Goal: Task Accomplishment & Management: Manage account settings

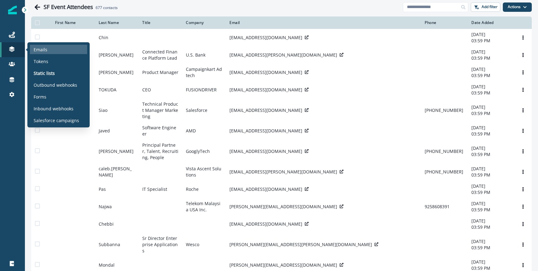
click at [38, 45] on div "Emails" at bounding box center [58, 49] width 57 height 9
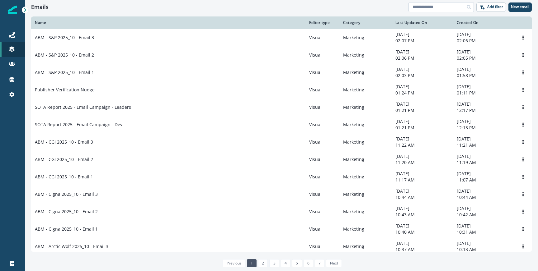
click at [423, 7] on input at bounding box center [440, 7] width 65 height 10
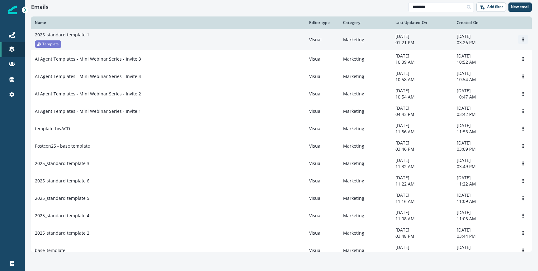
type input "********"
click at [526, 40] on button "Options" at bounding box center [523, 39] width 10 height 9
click at [481, 55] on button "Clone" at bounding box center [492, 55] width 69 height 10
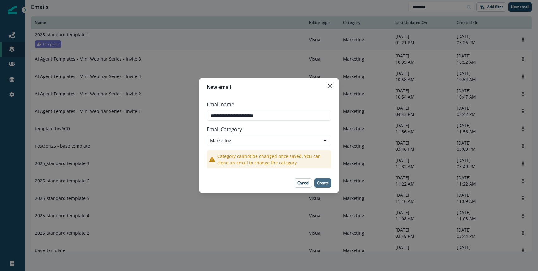
type input "**********"
click at [316, 182] on button "Create" at bounding box center [322, 183] width 17 height 9
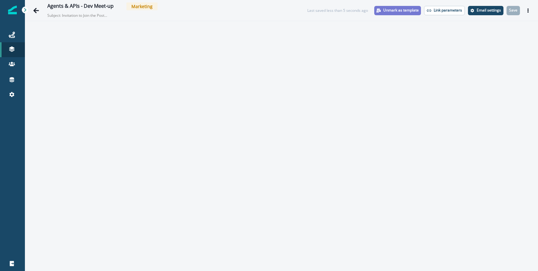
click at [398, 12] on p "Unmark as template" at bounding box center [400, 10] width 35 height 4
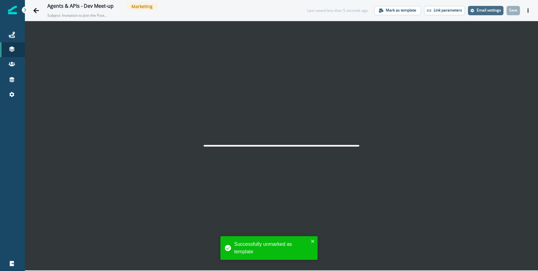
click at [488, 9] on p "Email settings" at bounding box center [488, 10] width 24 height 4
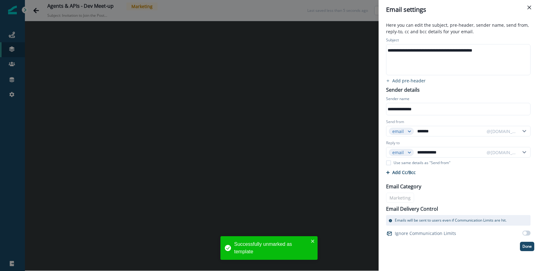
click at [407, 51] on div "**********" at bounding box center [457, 50] width 143 height 9
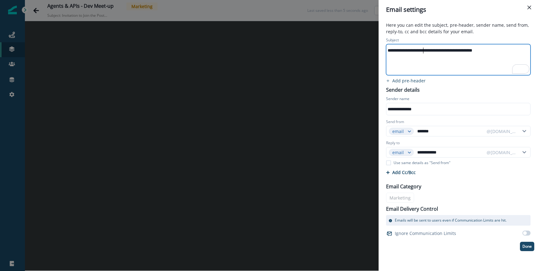
click at [423, 53] on div "**********" at bounding box center [457, 50] width 143 height 9
click at [411, 116] on div "**********" at bounding box center [458, 106] width 152 height 22
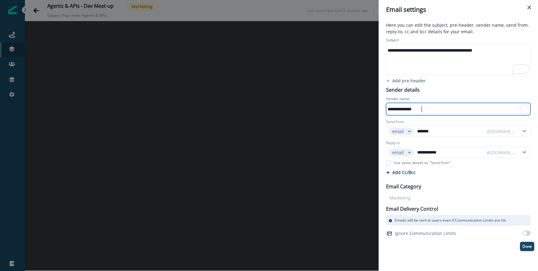
click at [412, 111] on div "**********" at bounding box center [457, 109] width 143 height 9
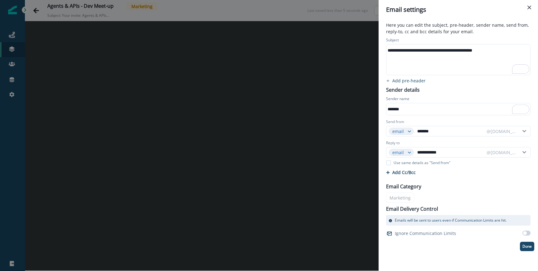
click at [429, 142] on div "Reply to" at bounding box center [458, 143] width 144 height 7
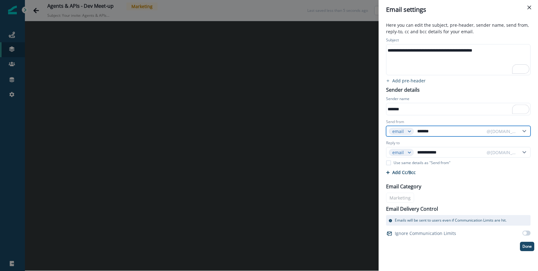
click at [427, 136] on input "*******" at bounding box center [450, 131] width 68 height 10
type input "******"
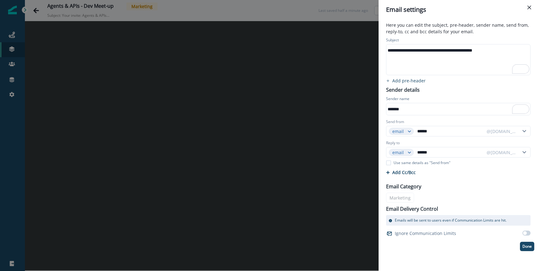
click at [453, 94] on div "**********" at bounding box center [458, 143] width 152 height 215
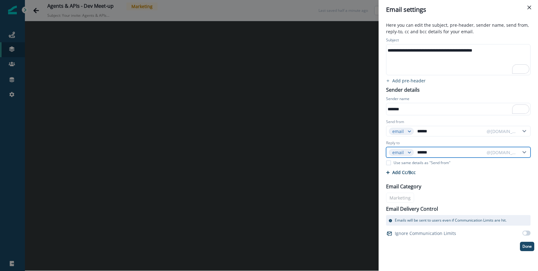
click at [432, 153] on input "******" at bounding box center [450, 152] width 68 height 10
type input "********"
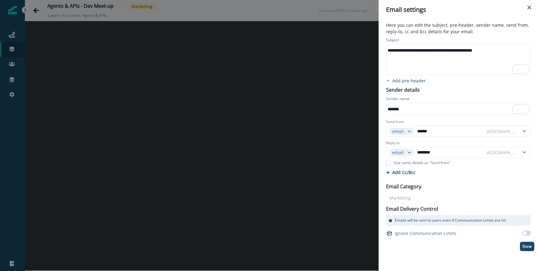
click at [455, 184] on div "Email Category Marketing Email Delivery Control Emails will be sent to users ev…" at bounding box center [458, 208] width 152 height 59
click at [522, 245] on p "Done" at bounding box center [526, 247] width 9 height 4
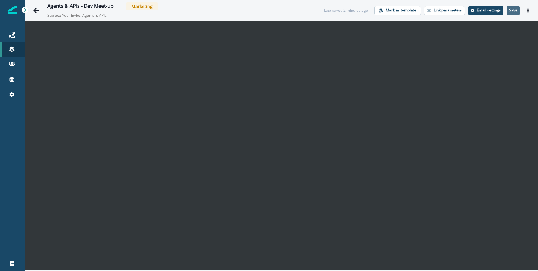
click at [517, 11] on p "Save" at bounding box center [513, 10] width 8 height 4
click at [441, 18] on div "Agents & APIs - Dev Meet-up Marketing Subject: Your invite: Agents & APIs Devel…" at bounding box center [281, 10] width 513 height 21
click at [310, 14] on div "Agents & APIs - Dev Meet-up Marketing Subject: Your invite: Agents & APIs Devel…" at bounding box center [180, 10] width 266 height 16
click at [510, 6] on button "Save" at bounding box center [512, 10] width 13 height 9
click at [231, 17] on div "Agents & APIs - Dev Meet-up Marketing Subject: Your invite: Agents & APIs Devel…" at bounding box center [187, 10] width 280 height 16
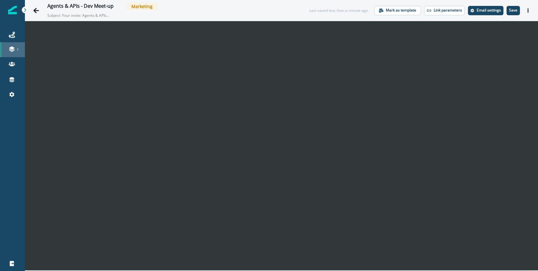
click at [19, 45] on link at bounding box center [12, 49] width 25 height 15
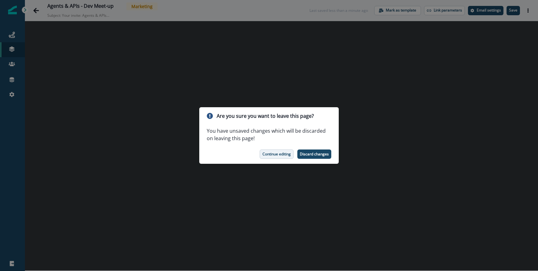
click at [289, 155] on p "Continue editing" at bounding box center [276, 154] width 28 height 4
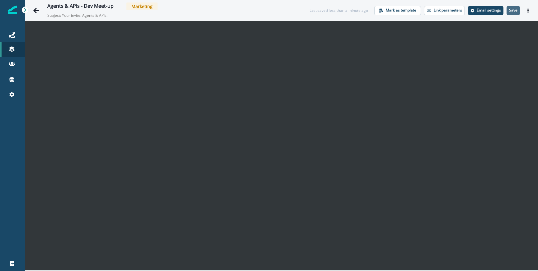
click at [518, 11] on button "Save" at bounding box center [512, 10] width 13 height 9
click at [529, 11] on icon "Actions" at bounding box center [527, 10] width 4 height 4
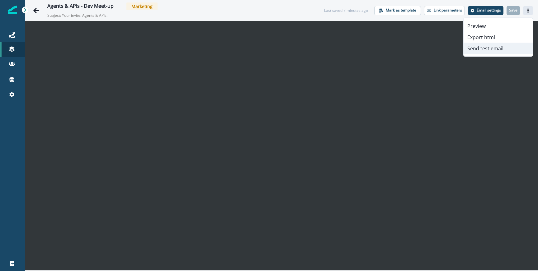
click at [477, 49] on button "Send test email" at bounding box center [497, 48] width 69 height 11
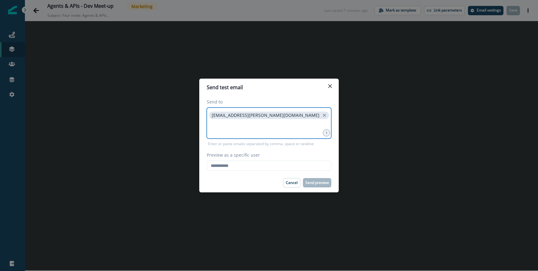
click at [261, 132] on input at bounding box center [269, 128] width 123 height 12
type input "**********"
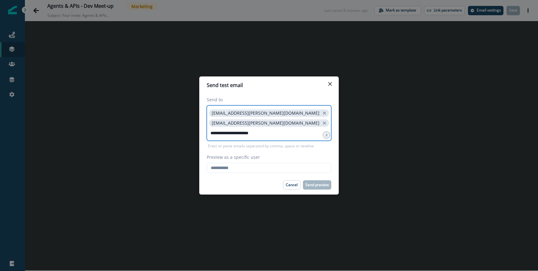
type input "**********"
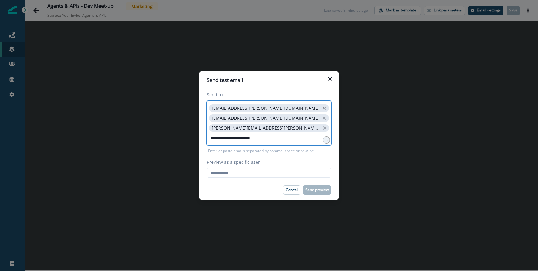
type input "**********"
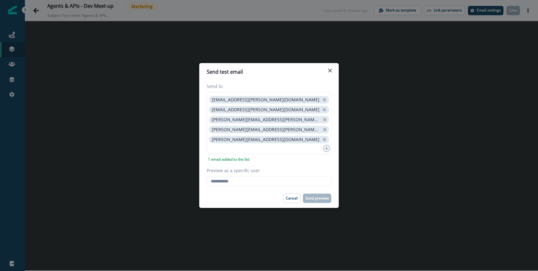
click at [243, 187] on div "Send to francisco.deppe@postman.com destiny.loyd@postman.com olivia.watson@post…" at bounding box center [268, 135] width 139 height 108
click at [242, 183] on input "Preview as a specific user" at bounding box center [269, 181] width 124 height 10
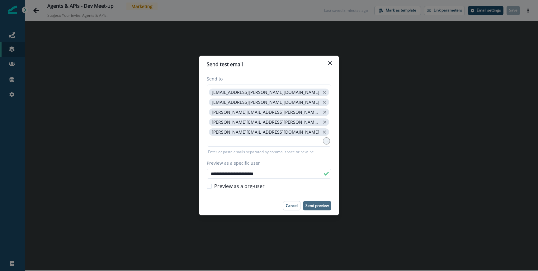
type input "**********"
click at [315, 204] on p "Send preview" at bounding box center [316, 206] width 23 height 4
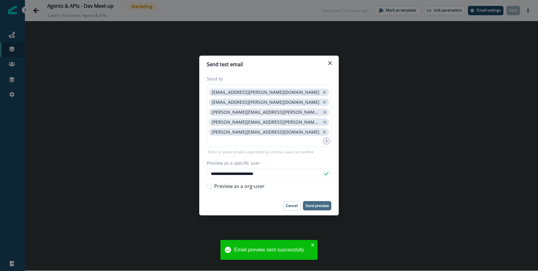
click at [129, 111] on div "**********" at bounding box center [269, 135] width 538 height 271
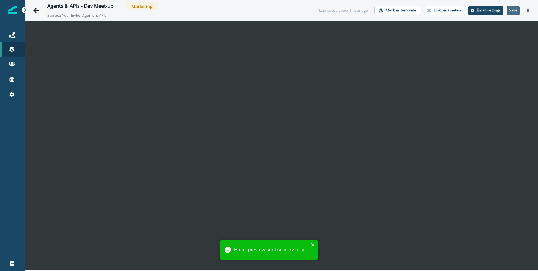
click at [517, 10] on button "Save" at bounding box center [512, 10] width 13 height 9
click at [527, 11] on icon "Actions" at bounding box center [527, 10] width 1 height 4
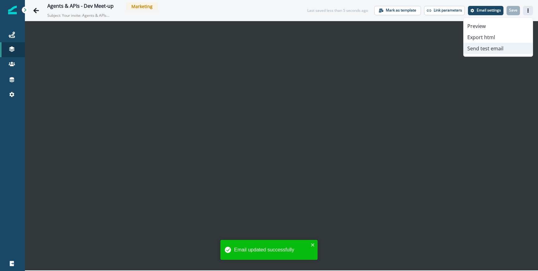
click at [496, 51] on button "Send test email" at bounding box center [497, 48] width 69 height 11
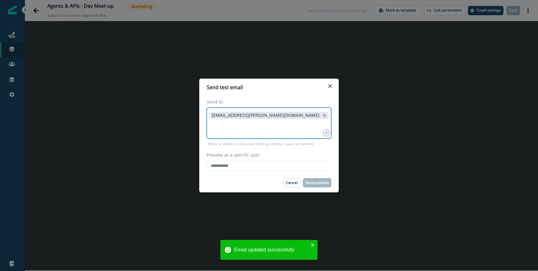
click at [254, 128] on input at bounding box center [269, 128] width 123 height 12
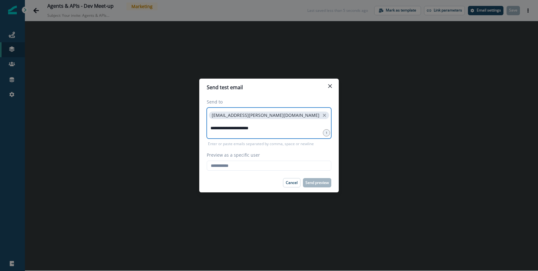
type input "**********"
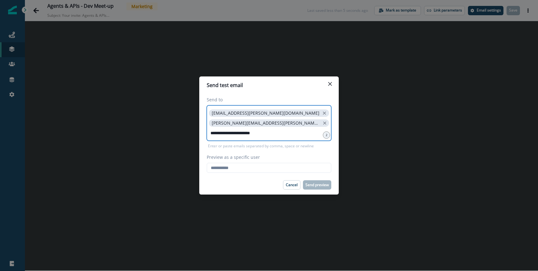
type input "**********"
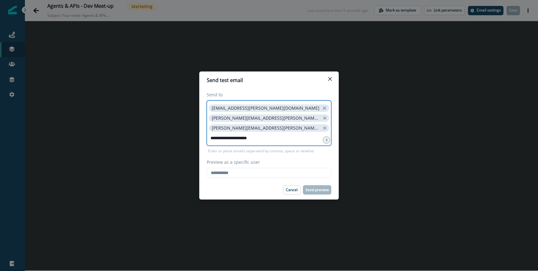
type input "**********"
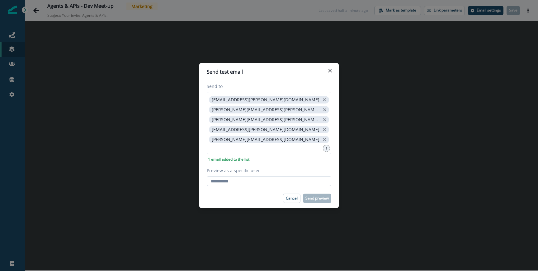
click at [237, 183] on input "Preview as a specific user" at bounding box center [269, 181] width 124 height 10
type input "**********"
click at [242, 166] on div "**********" at bounding box center [269, 134] width 124 height 103
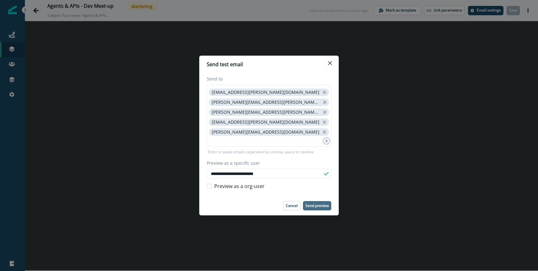
click at [314, 205] on p "Send preview" at bounding box center [316, 206] width 23 height 4
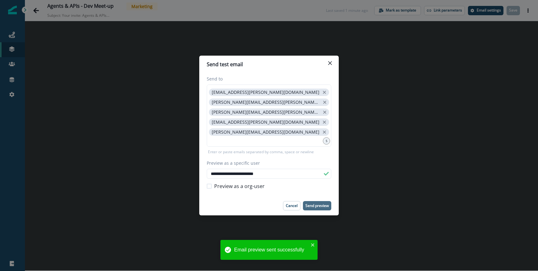
click at [160, 72] on div "**********" at bounding box center [269, 135] width 538 height 271
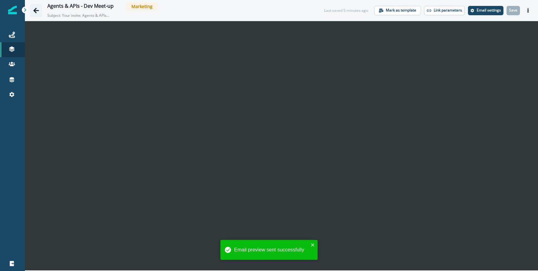
click at [35, 10] on icon "Go back" at bounding box center [36, 10] width 6 height 5
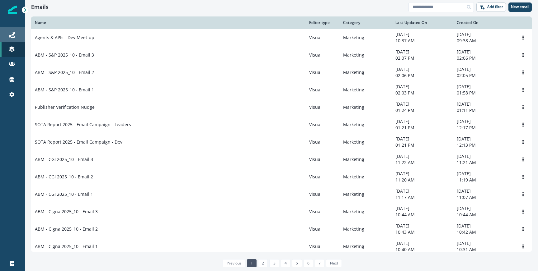
click at [7, 39] on link "Journeys" at bounding box center [12, 34] width 25 height 15
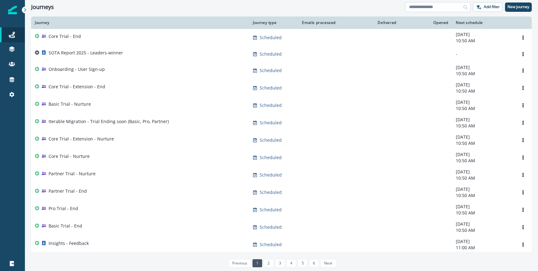
click at [433, 10] on input at bounding box center [437, 7] width 65 height 10
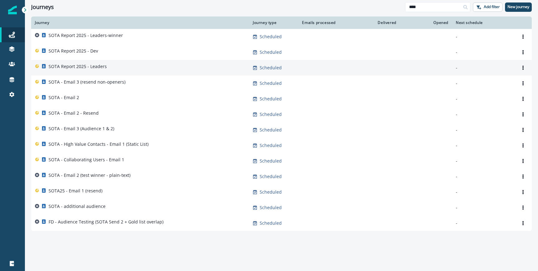
type input "****"
click at [113, 68] on div "SOTA Report 2025 - Leaders" at bounding box center [140, 67] width 210 height 9
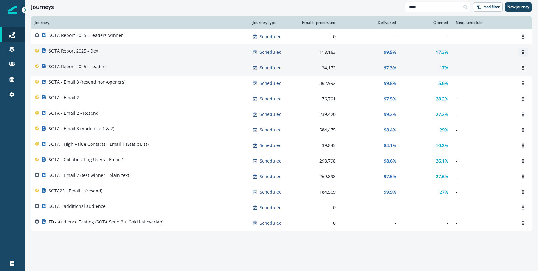
click at [521, 50] on icon "Options" at bounding box center [522, 52] width 4 height 4
click at [482, 67] on button "Clone" at bounding box center [492, 67] width 69 height 10
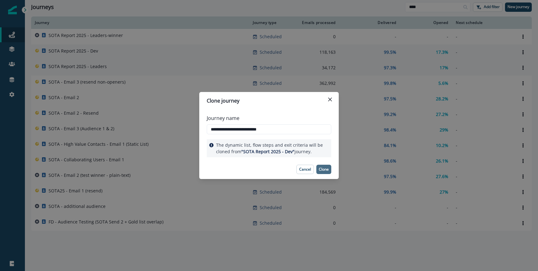
type input "**********"
click at [327, 168] on p "Clone" at bounding box center [324, 169] width 10 height 4
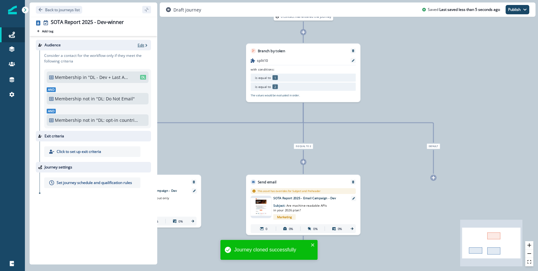
click at [142, 44] on p "Edit" at bounding box center [141, 45] width 7 height 5
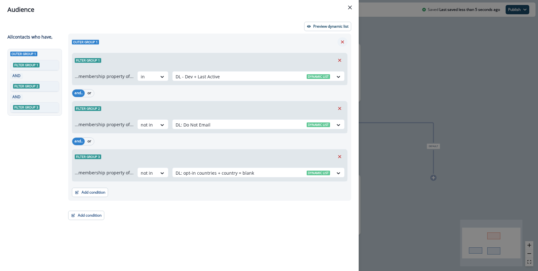
click at [340, 39] on button "Remove" at bounding box center [342, 41] width 10 height 9
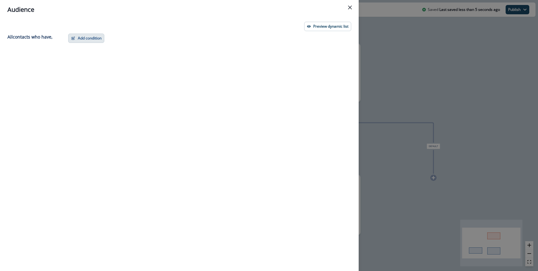
click at [80, 40] on button "Add condition" at bounding box center [86, 38] width 36 height 9
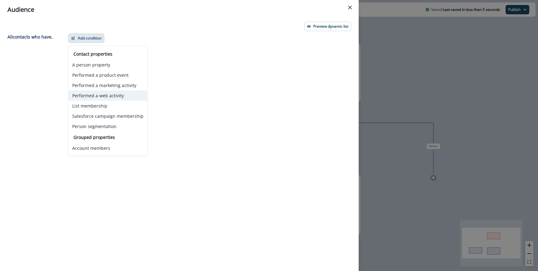
click at [95, 97] on button "Performed a web activity" at bounding box center [107, 96] width 79 height 10
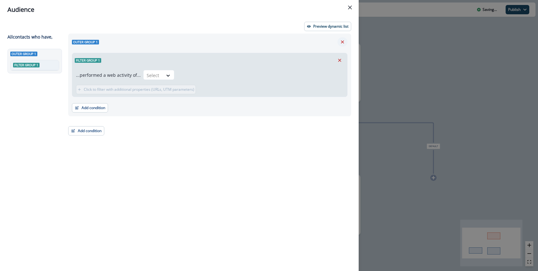
click at [342, 42] on icon "Remove" at bounding box center [342, 41] width 3 height 3
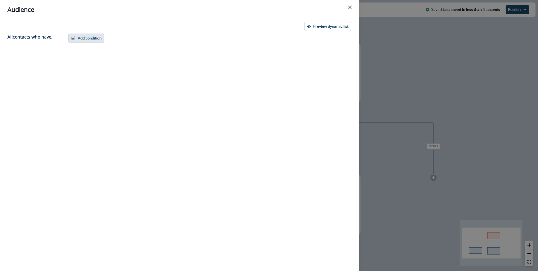
click at [97, 37] on button "Add condition" at bounding box center [86, 38] width 36 height 9
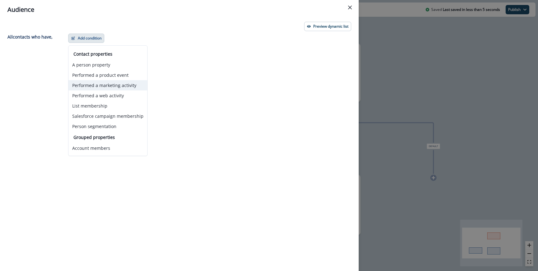
click at [101, 86] on button "Performed a marketing activity" at bounding box center [107, 85] width 79 height 10
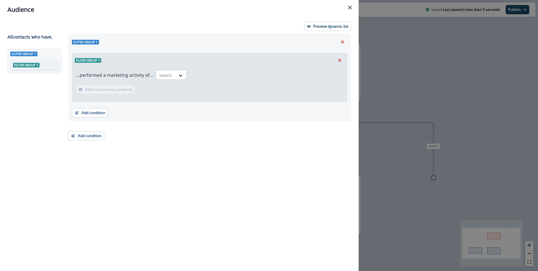
click at [159, 76] on input "text" at bounding box center [159, 75] width 1 height 7
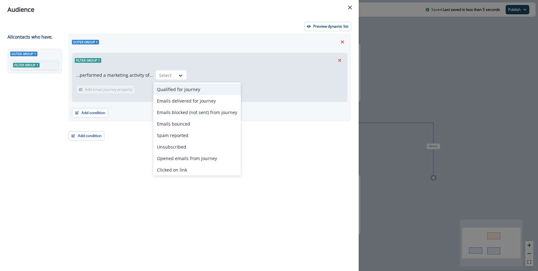
click at [174, 91] on div "Qualified for journey" at bounding box center [197, 90] width 88 height 12
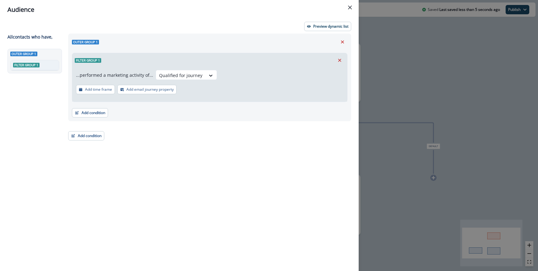
click at [131, 88] on p "Add email journey property" at bounding box center [149, 89] width 47 height 4
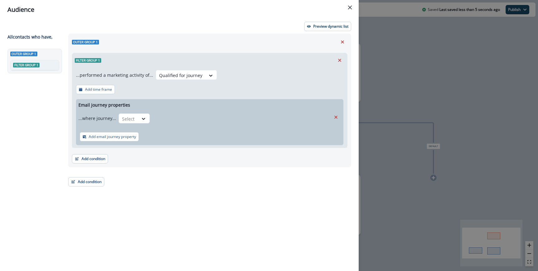
click at [129, 109] on div "Email journey properties ...where journey... Select Add email journey property" at bounding box center [209, 122] width 267 height 46
click at [126, 118] on div at bounding box center [128, 119] width 13 height 8
click at [136, 156] on div "is" at bounding box center [146, 156] width 58 height 12
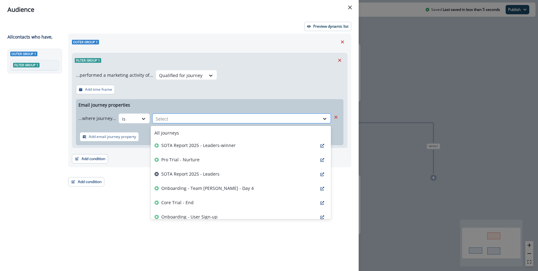
click at [201, 122] on div at bounding box center [236, 119] width 161 height 8
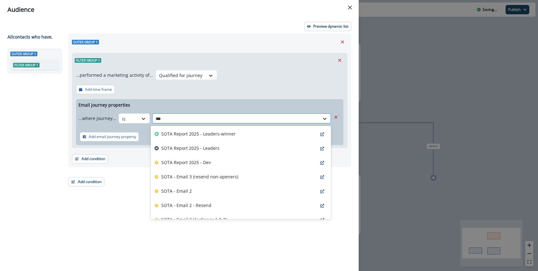
type input "****"
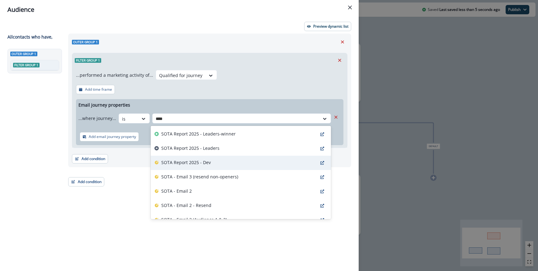
click at [208, 164] on p "SOTA Report 2025 - Dev" at bounding box center [185, 162] width 49 height 7
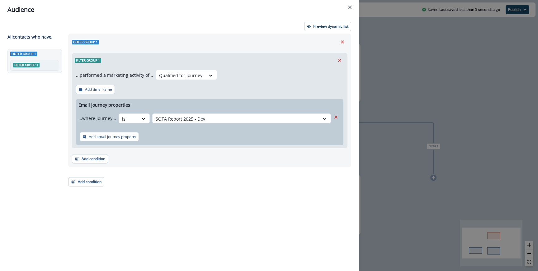
click at [209, 106] on div "Email journey properties ...where journey... is option SOTA Report 2025 - Dev, …" at bounding box center [209, 122] width 267 height 46
click at [87, 180] on button "Add condition" at bounding box center [86, 181] width 36 height 9
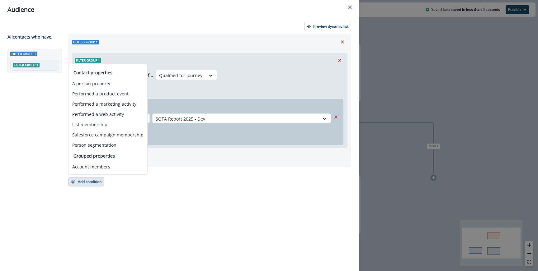
click at [161, 157] on div "Add condition Contact properties A person property Performed a product event Pe…" at bounding box center [209, 156] width 275 height 16
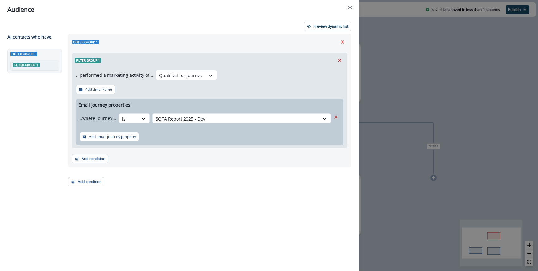
click at [74, 152] on div "Add condition Contact properties A person property Performed a product event Pe…" at bounding box center [209, 156] width 275 height 16
click at [80, 158] on button "Add condition" at bounding box center [90, 158] width 36 height 9
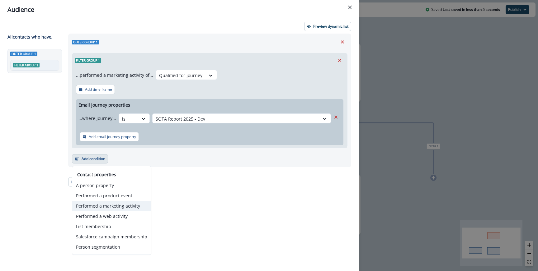
click at [102, 204] on button "Performed a marketing activity" at bounding box center [111, 206] width 79 height 10
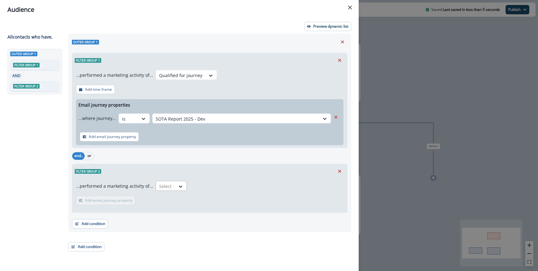
click at [159, 183] on div at bounding box center [165, 187] width 13 height 8
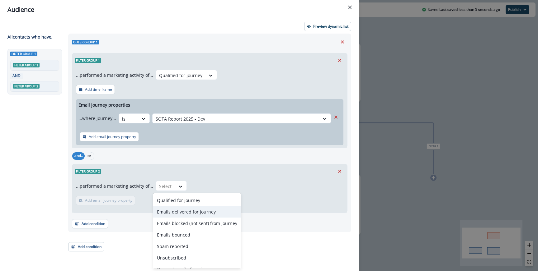
click at [180, 208] on div "Emails delivered for journey" at bounding box center [197, 212] width 88 height 12
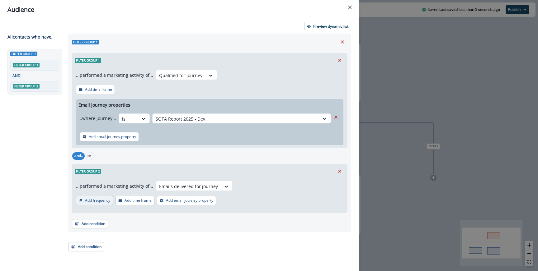
click at [99, 198] on button "Add frequency" at bounding box center [94, 200] width 37 height 9
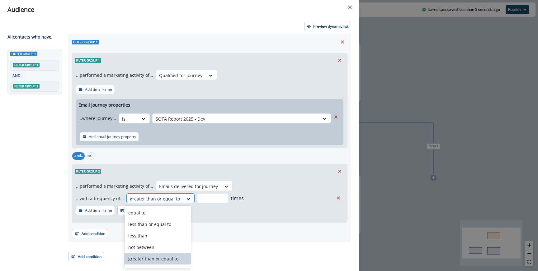
click at [160, 198] on div at bounding box center [155, 199] width 50 height 8
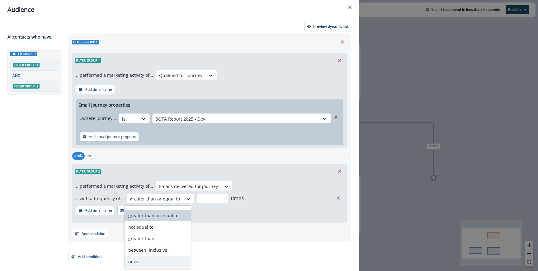
click at [151, 258] on div "never" at bounding box center [157, 262] width 67 height 12
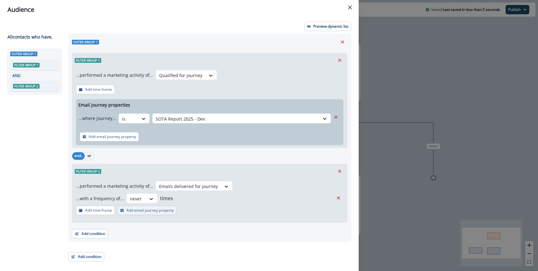
click at [153, 213] on button "Add email journey property" at bounding box center [146, 210] width 59 height 9
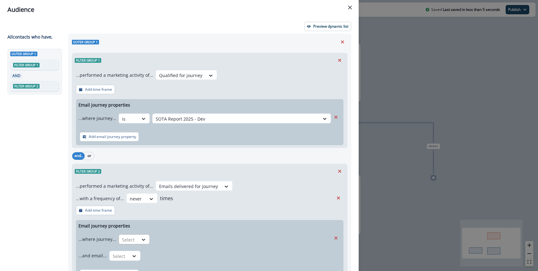
click at [144, 235] on div at bounding box center [143, 240] width 11 height 10
click at [144, 222] on div "is" at bounding box center [146, 225] width 58 height 12
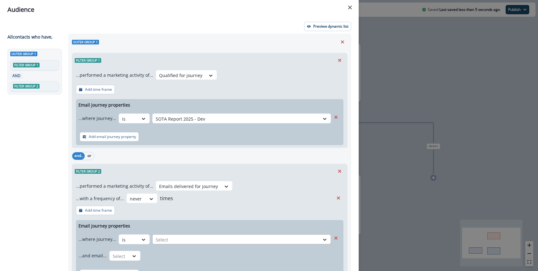
click at [174, 236] on div "Select" at bounding box center [235, 240] width 167 height 10
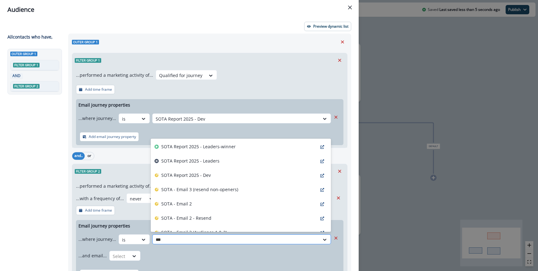
type input "****"
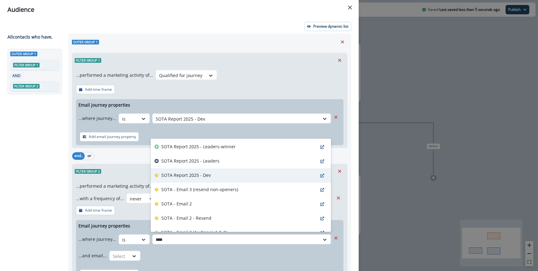
click at [197, 178] on p "SOTA Report 2025 - Dev" at bounding box center [185, 175] width 49 height 7
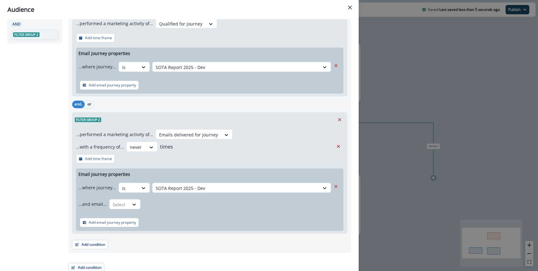
scroll to position [55, 0]
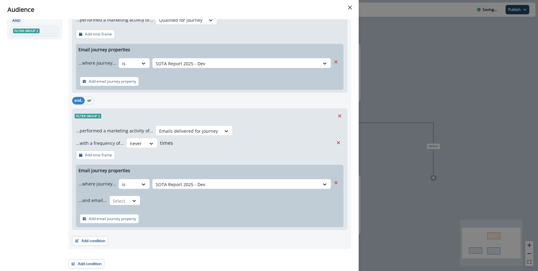
click at [130, 205] on div at bounding box center [134, 201] width 11 height 10
click at [125, 231] on div "Name does not contains" at bounding box center [137, 227] width 58 height 12
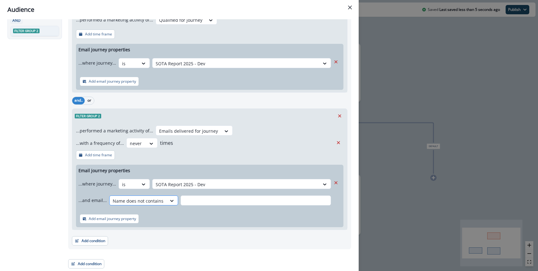
click at [138, 201] on div at bounding box center [138, 201] width 51 height 8
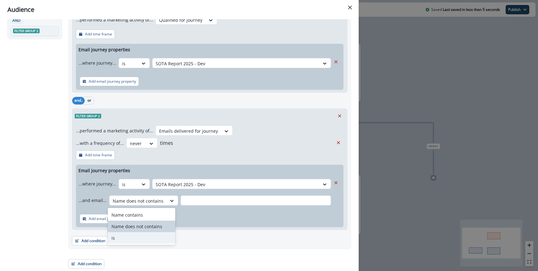
click at [130, 236] on div "is" at bounding box center [142, 238] width 68 height 12
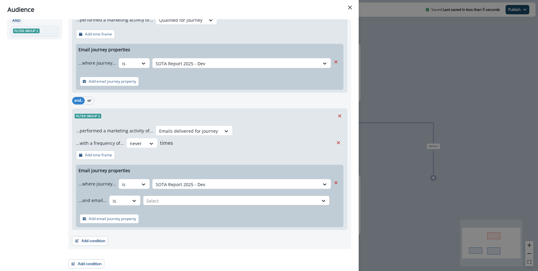
click at [189, 202] on div at bounding box center [230, 201] width 169 height 8
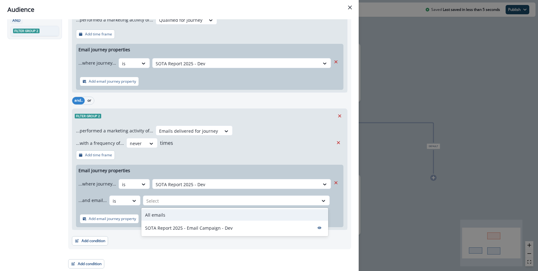
click at [182, 212] on div "All emails" at bounding box center [234, 215] width 187 height 12
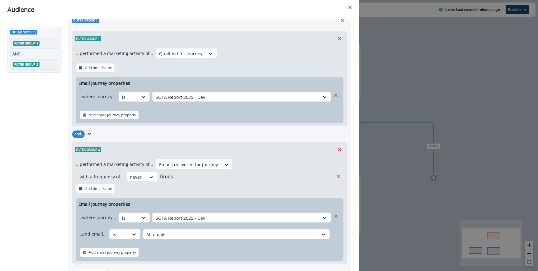
scroll to position [0, 0]
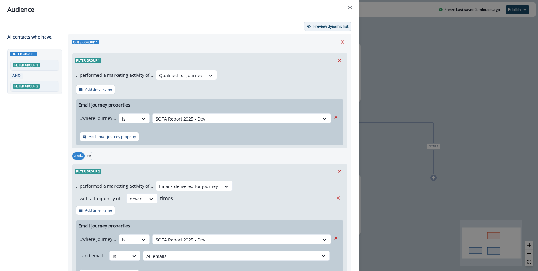
click at [312, 25] on button "Preview dynamic list" at bounding box center [327, 26] width 47 height 9
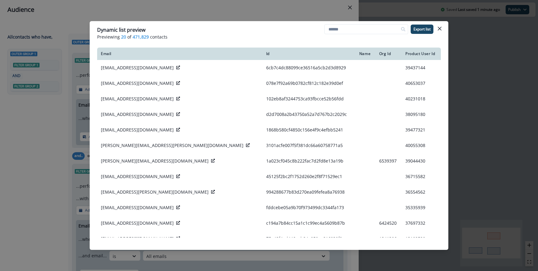
click at [238, 17] on div "Dynamic list preview Previewing 20 of 471,829 contacts Export list Email Id Nam…" at bounding box center [269, 135] width 538 height 271
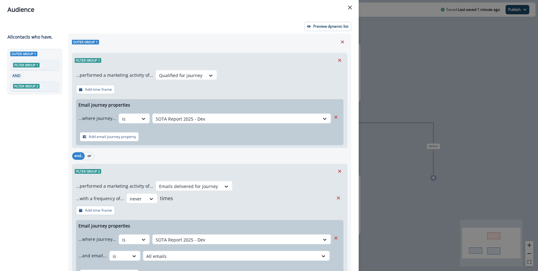
click at [426, 170] on div "Audience Preview dynamic list All contact s who have, Outer group 1 Filter grou…" at bounding box center [269, 135] width 538 height 271
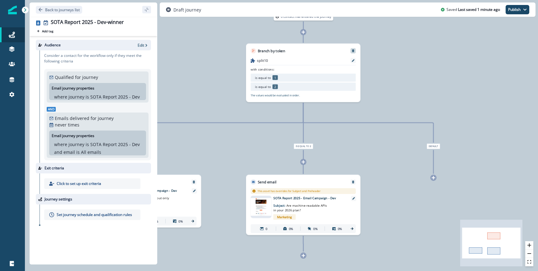
click at [351, 52] on button "Remove" at bounding box center [352, 50] width 7 height 3
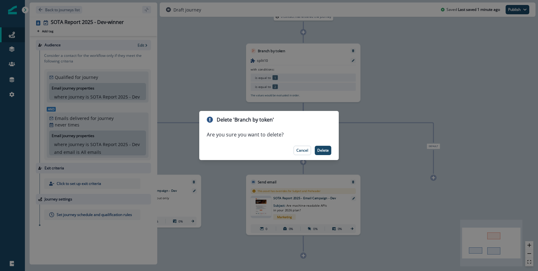
click at [321, 155] on footer "Cancel Delete" at bounding box center [268, 150] width 139 height 19
click at [321, 149] on p "Delete" at bounding box center [323, 150] width 12 height 4
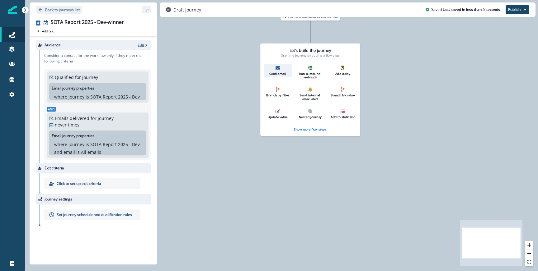
click at [279, 70] on icon "button" at bounding box center [277, 68] width 4 height 4
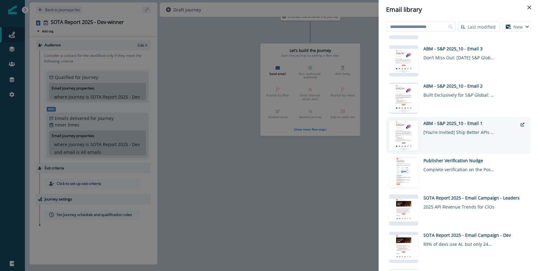
scroll to position [53, 0]
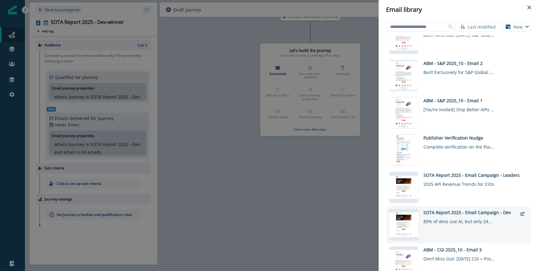
click at [478, 215] on div "SOTA Report 2025 - Email Campaign - Dev" at bounding box center [470, 212] width 94 height 7
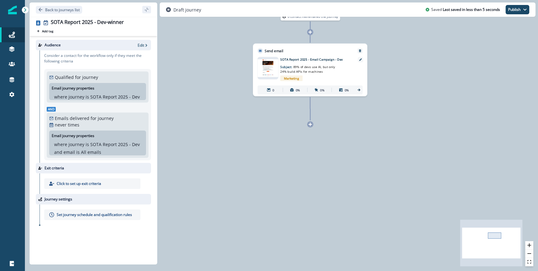
click at [358, 63] on div at bounding box center [359, 70] width 5 height 26
click at [360, 60] on icon at bounding box center [360, 59] width 3 height 3
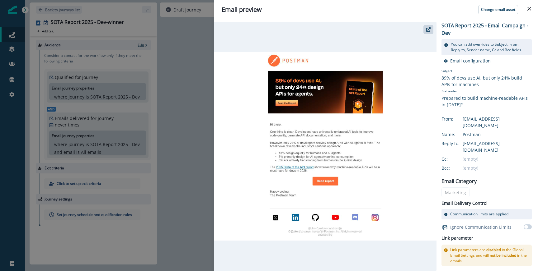
click at [449, 62] on button "Email configuration" at bounding box center [467, 61] width 47 height 6
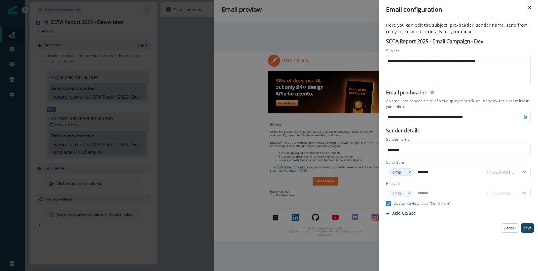
click at [443, 62] on div "**********" at bounding box center [457, 61] width 143 height 9
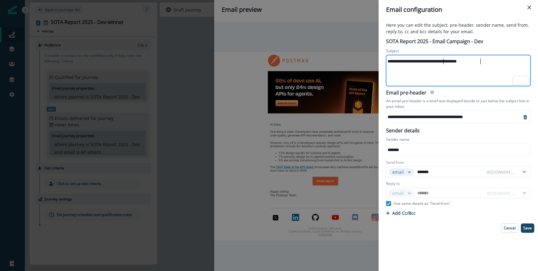
drag, startPoint x: 443, startPoint y: 62, endPoint x: 423, endPoint y: 82, distance: 29.3
click at [443, 62] on div "**********" at bounding box center [457, 61] width 143 height 9
click at [402, 119] on div "**********" at bounding box center [453, 116] width 135 height 9
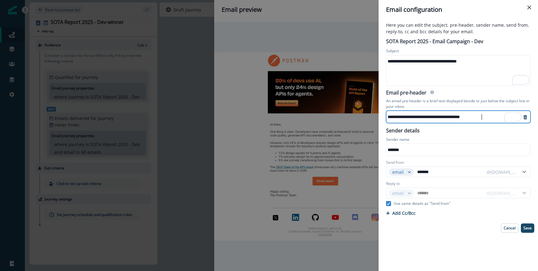
click at [457, 87] on div "**********" at bounding box center [458, 127] width 152 height 184
click at [529, 227] on p "Save" at bounding box center [527, 228] width 8 height 4
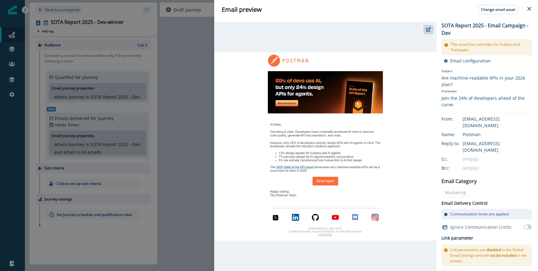
scroll to position [84, 0]
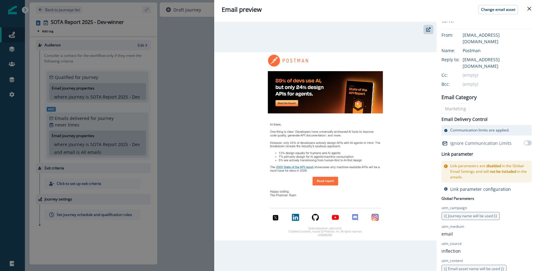
click at [208, 182] on div "Email preview Change email asset SOTA Report 2025 - Email Campaign - Dev This a…" at bounding box center [269, 135] width 538 height 271
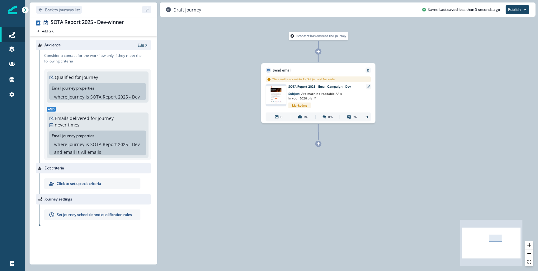
click at [97, 213] on p "Set journey schedule and qualification rules" at bounding box center [94, 215] width 75 height 6
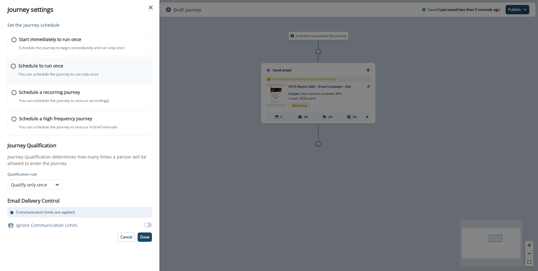
click at [81, 71] on div "Schedule to run once You can schedule the journey to run only once Journey is s…" at bounding box center [83, 70] width 130 height 15
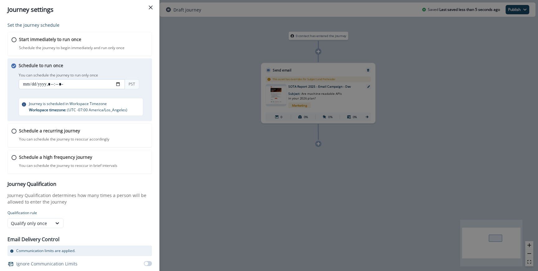
click at [119, 86] on input "datetime-local" at bounding box center [72, 84] width 106 height 10
type input "**********"
click at [149, 80] on div "You can schedule the journey to run only once PST" at bounding box center [86, 81] width 134 height 21
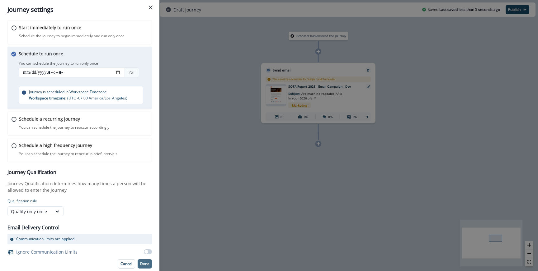
click at [146, 268] on button "Done" at bounding box center [145, 263] width 14 height 9
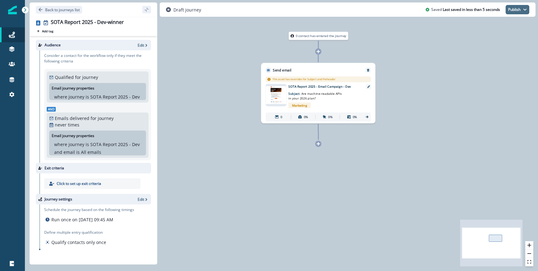
click at [515, 14] on button "Publish" at bounding box center [517, 9] width 24 height 9
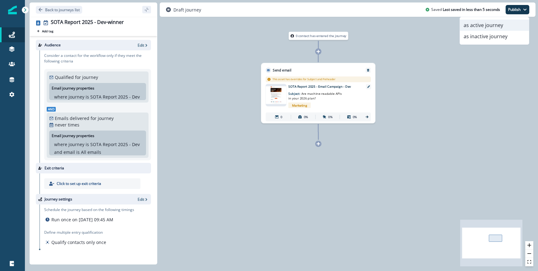
click at [475, 24] on button "as active journey" at bounding box center [494, 25] width 69 height 11
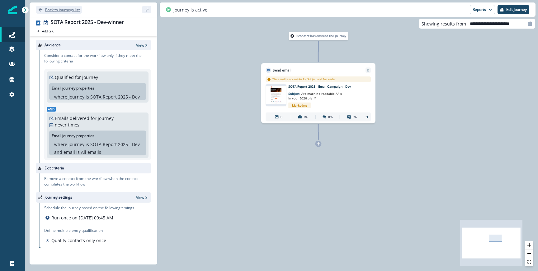
click at [65, 9] on p "Back to journeys list" at bounding box center [62, 9] width 35 height 5
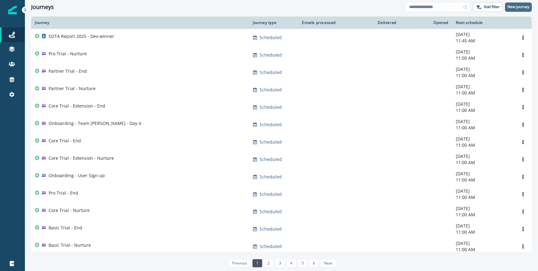
click at [508, 5] on p "New journey" at bounding box center [518, 7] width 22 height 4
click at [431, 6] on input at bounding box center [437, 7] width 65 height 10
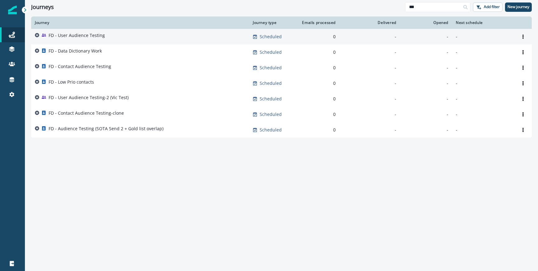
type input "**"
click at [97, 38] on p "FD - User Audience Testing" at bounding box center [77, 35] width 56 height 6
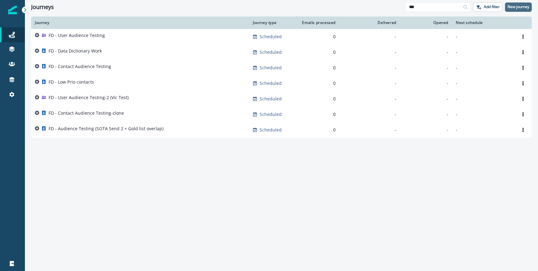
click at [513, 8] on p "New journey" at bounding box center [518, 7] width 22 height 4
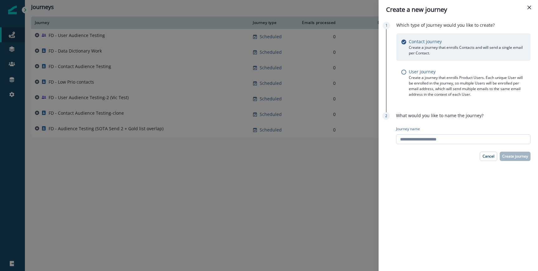
click at [424, 141] on input "Journey name" at bounding box center [463, 139] width 134 height 10
type input "****"
click at [67, 33] on div "Create a new journey Which type of Journey would you like to create? Contact jo…" at bounding box center [269, 135] width 538 height 271
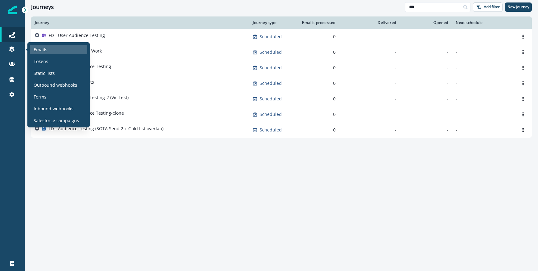
click at [36, 52] on p "Emails" at bounding box center [41, 49] width 14 height 7
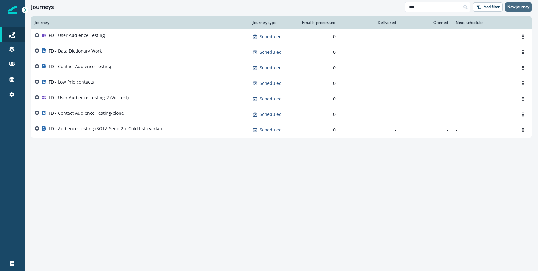
click at [518, 8] on p "New journey" at bounding box center [518, 7] width 22 height 4
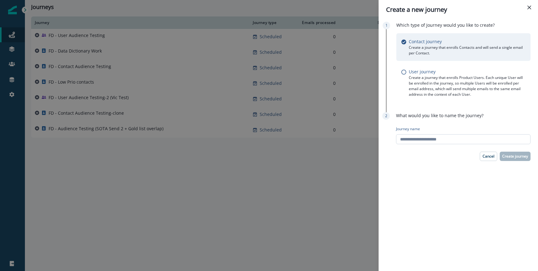
click at [410, 137] on input "Journey name" at bounding box center [463, 139] width 134 height 10
type input "**********"
click at [506, 156] on p "Create journey" at bounding box center [515, 156] width 26 height 4
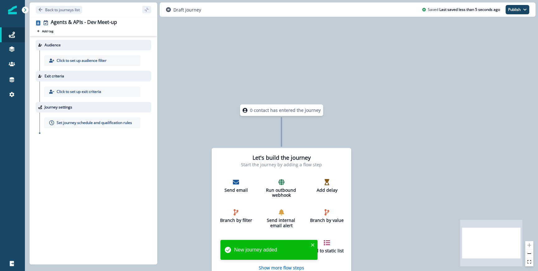
click at [101, 60] on p "Click to set up audience filter" at bounding box center [82, 61] width 50 height 6
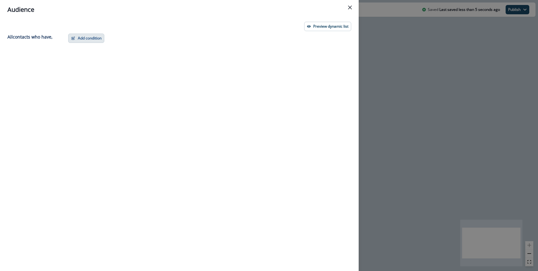
click at [103, 42] on button "Add condition" at bounding box center [86, 38] width 36 height 9
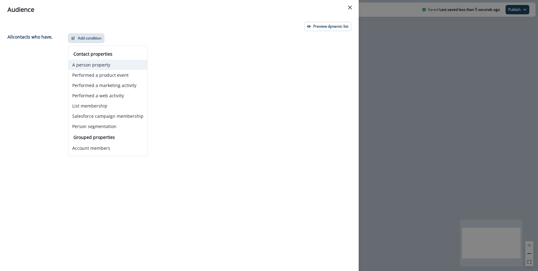
click at [100, 62] on button "A person property" at bounding box center [107, 65] width 79 height 10
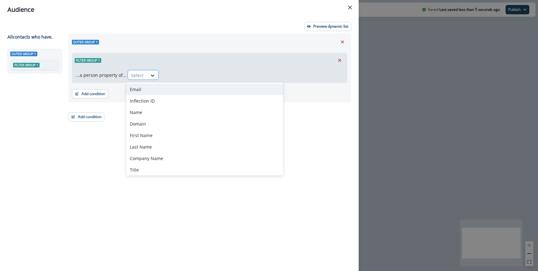
click at [147, 70] on div at bounding box center [152, 75] width 11 height 10
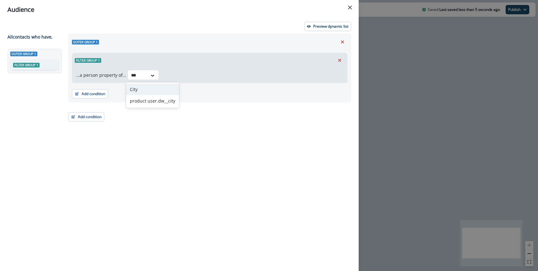
type input "****"
click at [138, 73] on div at bounding box center [137, 76] width 13 height 8
type input "****"
click at [142, 76] on div at bounding box center [137, 76] width 13 height 8
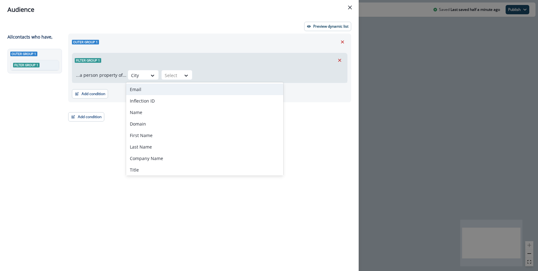
type input "*"
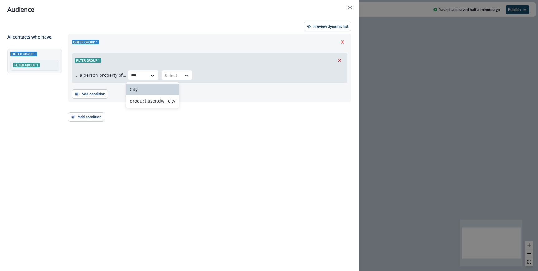
type input "****"
click at [147, 97] on div "product user.dw__city" at bounding box center [152, 101] width 53 height 12
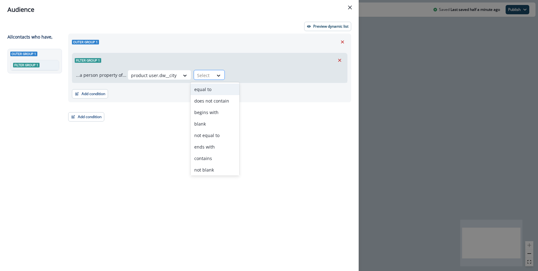
click at [198, 75] on div at bounding box center [203, 76] width 13 height 8
click at [204, 91] on div "equal to" at bounding box center [214, 90] width 49 height 12
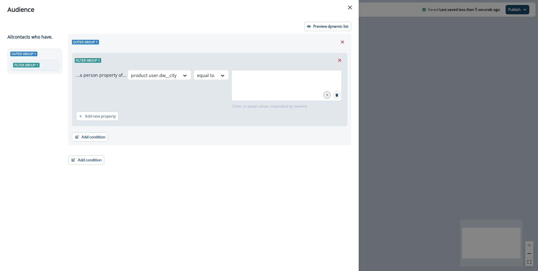
click at [261, 85] on div at bounding box center [286, 85] width 110 height 31
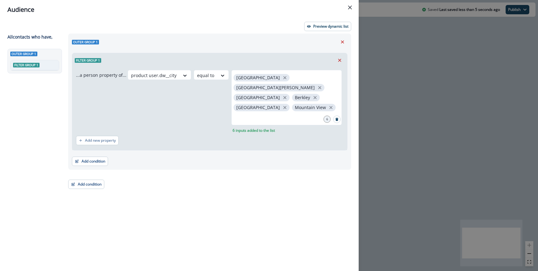
click at [198, 113] on div "product user.dw__city equal to San Francisco San Jose Oakland Berkley Palo Alto…" at bounding box center [236, 101] width 216 height 63
click at [98, 151] on div "Add condition Contact properties A person property Performed a product event Pe…" at bounding box center [209, 159] width 275 height 16
click at [97, 157] on button "Add condition" at bounding box center [90, 161] width 36 height 9
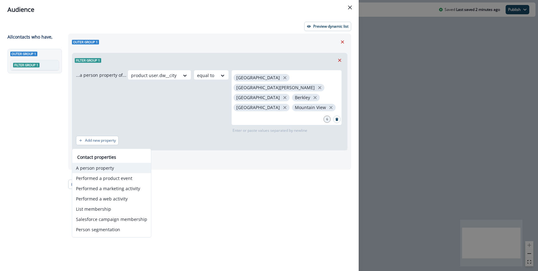
click at [109, 170] on button "A person property" at bounding box center [111, 168] width 79 height 10
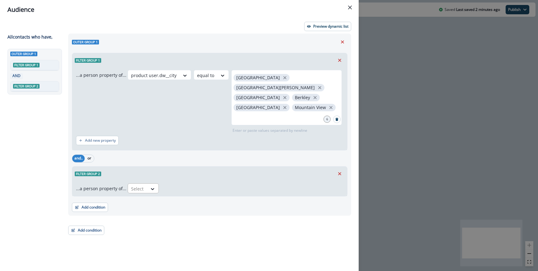
click at [139, 185] on div at bounding box center [137, 189] width 13 height 8
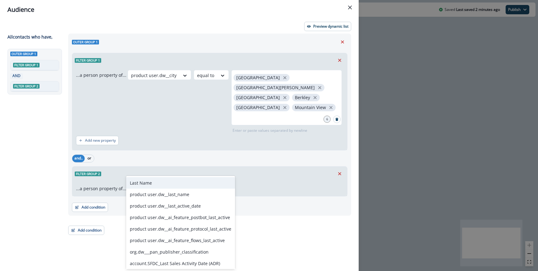
type input "****"
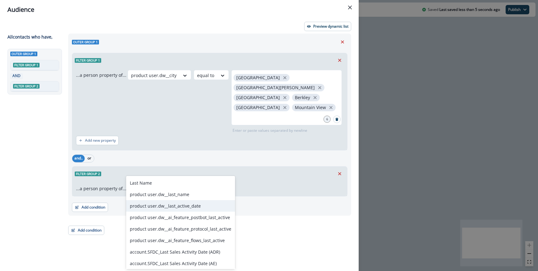
click at [166, 204] on div "product user.dw__last_active_date" at bounding box center [180, 206] width 109 height 12
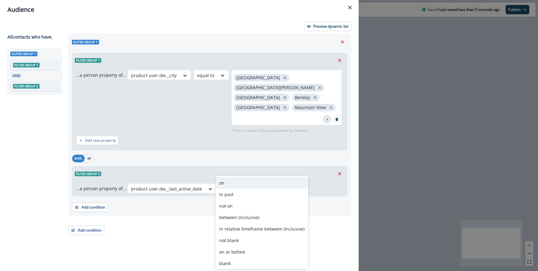
click at [219, 184] on div "Select" at bounding box center [228, 189] width 19 height 10
click at [230, 192] on div "in past" at bounding box center [261, 195] width 93 height 12
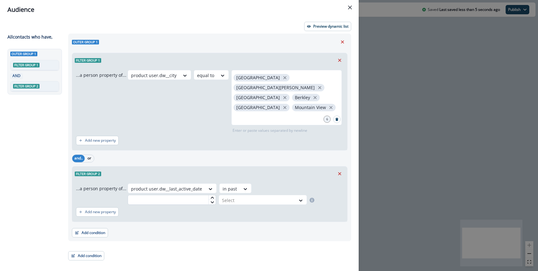
click at [177, 195] on input "text" at bounding box center [172, 200] width 88 height 10
type input "*"
click at [233, 197] on div at bounding box center [257, 201] width 70 height 8
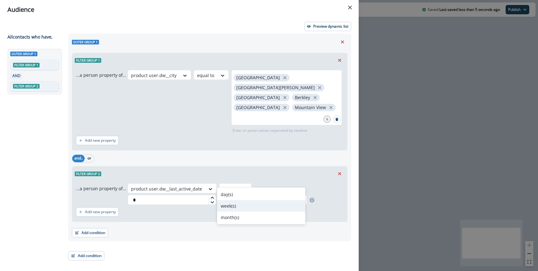
click at [231, 203] on div "week(s)" at bounding box center [261, 206] width 88 height 12
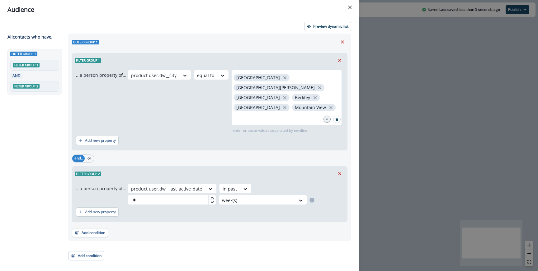
click at [100, 245] on div "Add condition Contact properties A person property Performed a product event Pe…" at bounding box center [86, 253] width 36 height 16
click at [98, 251] on button "Add condition" at bounding box center [86, 255] width 36 height 9
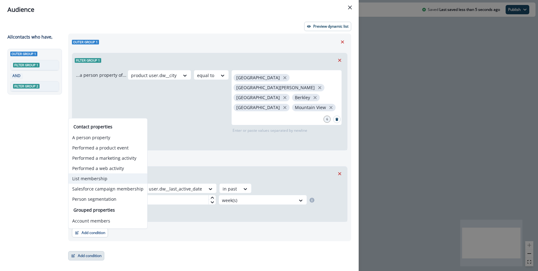
click at [105, 178] on button "List membership" at bounding box center [107, 179] width 79 height 10
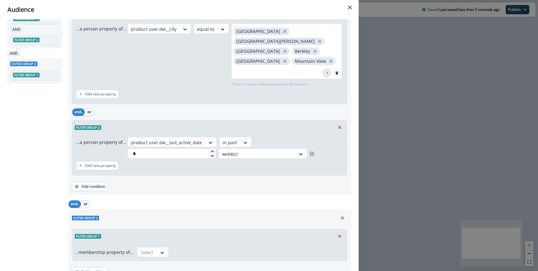
scroll to position [58, 0]
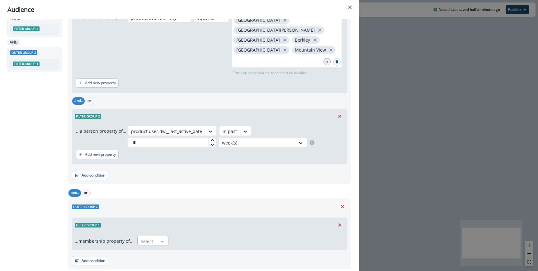
click at [157, 239] on div at bounding box center [162, 242] width 11 height 6
click at [152, 244] on div "in" at bounding box center [150, 247] width 31 height 12
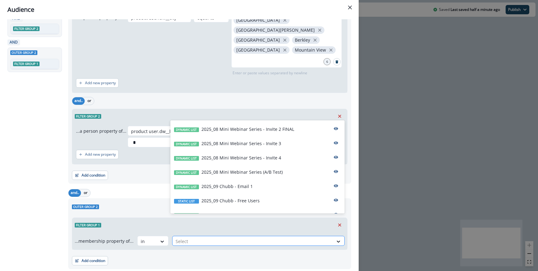
click at [182, 238] on div at bounding box center [252, 242] width 154 height 8
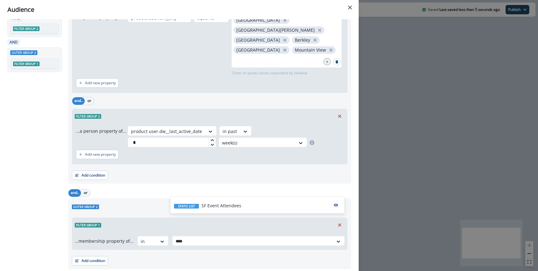
type input "*****"
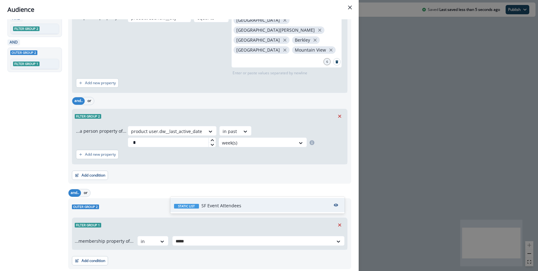
click at [219, 208] on p "SF Event Attendees" at bounding box center [221, 206] width 40 height 7
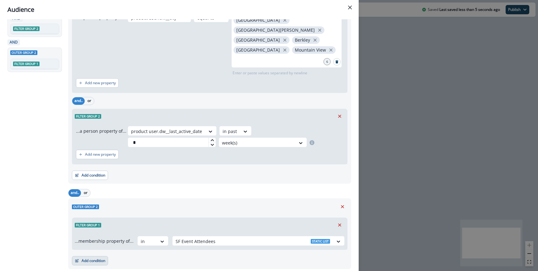
click at [106, 256] on button "Add condition" at bounding box center [90, 260] width 36 height 9
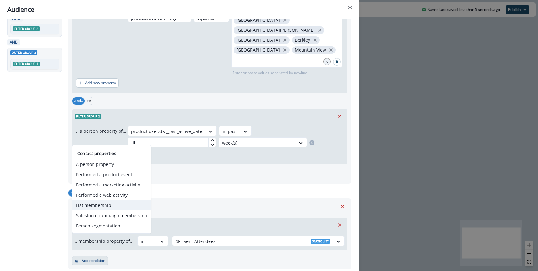
click at [94, 205] on button "List membership" at bounding box center [111, 205] width 79 height 10
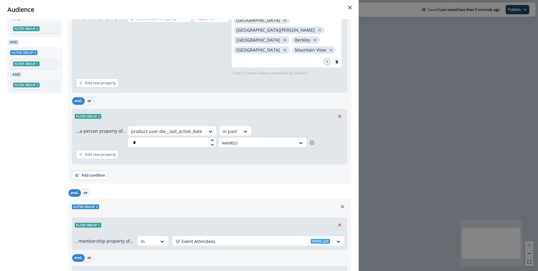
scroll to position [106, 0]
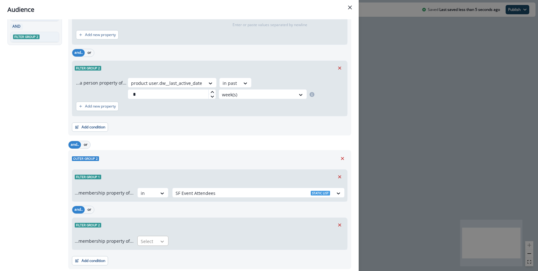
click at [157, 239] on div at bounding box center [162, 242] width 11 height 6
click at [148, 234] on div "not in" at bounding box center [150, 236] width 31 height 12
click at [179, 238] on div at bounding box center [252, 242] width 154 height 8
type input "**"
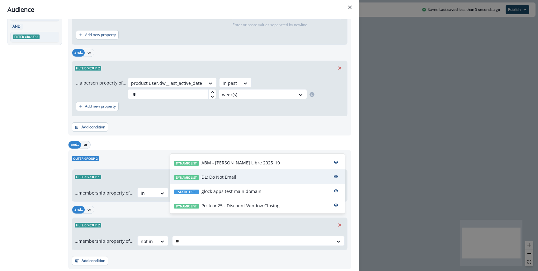
click at [232, 180] on p "DL: Do Not Email" at bounding box center [218, 177] width 35 height 7
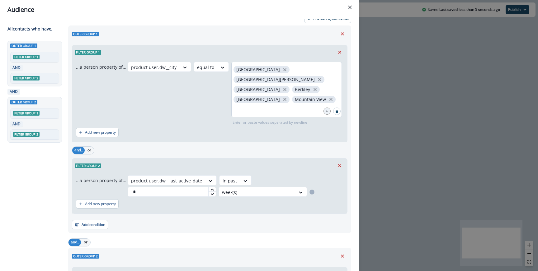
scroll to position [0, 0]
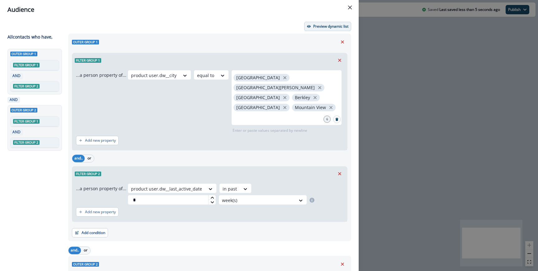
click at [308, 28] on button "Preview dynamic list" at bounding box center [327, 26] width 47 height 9
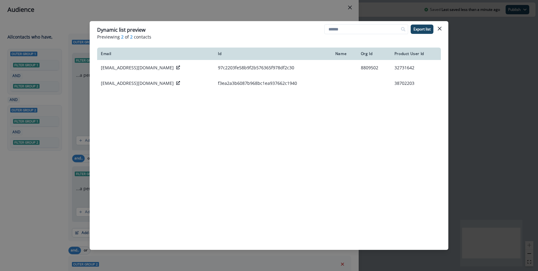
click at [200, 11] on div "Dynamic list preview Previewing 2 of 2 contacts Export list Email Id Name Org I…" at bounding box center [269, 135] width 538 height 271
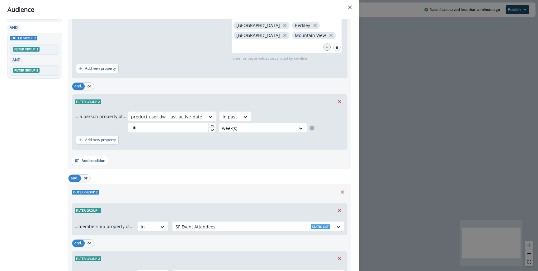
scroll to position [106, 0]
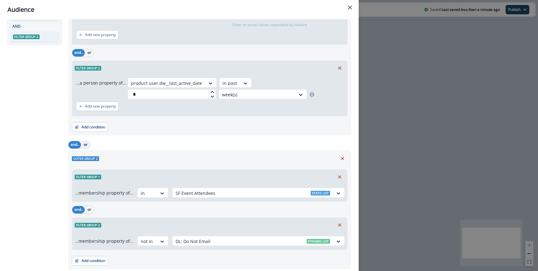
click at [89, 141] on button "or" at bounding box center [85, 144] width 9 height 7
click at [337, 222] on icon "Remove" at bounding box center [340, 225] width 6 height 6
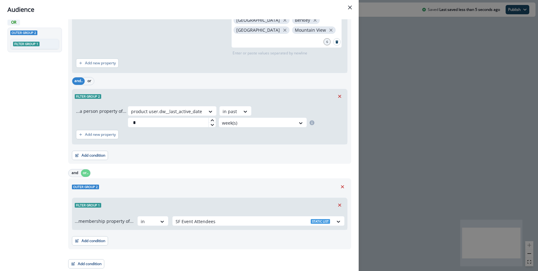
scroll to position [58, 0]
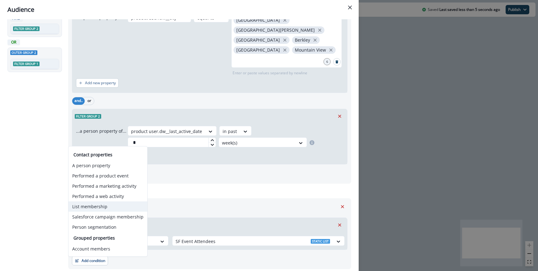
click at [98, 205] on button "List membership" at bounding box center [107, 207] width 79 height 10
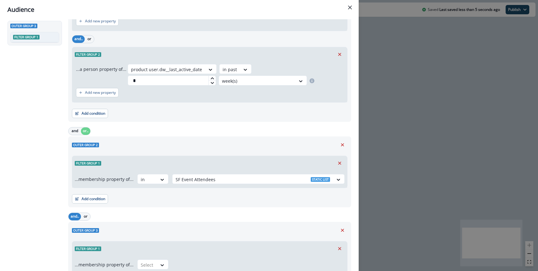
scroll to position [143, 0]
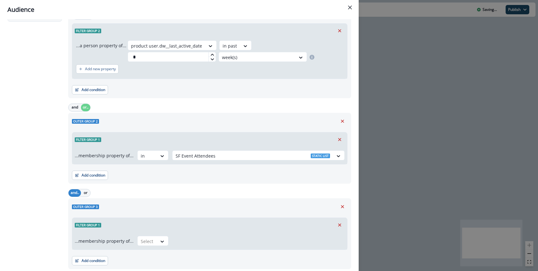
click at [154, 232] on div "...membership property of... Select" at bounding box center [209, 240] width 275 height 17
click at [154, 236] on div "Select" at bounding box center [147, 241] width 19 height 10
click at [150, 237] on div "not in" at bounding box center [150, 236] width 31 height 12
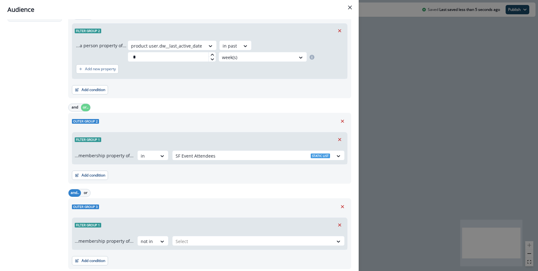
click at [191, 232] on div "...membership property of... not in Select" at bounding box center [209, 240] width 275 height 17
click at [191, 236] on div "Select" at bounding box center [252, 241] width 161 height 10
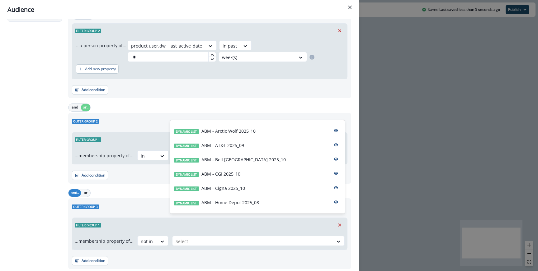
scroll to position [158, 0]
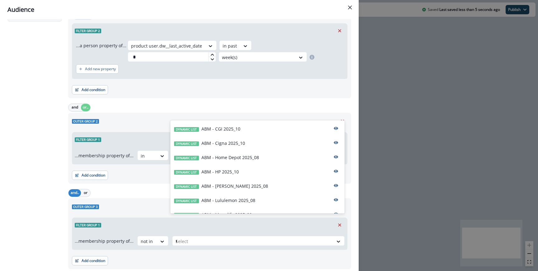
type input "**"
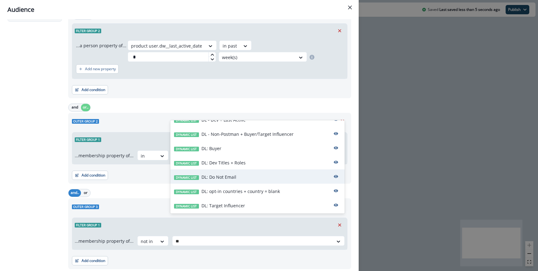
click at [226, 183] on div "Dynamic list DL: Do Not Email" at bounding box center [257, 177] width 174 height 14
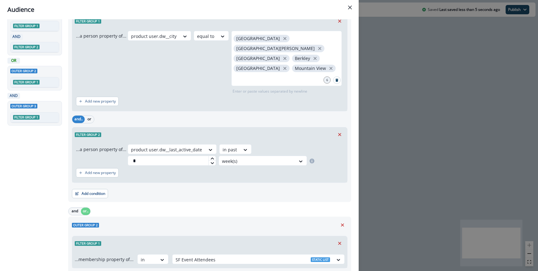
scroll to position [0, 0]
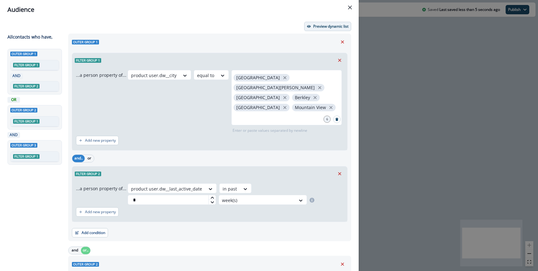
click at [318, 23] on button "Preview dynamic list" at bounding box center [327, 26] width 47 height 9
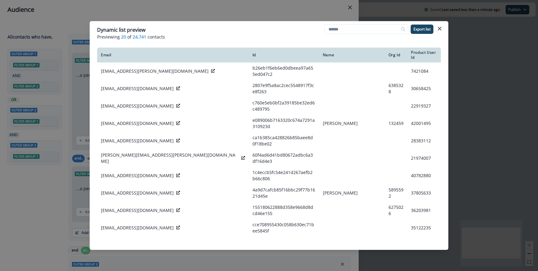
click at [73, 119] on div "Dynamic list preview Previewing 20 of 24,741 contacts Export list Email Id Name…" at bounding box center [269, 135] width 538 height 271
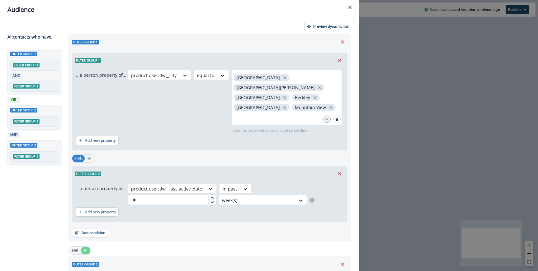
click at [159, 92] on div "product user.dw__city equal to San Francisco San Jose Oakland Berkley Palo Alto…" at bounding box center [236, 101] width 216 height 63
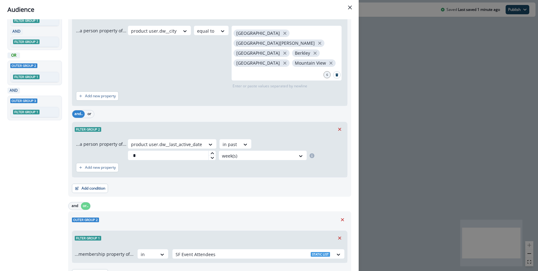
scroll to position [93, 0]
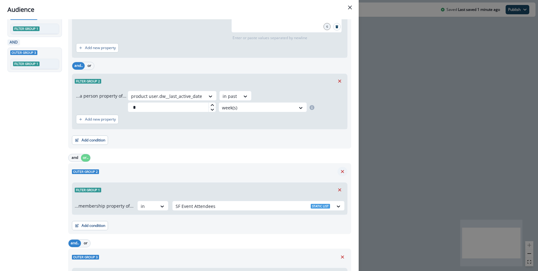
click at [344, 169] on icon "Remove" at bounding box center [342, 172] width 6 height 6
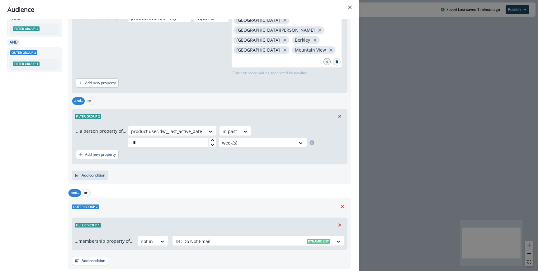
click at [99, 171] on button "Add condition" at bounding box center [90, 175] width 36 height 9
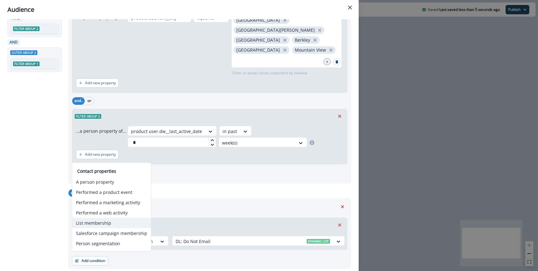
click at [104, 222] on button "List membership" at bounding box center [111, 223] width 79 height 10
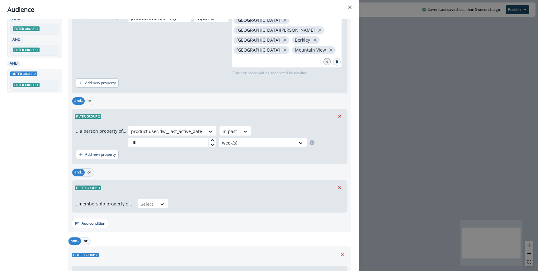
click at [92, 169] on button "or" at bounding box center [89, 172] width 9 height 7
click at [167, 199] on div "...membership property of... Select" at bounding box center [210, 204] width 270 height 10
click at [157, 201] on div at bounding box center [162, 204] width 11 height 6
click at [147, 210] on div "in" at bounding box center [150, 210] width 31 height 12
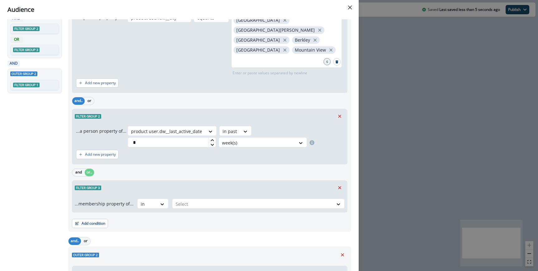
click at [198, 195] on div "...membership property of... option in, selected. in Select" at bounding box center [209, 203] width 275 height 17
click at [196, 200] on div at bounding box center [252, 204] width 154 height 8
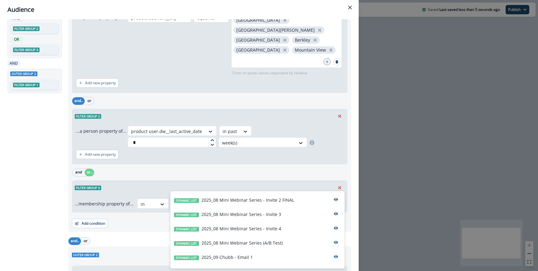
type input "**"
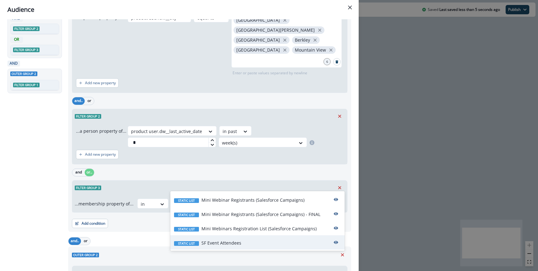
click at [212, 243] on p "SF Event Attendees" at bounding box center [221, 243] width 40 height 7
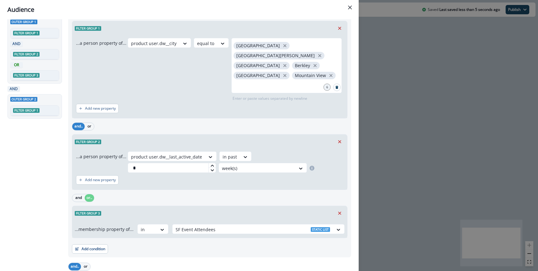
scroll to position [0, 0]
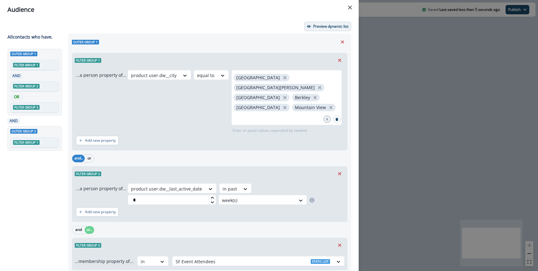
click at [318, 27] on p "Preview dynamic list" at bounding box center [330, 26] width 35 height 4
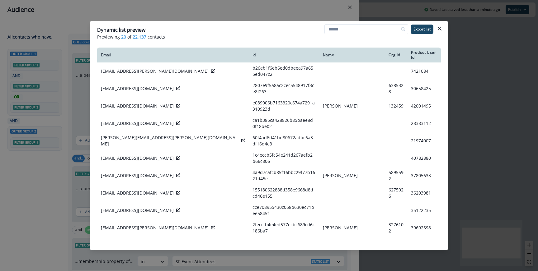
click at [195, 11] on div "Dynamic list preview Previewing 20 of 22,137 contacts Export list Email Id Name…" at bounding box center [269, 135] width 538 height 271
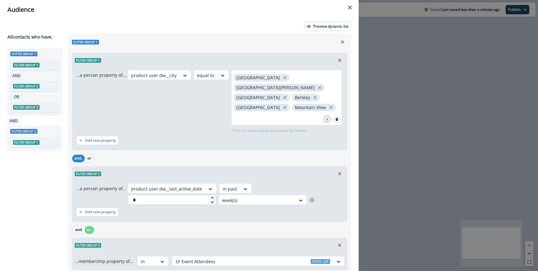
click at [152, 195] on input "*" at bounding box center [172, 200] width 88 height 10
type input "*"
click at [192, 153] on div "and.. or" at bounding box center [209, 158] width 275 height 11
click at [322, 29] on p "Preview dynamic list" at bounding box center [330, 26] width 35 height 4
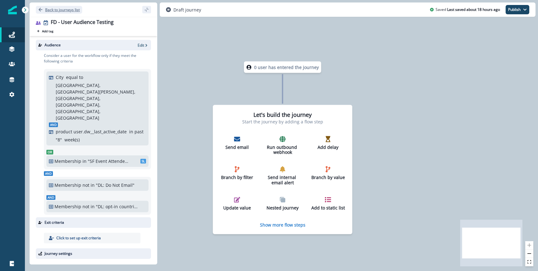
click at [76, 13] on button "Back to journeys list" at bounding box center [59, 10] width 46 height 8
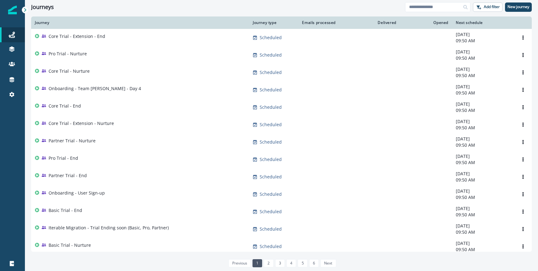
click at [432, 13] on div "Journeys Add filter New journey" at bounding box center [281, 7] width 513 height 14
click at [431, 9] on input at bounding box center [437, 7] width 65 height 10
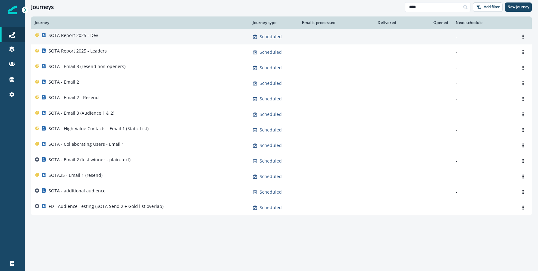
type input "****"
click at [124, 37] on div "SOTA Report 2025 - Dev" at bounding box center [140, 36] width 210 height 9
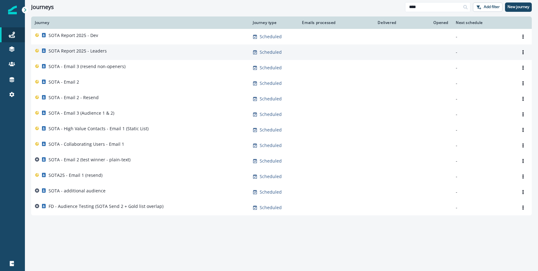
click at [116, 58] on td "SOTA Report 2025 - Leaders" at bounding box center [140, 52] width 218 height 16
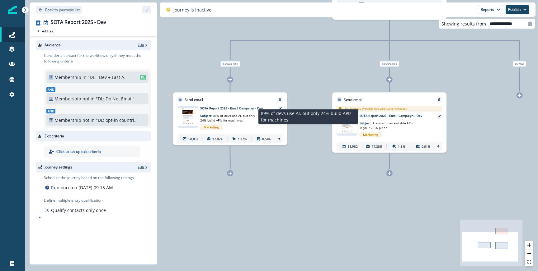
click at [225, 119] on span "89% of devs use AI, but only 24% build APIs for machines" at bounding box center [227, 118] width 55 height 9
click at [236, 118] on p "Subject: 89% of devs use AI, but only 24% build APIs for machines" at bounding box center [228, 117] width 56 height 12
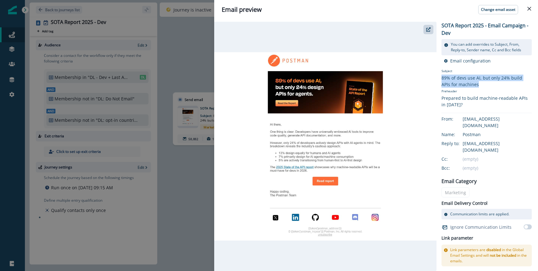
drag, startPoint x: 441, startPoint y: 77, endPoint x: 494, endPoint y: 87, distance: 53.2
click at [494, 87] on div "89% of devs use AI, but only 24% build APIs for machines" at bounding box center [486, 81] width 90 height 13
copy div "89% of devs use AI, but only 24% build APIs for machines"
click at [191, 168] on div "Email preview Change email asset SOTA Report 2025 - Email Campaign - Dev You ca…" at bounding box center [269, 135] width 538 height 271
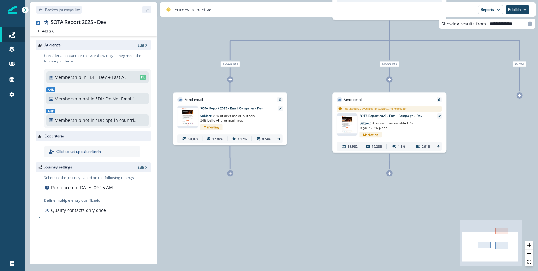
click at [375, 118] on p "SOTA Report 2025 - Email Campaign - Dev" at bounding box center [394, 116] width 71 height 5
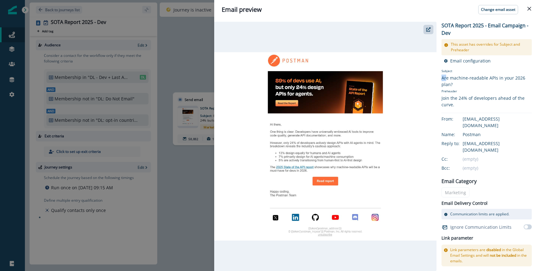
drag, startPoint x: 441, startPoint y: 79, endPoint x: 447, endPoint y: 78, distance: 5.6
click at [447, 78] on div "Are machine-readable APIs in your 2026 plan?" at bounding box center [486, 81] width 90 height 13
click at [455, 85] on div "Are machine-readable APIs in your 2026 plan?" at bounding box center [486, 81] width 90 height 13
copy div "Are machine-readable APIs in your 2026 plan?"
click at [200, 152] on div "Email preview Change email asset SOTA Report 2025 - Email Campaign - Dev This a…" at bounding box center [269, 135] width 538 height 271
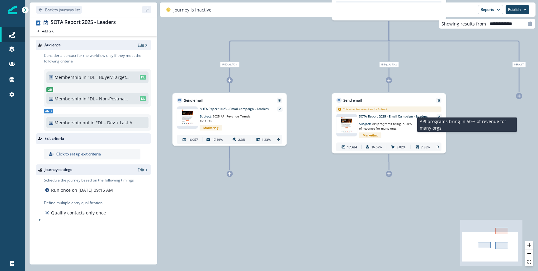
drag, startPoint x: 372, startPoint y: 124, endPoint x: 394, endPoint y: 127, distance: 21.3
click at [394, 127] on p "Subject: API programs bring in 50% of revenue for many orgs" at bounding box center [387, 125] width 56 height 12
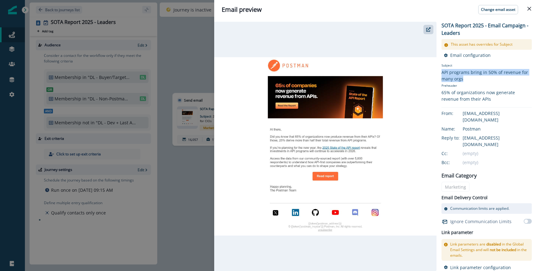
drag, startPoint x: 464, startPoint y: 80, endPoint x: 441, endPoint y: 73, distance: 23.4
click at [442, 73] on div "API programs bring in 50% of revenue for many orgs" at bounding box center [486, 75] width 90 height 13
copy div "API programs bring in 50% of revenue for many orgs"
click at [204, 175] on div "Email preview Change email asset SOTA Report 2025 - Email Campaign - Leaders Th…" at bounding box center [269, 135] width 538 height 271
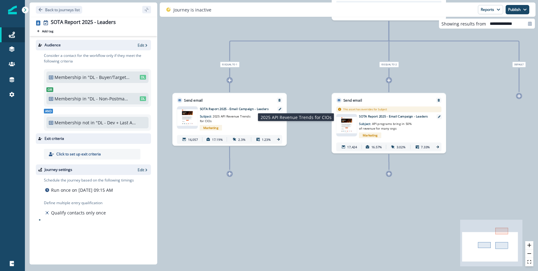
click at [243, 116] on span "2025 API Revenue Trends for CIOs" at bounding box center [225, 118] width 51 height 9
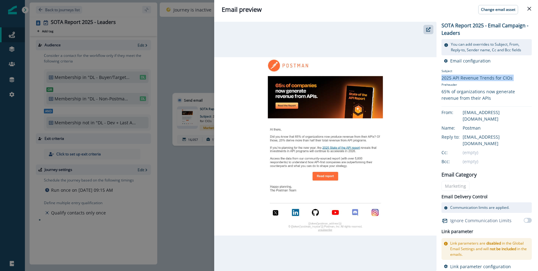
drag, startPoint x: 442, startPoint y: 78, endPoint x: 521, endPoint y: 81, distance: 79.1
click at [521, 81] on div "Subject 2025 API Revenue Trends for CIOs Preheader 65% of organizations now gen…" at bounding box center [486, 85] width 90 height 38
copy div "2025 API Revenue Trends for CIOs"
click at [197, 176] on div "Email preview Change email asset SOTA Report 2025 - Email Campaign - Leaders Yo…" at bounding box center [269, 135] width 538 height 271
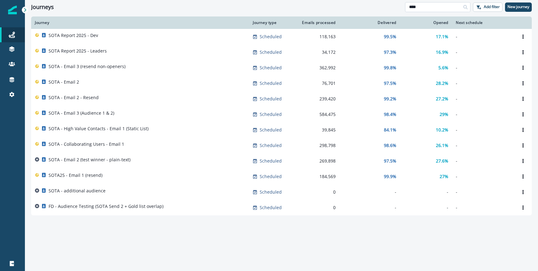
click at [442, 4] on input "****" at bounding box center [437, 7] width 65 height 10
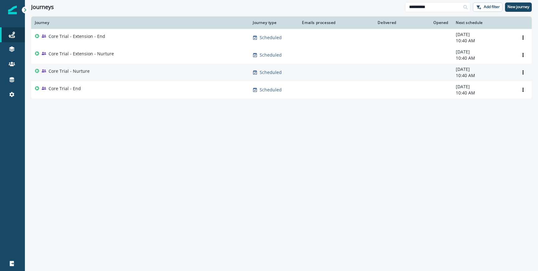
type input "**********"
click at [117, 80] on td "Core Trial - Nurture" at bounding box center [140, 72] width 218 height 17
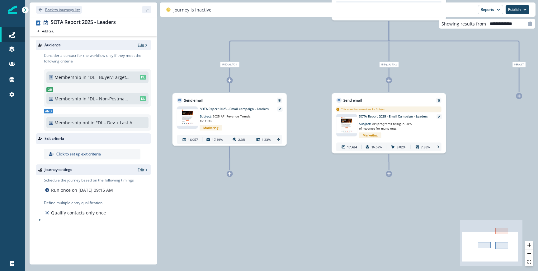
click at [54, 7] on p "Back to journeys list" at bounding box center [62, 9] width 35 height 5
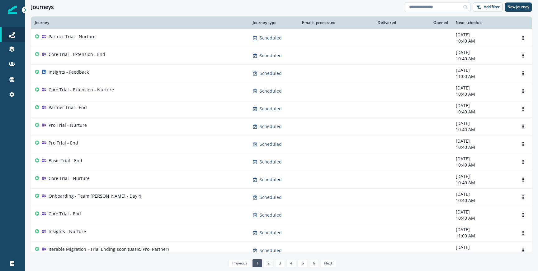
click at [453, 6] on input at bounding box center [437, 7] width 65 height 10
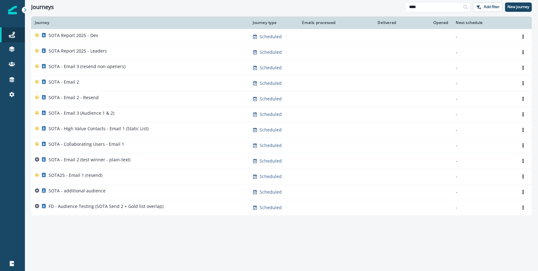
type input "****"
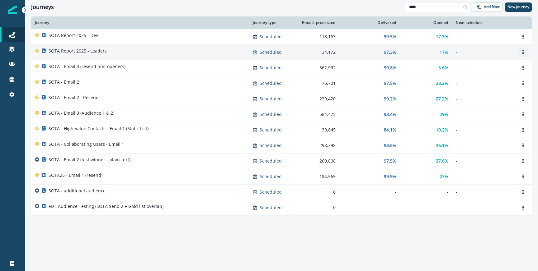
click at [520, 50] on button "Options" at bounding box center [523, 52] width 10 height 9
click at [465, 65] on button "Clone" at bounding box center [492, 67] width 69 height 10
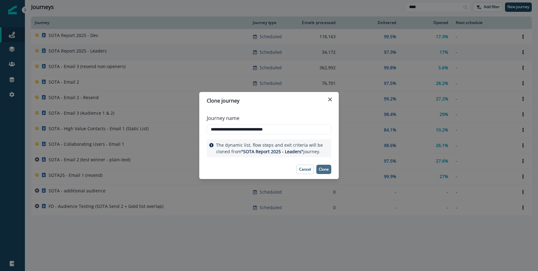
type input "**********"
click at [324, 170] on p "Clone" at bounding box center [324, 169] width 10 height 4
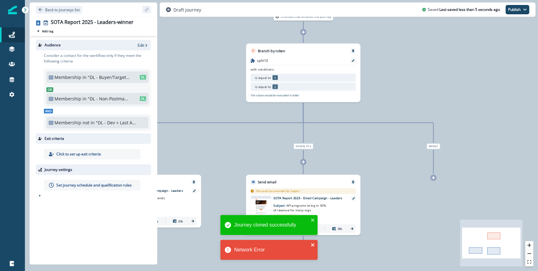
click at [312, 246] on icon "close" at bounding box center [312, 245] width 4 height 5
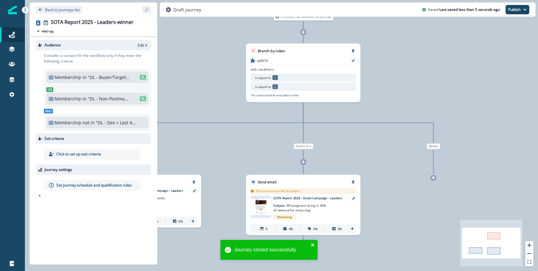
click at [314, 218] on div "Marketing" at bounding box center [309, 217] width 73 height 9
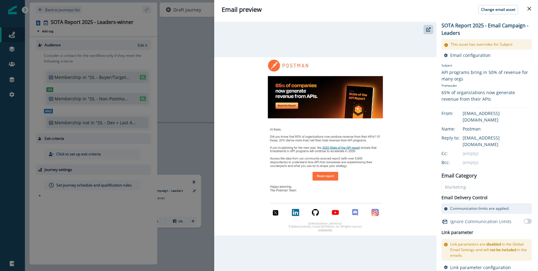
click at [209, 150] on div "Email preview Change email asset SOTA Report 2025 - Email Campaign - Leaders Th…" at bounding box center [269, 135] width 538 height 271
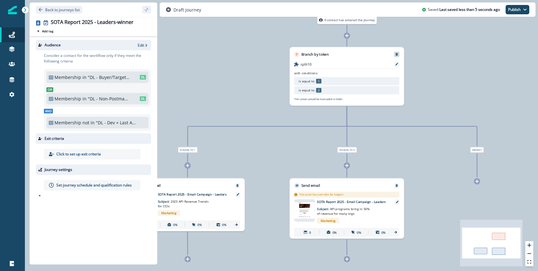
click at [399, 54] on button "Remove" at bounding box center [396, 54] width 7 height 3
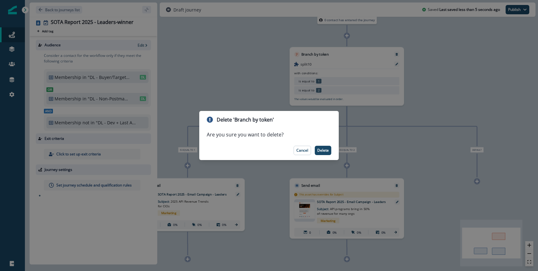
click at [327, 145] on footer "Cancel Delete" at bounding box center [268, 150] width 139 height 19
click at [325, 149] on p "Delete" at bounding box center [323, 150] width 12 height 4
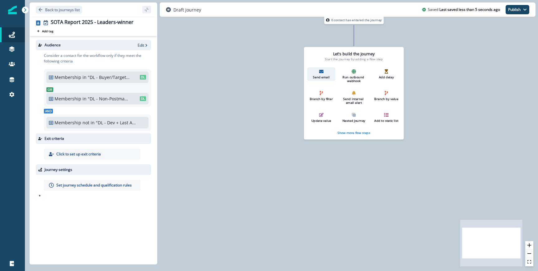
click at [324, 74] on div "Send email" at bounding box center [321, 74] width 25 height 10
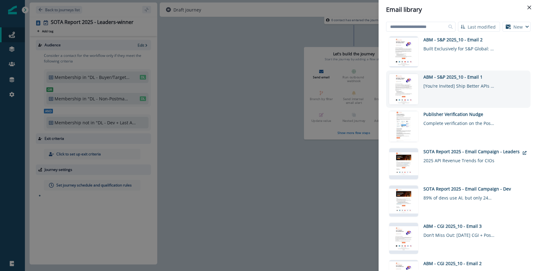
scroll to position [100, 0]
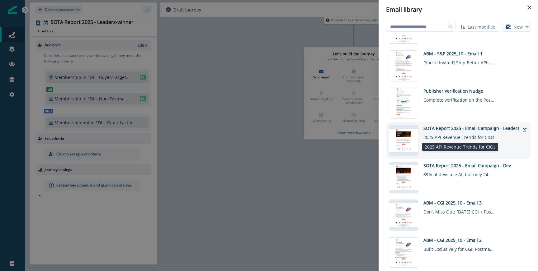
click at [444, 135] on div "2025 API Revenue Trends for CIOs" at bounding box center [459, 136] width 72 height 9
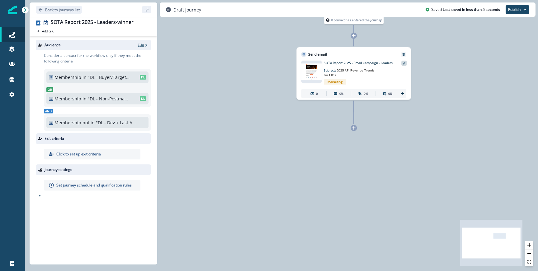
click at [403, 61] on div at bounding box center [403, 63] width 5 height 5
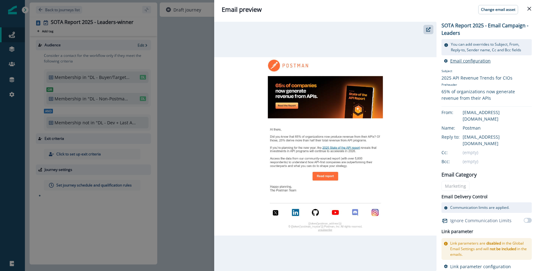
click at [460, 61] on p "Email configuration" at bounding box center [470, 61] width 40 height 6
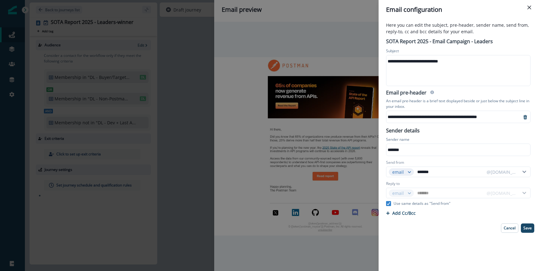
click at [175, 106] on div "**********" at bounding box center [269, 135] width 538 height 271
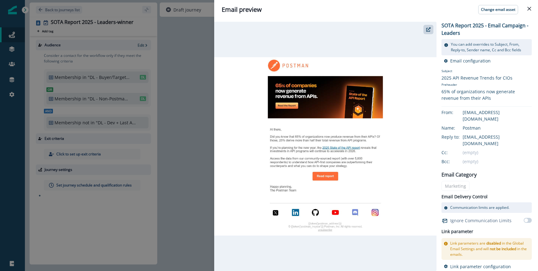
click at [209, 102] on div "Email preview Change email asset SOTA Report 2025 - Email Campaign - Leaders Yo…" at bounding box center [269, 135] width 538 height 271
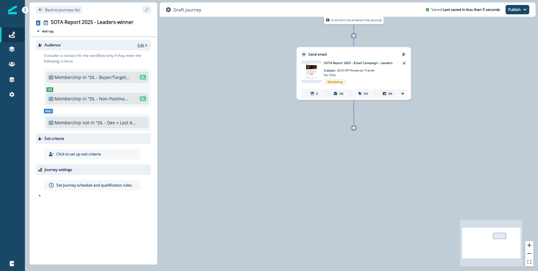
click at [143, 47] on p "Edit" at bounding box center [141, 45] width 7 height 5
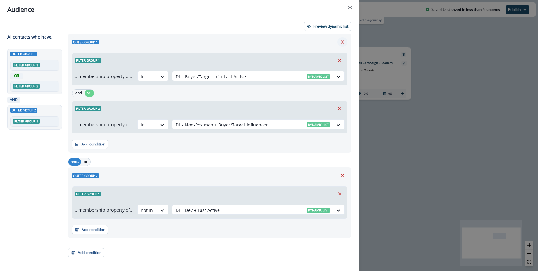
click at [339, 42] on button "Remove" at bounding box center [342, 41] width 10 height 9
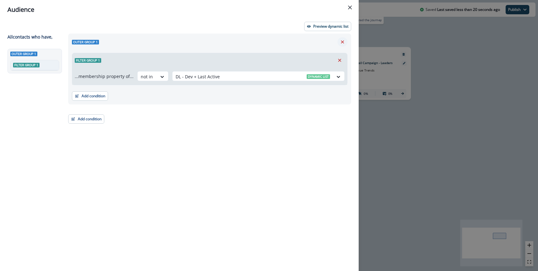
click at [339, 42] on button "Remove" at bounding box center [342, 41] width 10 height 9
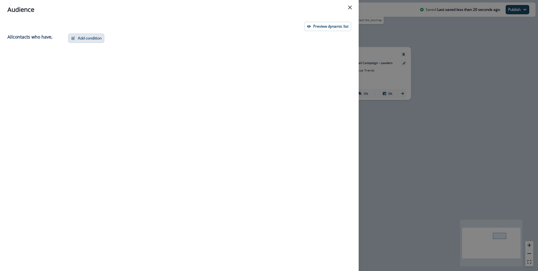
click at [98, 35] on button "Add condition" at bounding box center [86, 38] width 36 height 9
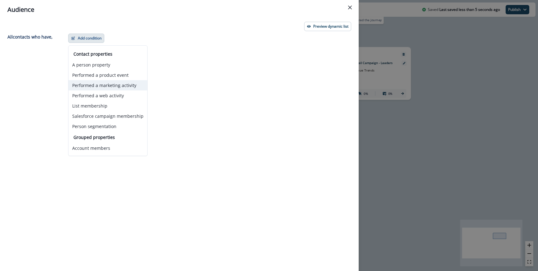
click at [99, 86] on button "Performed a marketing activity" at bounding box center [107, 85] width 79 height 10
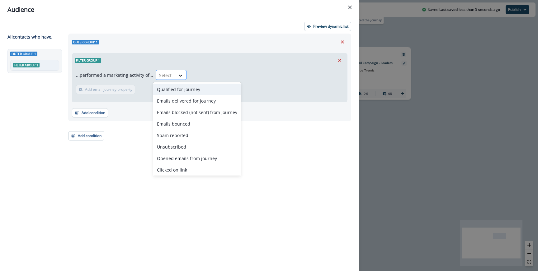
click at [166, 70] on div "Select" at bounding box center [165, 75] width 19 height 10
click at [170, 85] on div "Qualified for journey" at bounding box center [197, 90] width 88 height 12
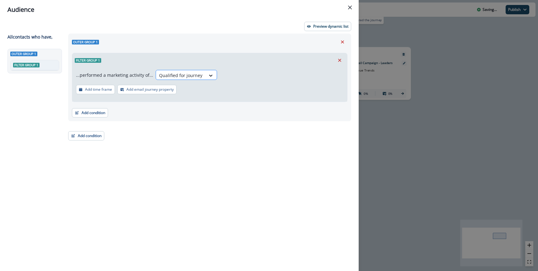
click at [198, 76] on div at bounding box center [180, 76] width 43 height 8
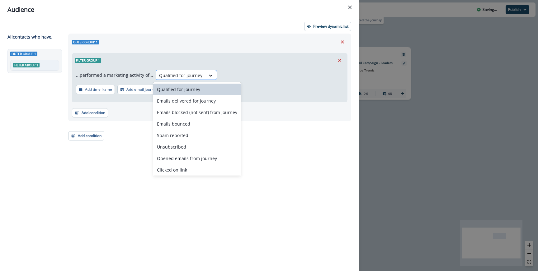
click at [198, 76] on div at bounding box center [180, 76] width 43 height 8
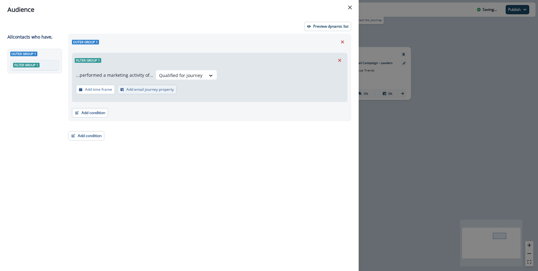
click at [138, 94] on button "Add email journey property" at bounding box center [146, 89] width 59 height 9
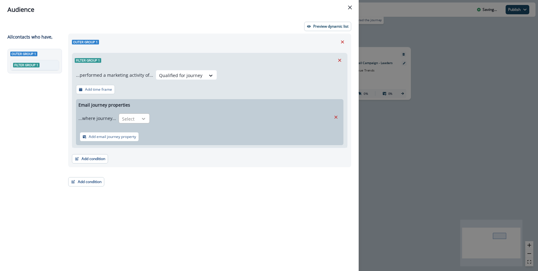
click at [145, 116] on div at bounding box center [143, 119] width 11 height 6
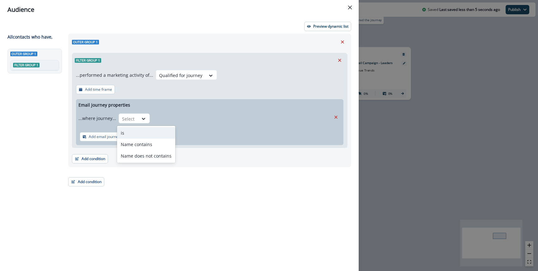
click at [140, 128] on div "is" at bounding box center [146, 133] width 58 height 12
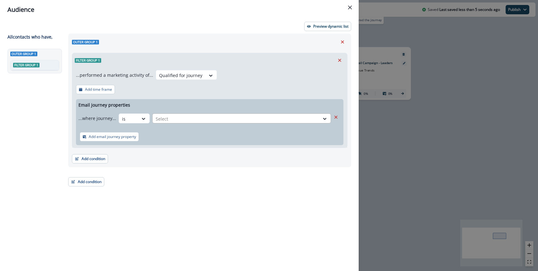
click at [174, 120] on div at bounding box center [236, 119] width 161 height 8
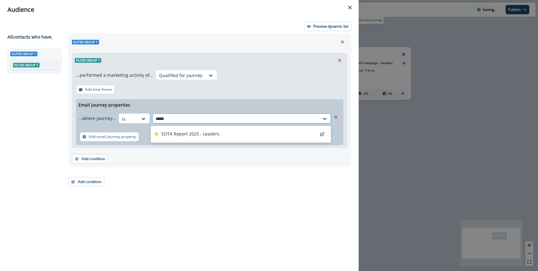
type input "******"
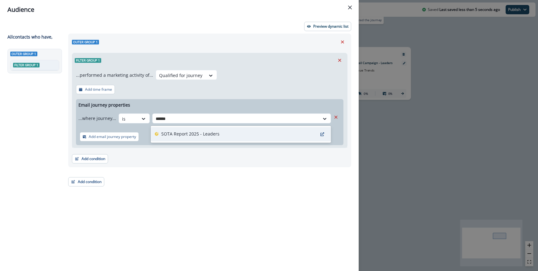
click at [186, 133] on p "SOTA Report 2025 - Leaders" at bounding box center [190, 134] width 58 height 7
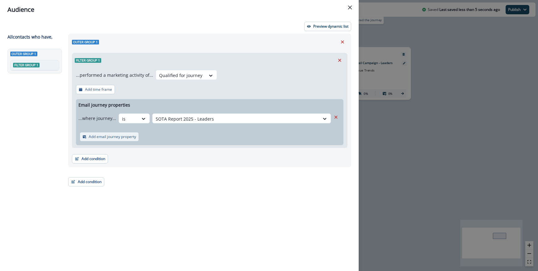
click at [100, 139] on button "Add email journey property" at bounding box center [109, 136] width 59 height 9
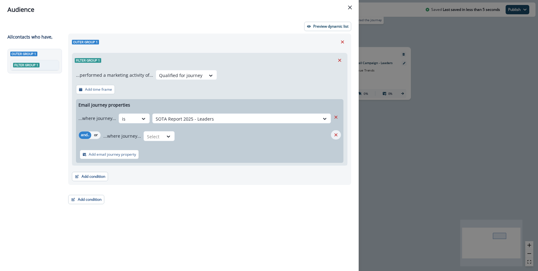
click at [338, 135] on button "Remove" at bounding box center [336, 134] width 10 height 9
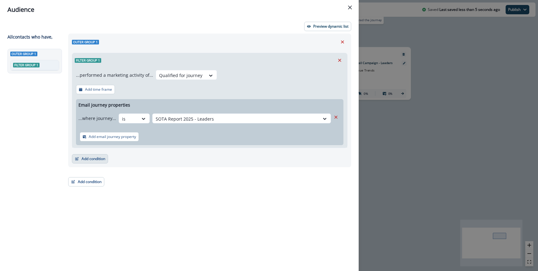
click at [89, 157] on button "Add condition" at bounding box center [90, 158] width 36 height 9
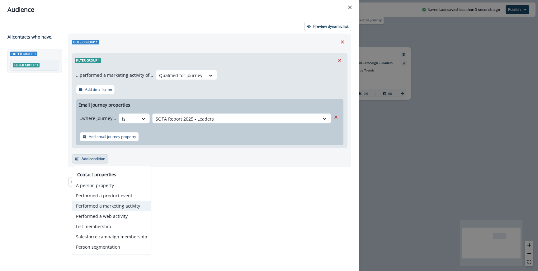
click at [97, 208] on button "Performed a marketing activity" at bounding box center [111, 206] width 79 height 10
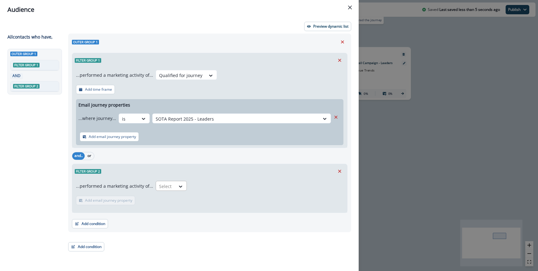
click at [159, 184] on input "text" at bounding box center [159, 186] width 1 height 7
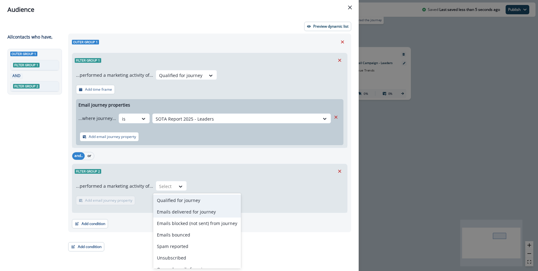
click at [169, 208] on div "Emails delivered for journey" at bounding box center [197, 212] width 88 height 12
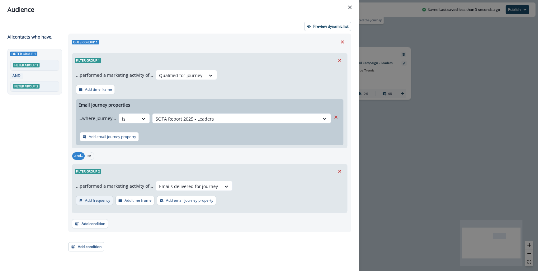
click at [101, 200] on p "Add frequency" at bounding box center [97, 200] width 25 height 4
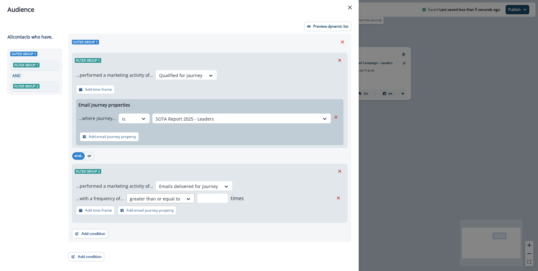
click at [158, 198] on div at bounding box center [155, 199] width 50 height 8
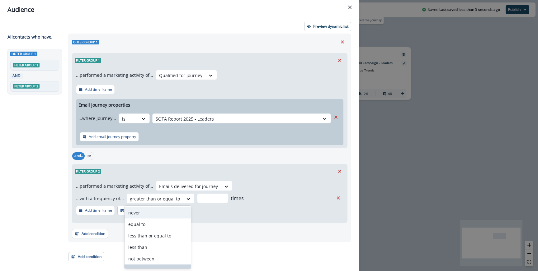
click at [150, 215] on div "never" at bounding box center [157, 213] width 67 height 12
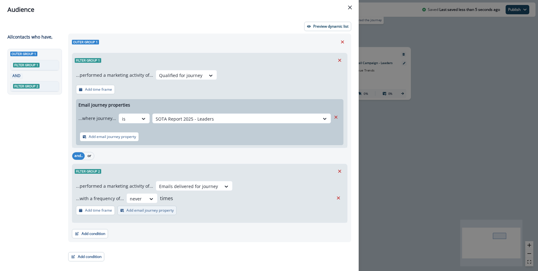
click at [166, 212] on p "Add email journey property" at bounding box center [149, 210] width 47 height 4
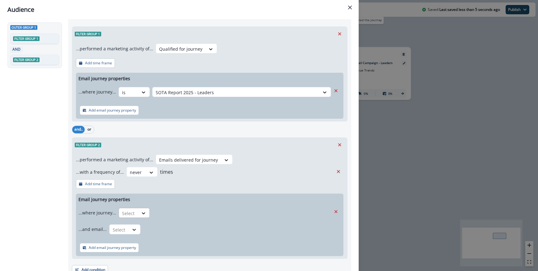
scroll to position [32, 0]
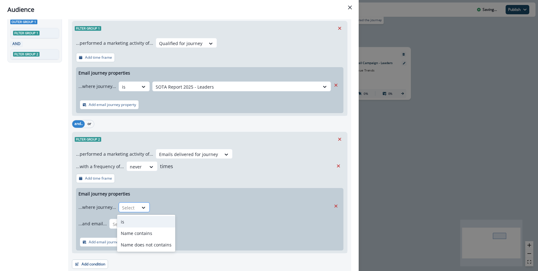
click at [132, 209] on div at bounding box center [128, 208] width 13 height 8
click at [132, 221] on div "is" at bounding box center [146, 222] width 58 height 12
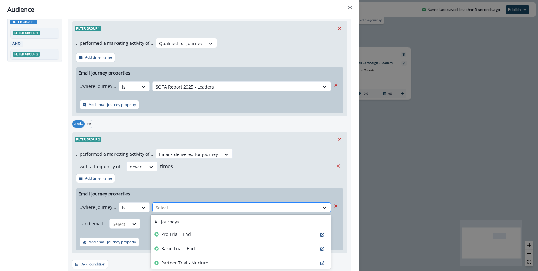
click at [196, 208] on div at bounding box center [236, 208] width 161 height 8
type input "***"
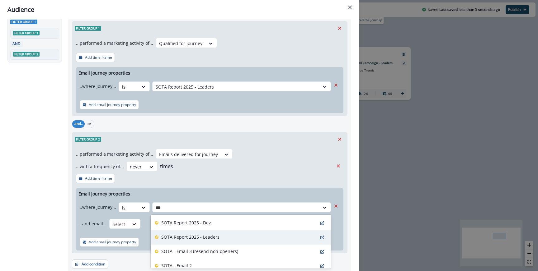
click at [206, 238] on p "SOTA Report 2025 - Leaders" at bounding box center [190, 237] width 58 height 7
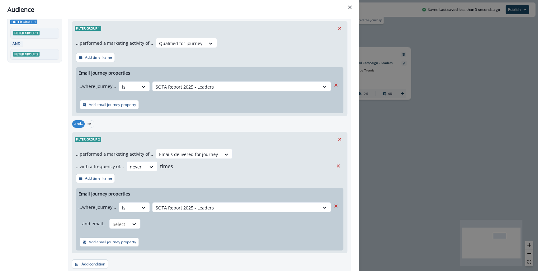
scroll to position [55, 0]
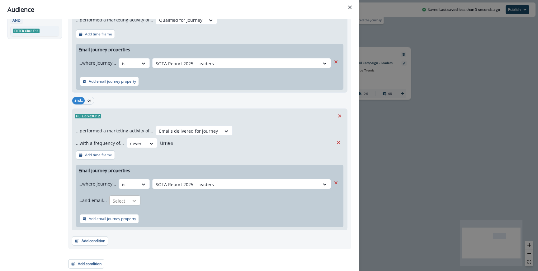
click at [132, 203] on icon at bounding box center [134, 201] width 6 height 6
click at [131, 214] on div "is" at bounding box center [137, 215] width 58 height 12
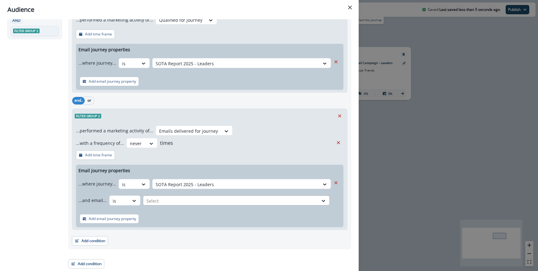
click at [167, 204] on div at bounding box center [230, 201] width 169 height 8
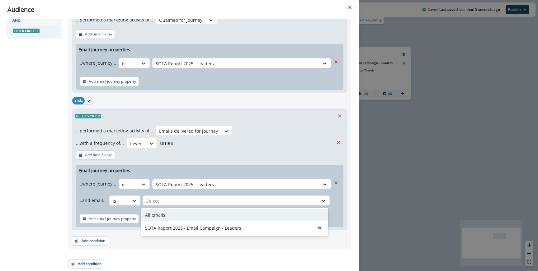
click at [164, 216] on p "All emails" at bounding box center [155, 215] width 20 height 7
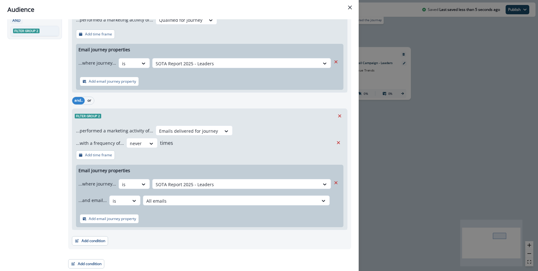
scroll to position [0, 0]
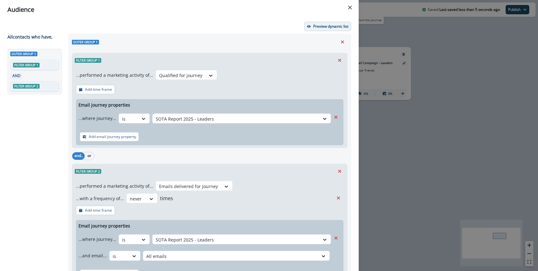
click at [319, 30] on button "Preview dynamic list" at bounding box center [327, 26] width 47 height 9
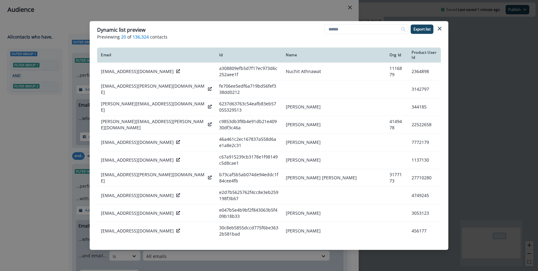
click at [250, 12] on div "Dynamic list preview Previewing 20 of 136,324 contacts Export list Email Id Nam…" at bounding box center [269, 135] width 538 height 271
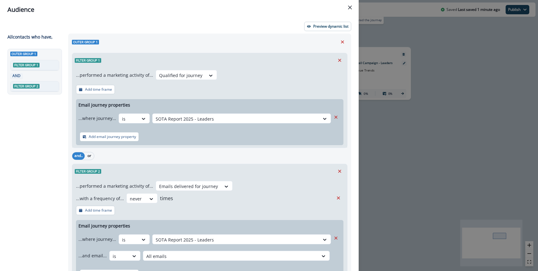
scroll to position [55, 0]
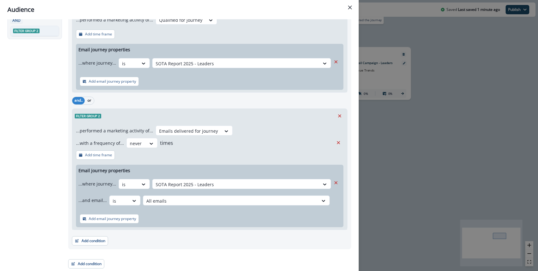
click at [408, 107] on div "Audience Preview dynamic list All contact s who have, Outer group 1 Filter grou…" at bounding box center [269, 135] width 538 height 271
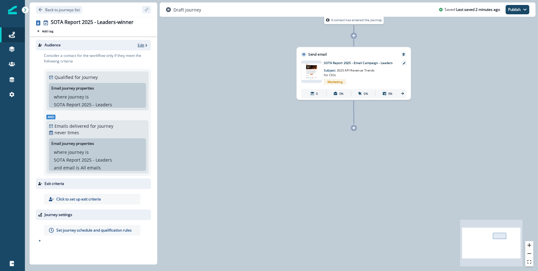
click at [141, 44] on p "Edit" at bounding box center [141, 45] width 7 height 5
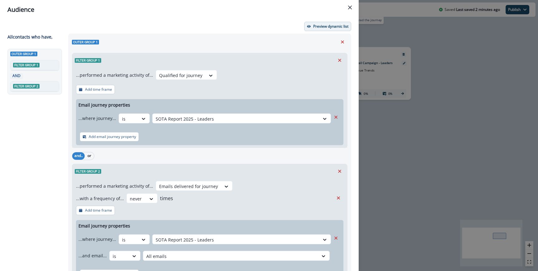
click at [338, 30] on button "Preview dynamic list" at bounding box center [327, 26] width 47 height 9
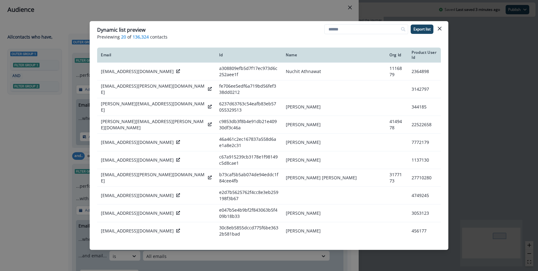
click at [328, 19] on div "Dynamic list preview Previewing 20 of 136,324 contacts Export list Email Id Nam…" at bounding box center [269, 135] width 538 height 271
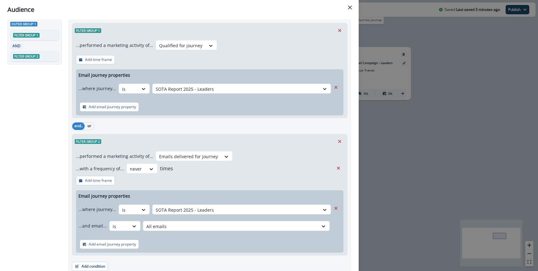
scroll to position [0, 0]
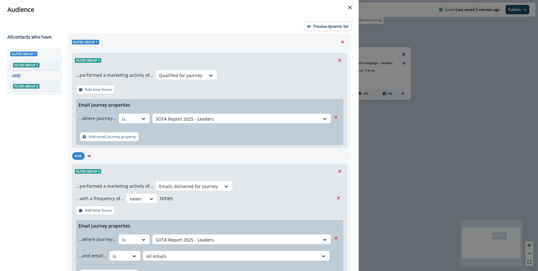
click at [401, 122] on div "Audience Preview dynamic list All contact s who have, Outer group 1 Filter grou…" at bounding box center [269, 135] width 538 height 271
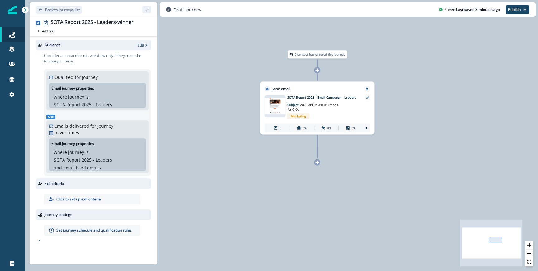
click at [90, 229] on p "Set journey schedule and qualification rules" at bounding box center [93, 231] width 75 height 6
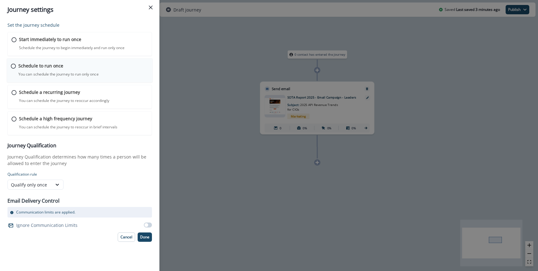
click at [52, 75] on p "You can schedule the journey to run only once" at bounding box center [58, 75] width 80 height 6
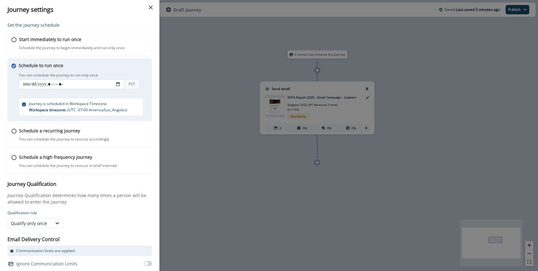
click at [42, 85] on input "datetime-local" at bounding box center [72, 84] width 106 height 10
click at [118, 84] on input "datetime-local" at bounding box center [72, 84] width 106 height 10
type input "**********"
click at [137, 70] on div "Schedule to run once You can schedule the journey to run only once You can sche…" at bounding box center [86, 89] width 134 height 54
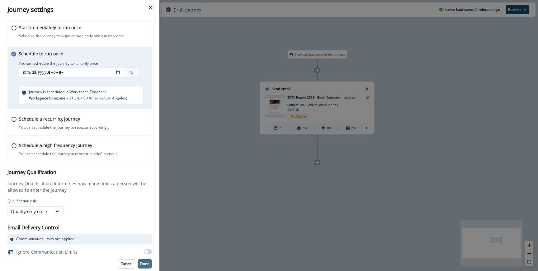
click at [142, 262] on p "Done" at bounding box center [144, 264] width 9 height 4
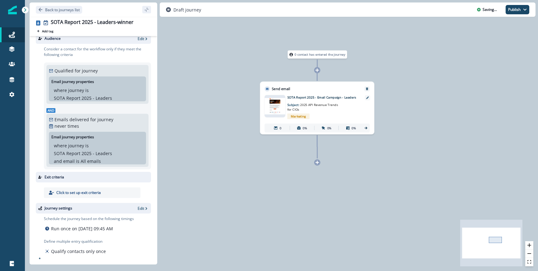
scroll to position [0, 0]
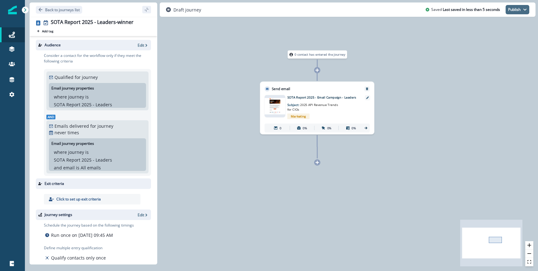
click at [522, 10] on button "Publish" at bounding box center [517, 9] width 24 height 9
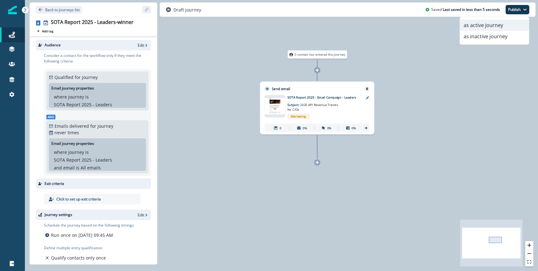
click at [475, 25] on button "as active journey" at bounding box center [494, 25] width 69 height 11
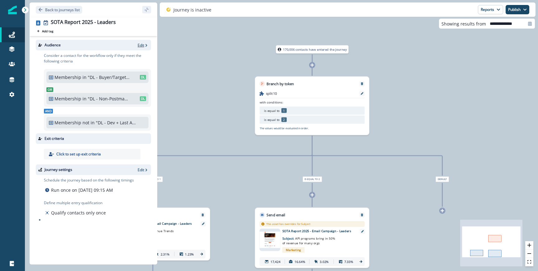
click at [146, 44] on icon "button" at bounding box center [146, 45] width 2 height 3
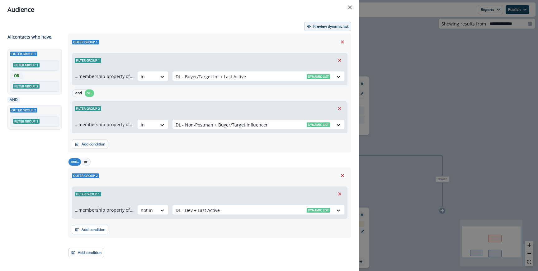
click at [319, 25] on p "Preview dynamic list" at bounding box center [330, 26] width 35 height 4
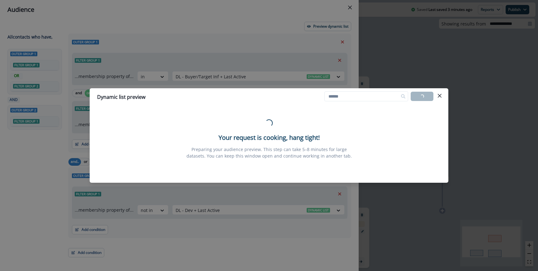
click at [396, 73] on div "Dynamic list preview Loading... Export list Loading... Your request is cooking,…" at bounding box center [269, 135] width 538 height 271
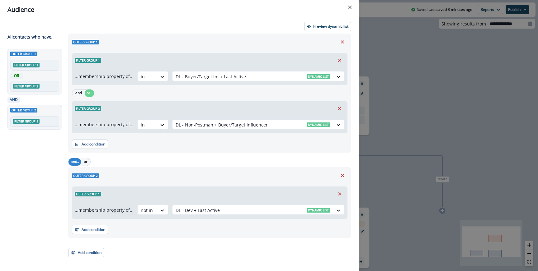
click at [382, 69] on div "Audience Preview dynamic list All contact s who have, Outer group 1 Filter grou…" at bounding box center [269, 135] width 538 height 271
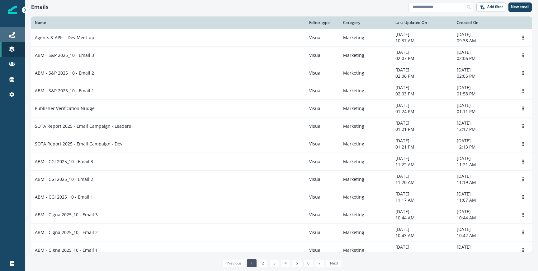
click at [20, 37] on div "Journeys" at bounding box center [12, 34] width 20 height 7
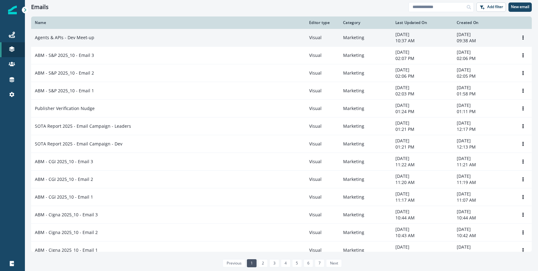
click at [124, 34] on td "Agents & APIs - Dev Meet-up" at bounding box center [168, 38] width 274 height 18
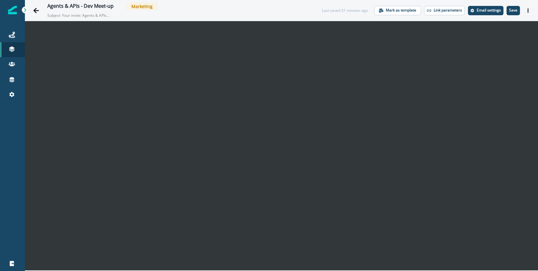
click at [508, 16] on div "Agents & APIs - Dev Meet-up Marketing Subject: Your invite: Agents & APIs Devel…" at bounding box center [281, 10] width 513 height 21
click at [512, 12] on p "Save" at bounding box center [513, 10] width 8 height 4
click at [529, 10] on icon "Actions" at bounding box center [527, 10] width 4 height 4
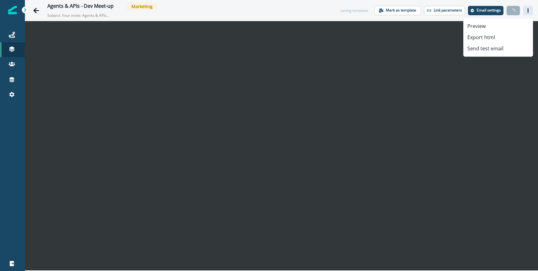
click at [529, 10] on icon "Actions" at bounding box center [527, 10] width 4 height 4
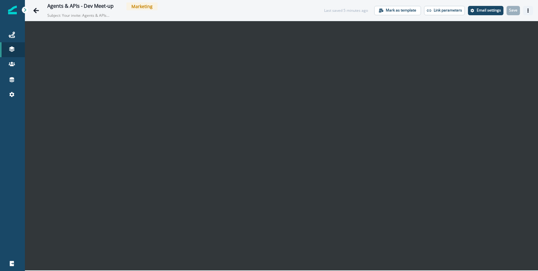
click at [527, 9] on icon "Actions" at bounding box center [527, 10] width 1 height 4
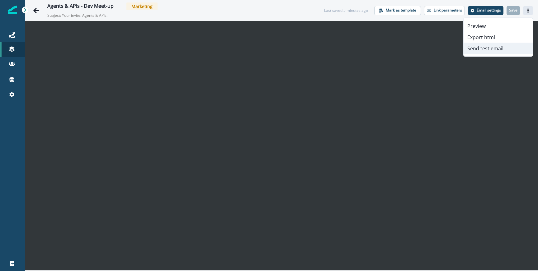
click at [482, 47] on button "Send test email" at bounding box center [497, 48] width 69 height 11
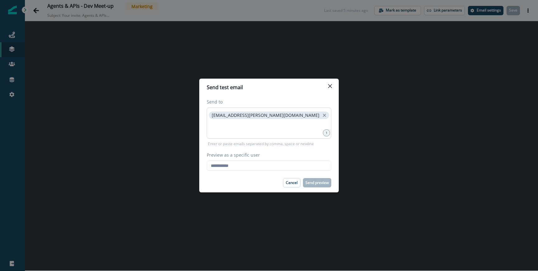
click at [228, 137] on div "[EMAIL_ADDRESS][PERSON_NAME][DOMAIN_NAME]" at bounding box center [269, 123] width 124 height 31
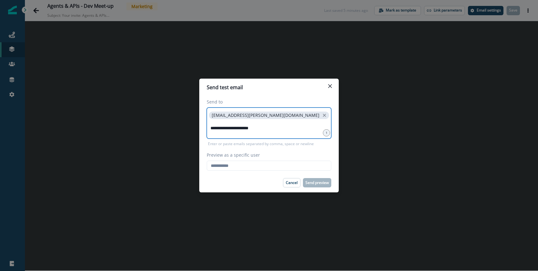
type input "**********"
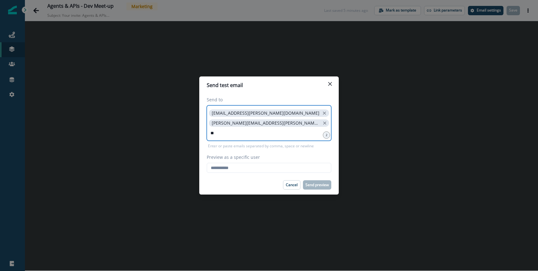
type input "*"
type input "**********"
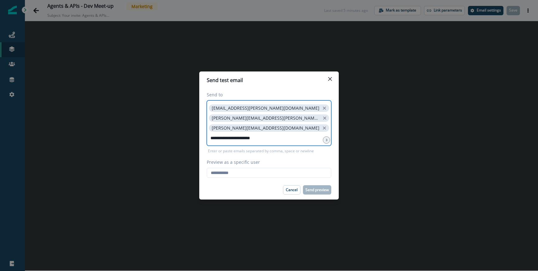
type input "**********"
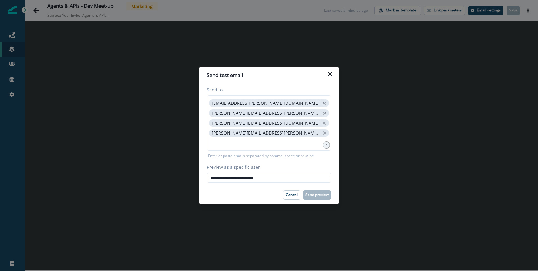
type input "**********"
click at [254, 158] on p "Enter or paste emails separated by comma, space or newline" at bounding box center [261, 156] width 108 height 6
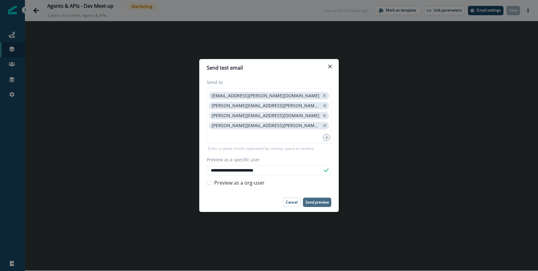
click at [310, 203] on p "Send preview" at bounding box center [316, 202] width 23 height 4
click at [142, 87] on div "**********" at bounding box center [269, 135] width 538 height 271
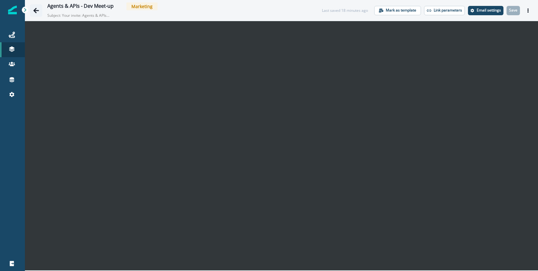
click at [36, 10] on icon "Go back" at bounding box center [36, 10] width 6 height 6
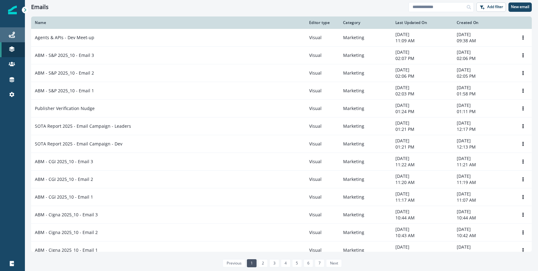
click at [12, 31] on div "Journeys" at bounding box center [12, 34] width 20 height 7
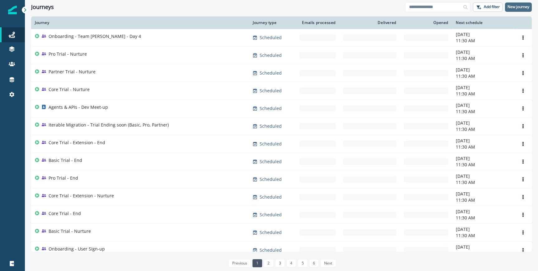
click at [523, 7] on p "New journey" at bounding box center [518, 7] width 22 height 4
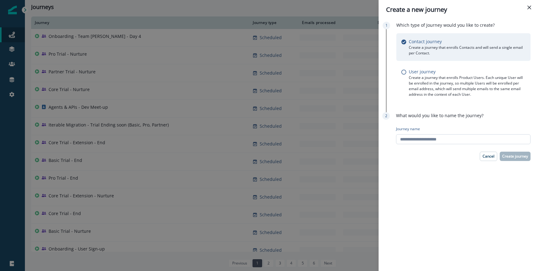
click at [407, 136] on input "Journey name" at bounding box center [463, 139] width 134 height 10
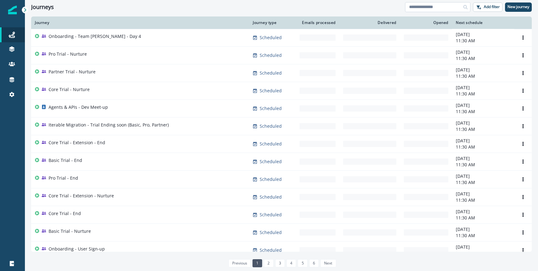
click at [408, 5] on input at bounding box center [437, 7] width 65 height 10
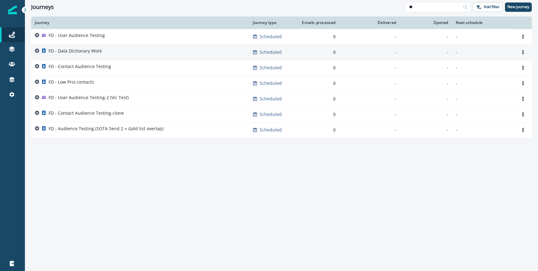
type input "**"
click at [114, 53] on div "FD - Data Dictionary Work" at bounding box center [140, 52] width 210 height 9
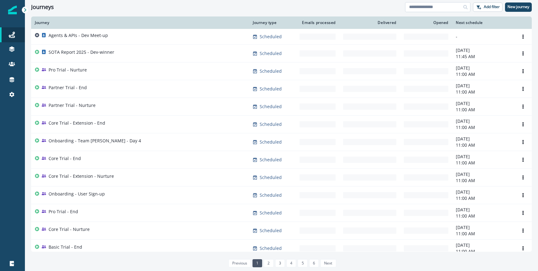
click at [406, 2] on input at bounding box center [437, 7] width 65 height 10
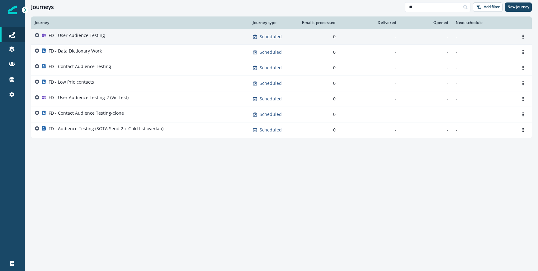
type input "**"
click at [98, 38] on p "FD - User Audience Testing" at bounding box center [77, 35] width 56 height 6
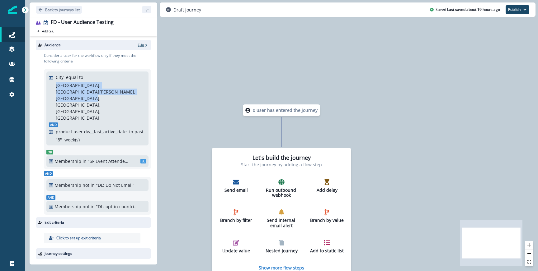
drag, startPoint x: 55, startPoint y: 86, endPoint x: 109, endPoint y: 91, distance: 53.4
click at [109, 91] on div "City equal to [GEOGRAPHIC_DATA], [GEOGRAPHIC_DATA][PERSON_NAME], [GEOGRAPHIC_DA…" at bounding box center [97, 97] width 97 height 47
copy p "[GEOGRAPHIC_DATA], [GEOGRAPHIC_DATA][PERSON_NAME], [GEOGRAPHIC_DATA], [GEOGRAPH…"
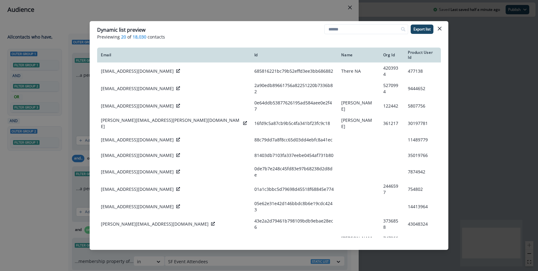
click at [304, 17] on div "Dynamic list preview Previewing 20 of 18,030 contacts Export list Email Id Name…" at bounding box center [269, 135] width 538 height 271
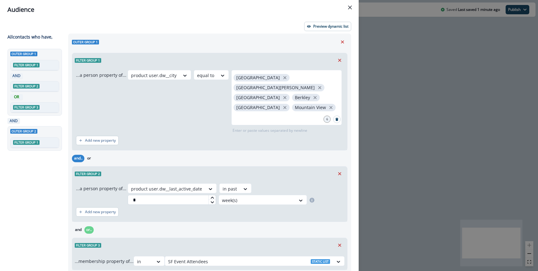
click at [140, 195] on input "*" at bounding box center [172, 200] width 88 height 10
type input "*"
click at [164, 167] on div "Filter group 2" at bounding box center [209, 174] width 275 height 14
click at [322, 25] on p "Preview dynamic list" at bounding box center [330, 26] width 35 height 4
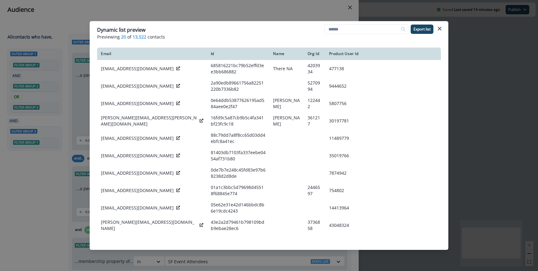
click at [191, 10] on div "Dynamic list preview Previewing 20 of 13,522 contacts Export list Email Id Name…" at bounding box center [269, 135] width 538 height 271
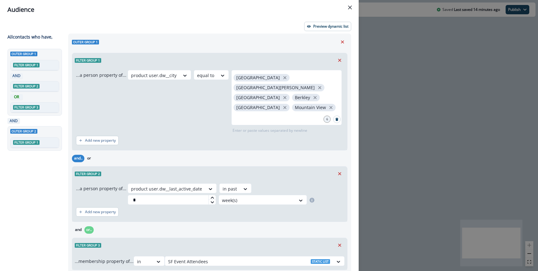
scroll to position [106, 0]
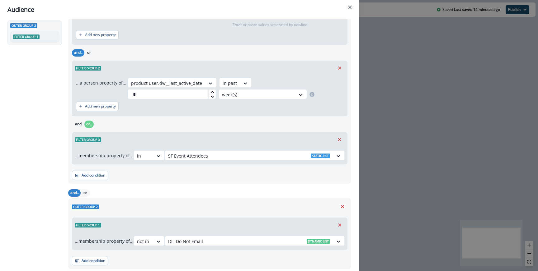
click at [438, 146] on div "Audience Preview dynamic list All contact s who have, Outer group 1 Filter grou…" at bounding box center [269, 135] width 538 height 271
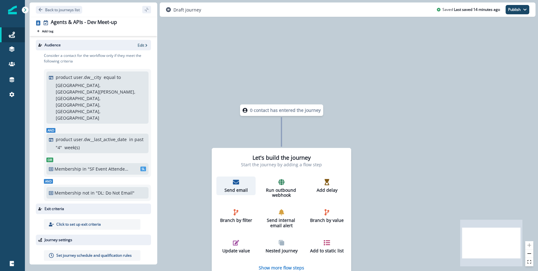
click at [237, 181] on icon "button" at bounding box center [236, 182] width 6 height 5
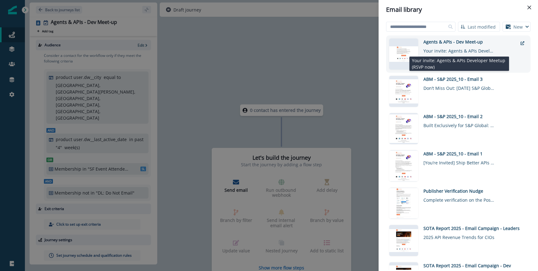
click at [456, 49] on div "Your invite: Agents & APIs Developer Meetup (RSVP now)" at bounding box center [459, 49] width 72 height 9
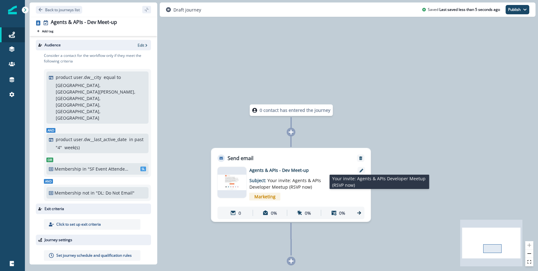
click at [261, 187] on span "Your invite: Agents & APIs Developer Meetup (RSVP now)" at bounding box center [285, 184] width 72 height 12
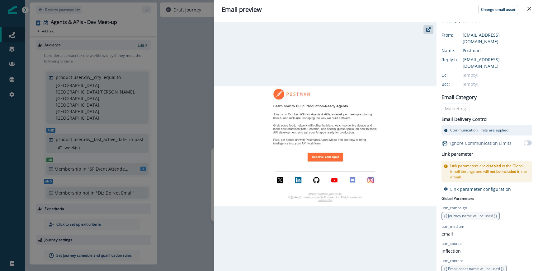
scroll to position [0, 0]
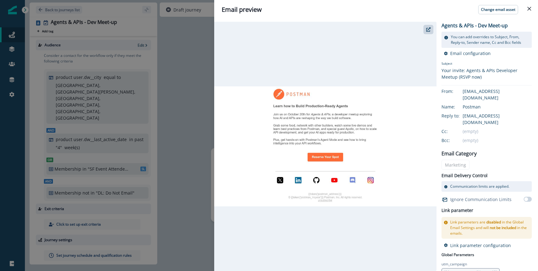
click at [188, 150] on div "Email preview Change email asset Agents & APIs - Dev Meet-up You can add overri…" at bounding box center [269, 135] width 538 height 271
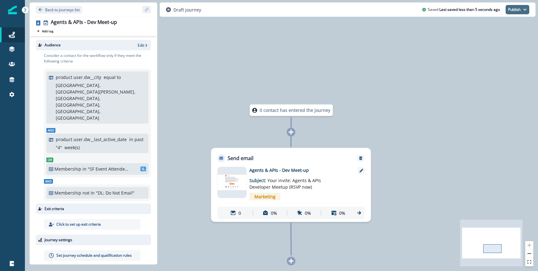
click at [510, 14] on button "Publish" at bounding box center [517, 9] width 24 height 9
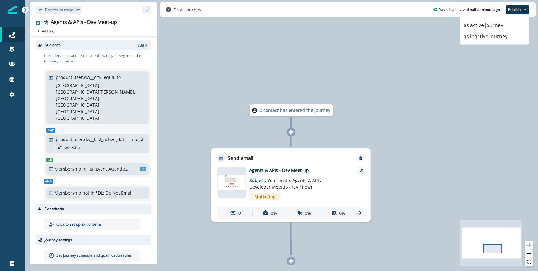
click at [100, 253] on p "Set journey schedule and qualification rules" at bounding box center [93, 256] width 75 height 6
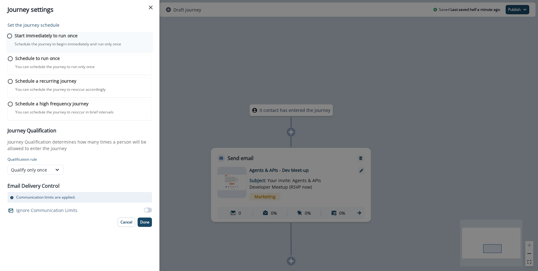
click at [68, 39] on p "Start immediately to run once" at bounding box center [46, 35] width 63 height 7
click at [147, 226] on button "Done" at bounding box center [145, 221] width 14 height 9
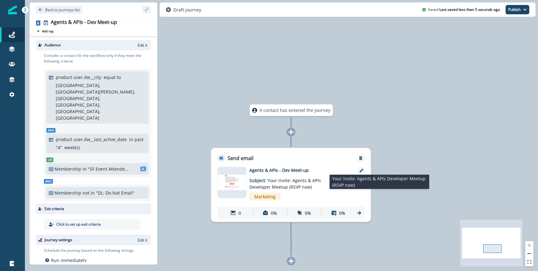
click at [301, 179] on span "Your invite: Agents & APIs Developer Meetup (RSVP now)" at bounding box center [285, 184] width 72 height 12
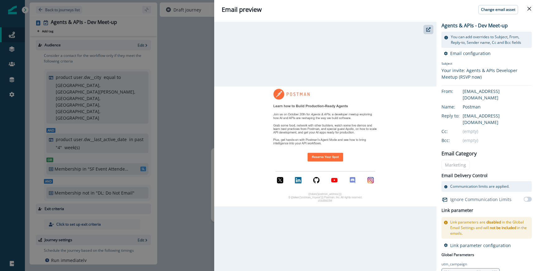
click at [196, 111] on div "Email preview Change email asset Agents & APIs - Dev Meet-up You can add overri…" at bounding box center [269, 135] width 538 height 271
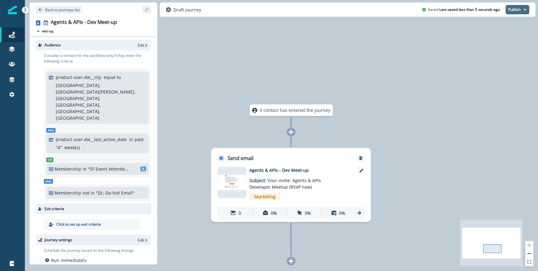
click at [520, 7] on button "Publish" at bounding box center [517, 9] width 24 height 9
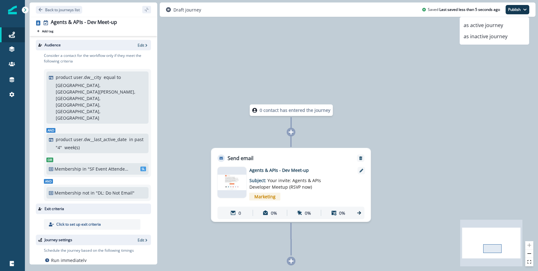
click at [342, 147] on div "0 contact has entered the journey Send email Email asset changed, journey repor…" at bounding box center [281, 135] width 513 height 271
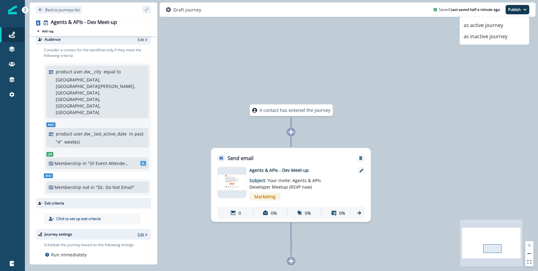
click at [140, 232] on p "Edit" at bounding box center [141, 234] width 7 height 5
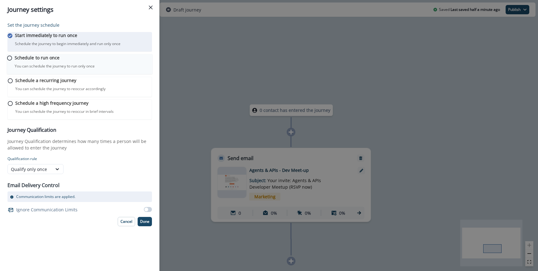
click at [77, 69] on p "You can schedule the journey to run only once" at bounding box center [55, 66] width 80 height 6
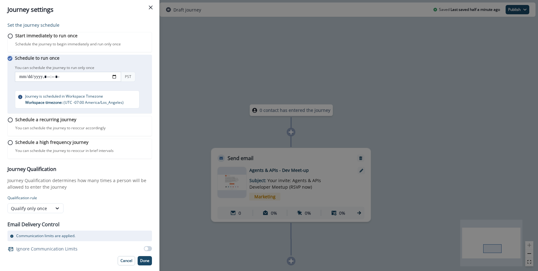
click at [117, 82] on input "datetime-local" at bounding box center [68, 77] width 106 height 10
type input "**********"
click at [143, 68] on div "Schedule to run once You can schedule the journey to run only once You can sche…" at bounding box center [83, 82] width 137 height 54
click at [144, 263] on p "Done" at bounding box center [144, 261] width 9 height 4
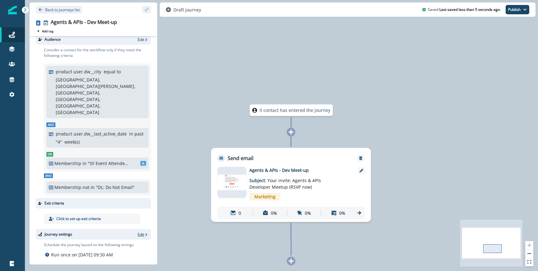
click at [142, 232] on p "Edit" at bounding box center [141, 234] width 7 height 5
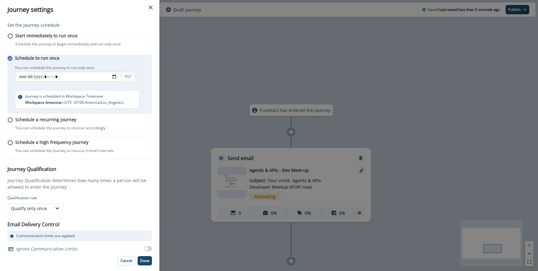
click at [118, 82] on input "datetime-local" at bounding box center [68, 77] width 106 height 10
type input "**********"
click at [145, 68] on div "Schedule to run once You can schedule the journey to run only once You can sche…" at bounding box center [83, 82] width 137 height 54
click at [233, 90] on div "Journey settings Set the journey schedule Start immediately to run once Schedul…" at bounding box center [269, 135] width 538 height 271
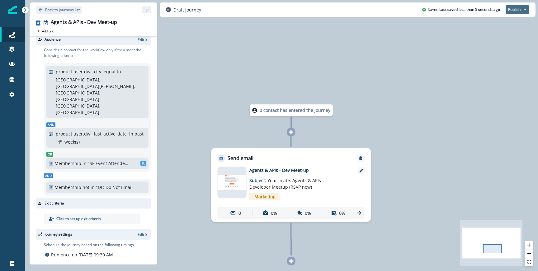
click at [515, 9] on button "Publish" at bounding box center [517, 9] width 24 height 9
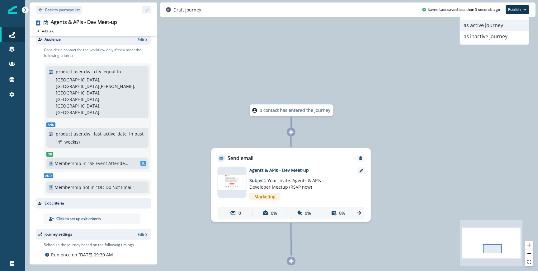
click at [487, 23] on button "as active journey" at bounding box center [494, 25] width 69 height 11
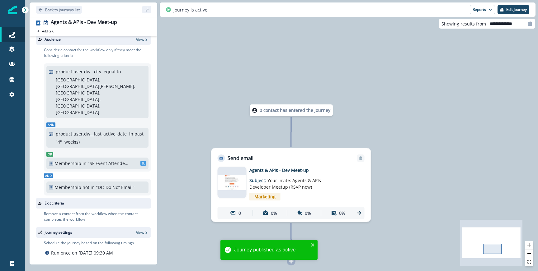
scroll to position [4, 0]
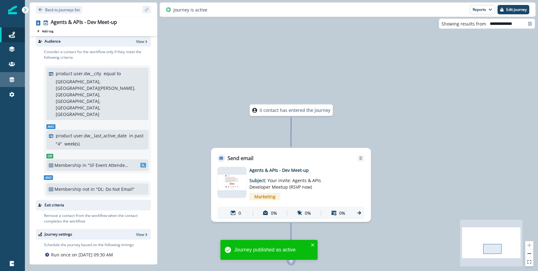
click at [4, 83] on div "Connections" at bounding box center [12, 79] width 20 height 7
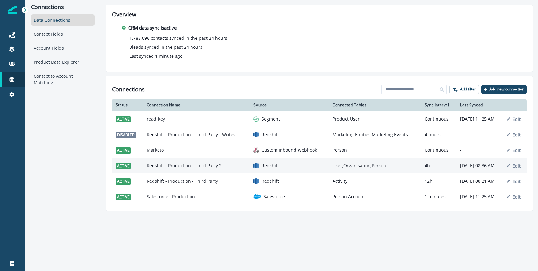
click at [186, 169] on td "Redshift - Production - Third Party 2" at bounding box center [196, 166] width 107 height 16
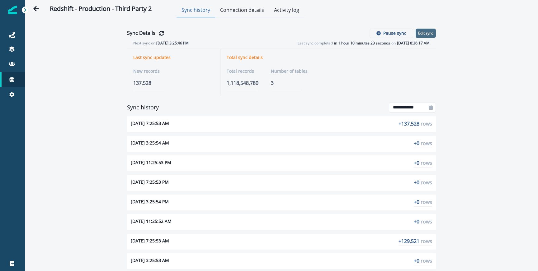
click at [430, 34] on p "Edit sync" at bounding box center [425, 33] width 15 height 4
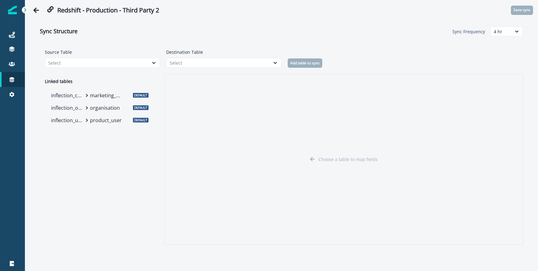
click at [113, 122] on p "product_user" at bounding box center [106, 120] width 33 height 7
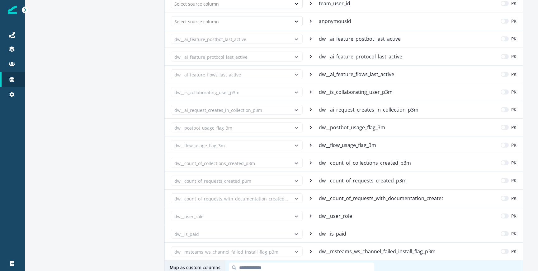
scroll to position [142, 0]
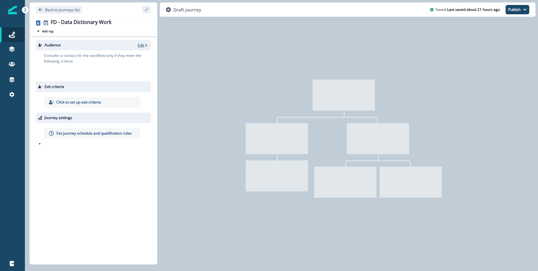
click at [142, 43] on p "Edit" at bounding box center [141, 45] width 7 height 5
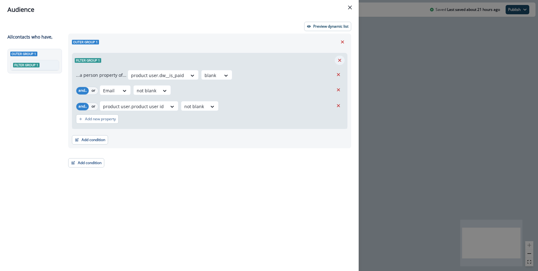
click at [339, 57] on button "Remove" at bounding box center [339, 60] width 10 height 9
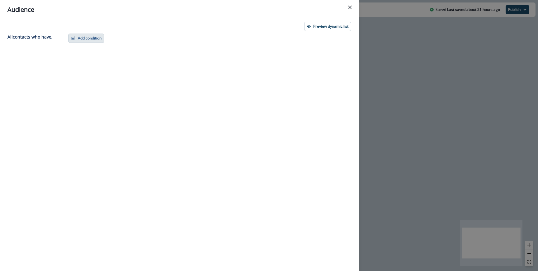
click at [98, 35] on button "Add condition" at bounding box center [86, 38] width 36 height 9
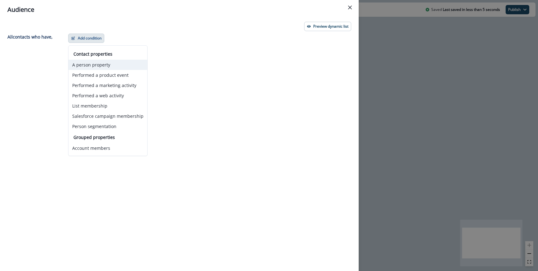
click at [92, 62] on button "A person property" at bounding box center [107, 65] width 79 height 10
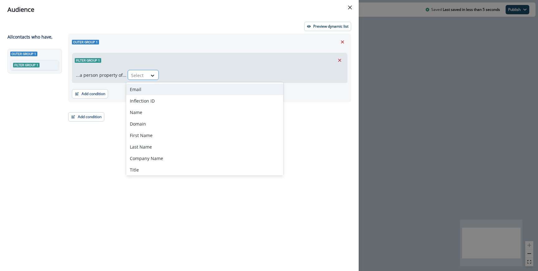
click at [144, 76] on div "Select" at bounding box center [137, 75] width 19 height 10
paste input "**********"
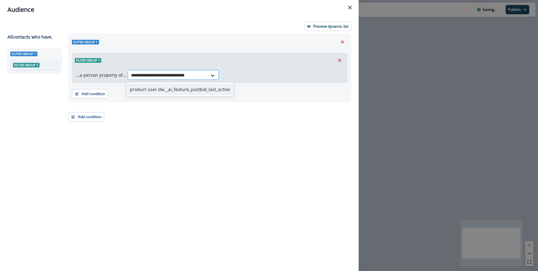
type input "**********"
click at [157, 86] on div "product user.dw__ai_feature_postbot_last_active" at bounding box center [180, 90] width 108 height 12
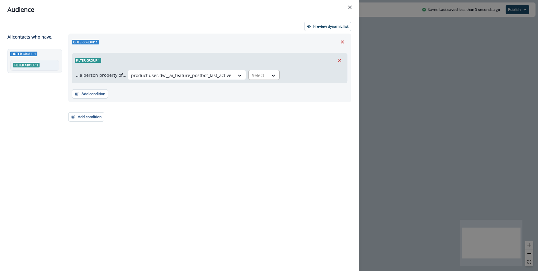
click at [253, 71] on div "Select" at bounding box center [258, 75] width 19 height 10
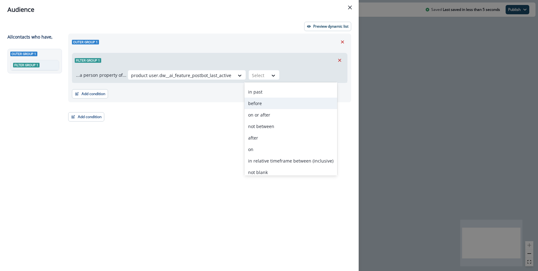
scroll to position [47, 0]
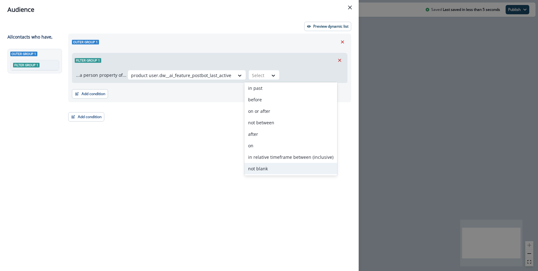
click at [270, 165] on div "not blank" at bounding box center [290, 169] width 93 height 12
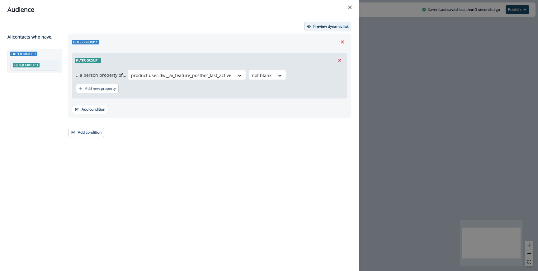
click at [316, 27] on p "Preview dynamic list" at bounding box center [330, 26] width 35 height 4
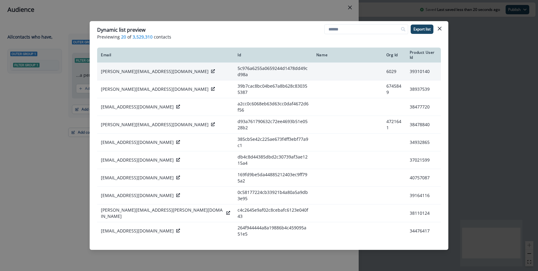
click at [168, 68] on div "[PERSON_NAME][EMAIL_ADDRESS][DOMAIN_NAME]" at bounding box center [165, 71] width 129 height 6
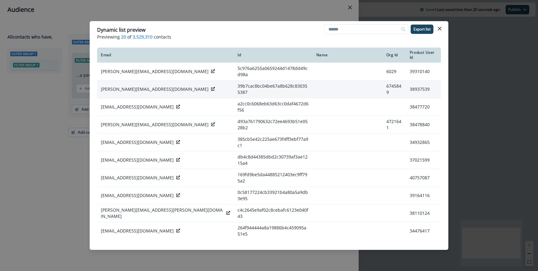
click at [150, 86] on div "[PERSON_NAME][EMAIL_ADDRESS][DOMAIN_NAME]" at bounding box center [165, 89] width 129 height 6
click at [211, 87] on icon at bounding box center [213, 89] width 4 height 4
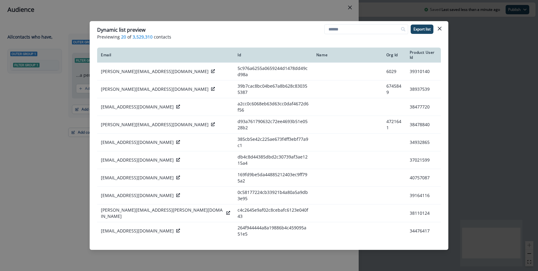
click at [86, 69] on div "Dynamic list preview Previewing 20 of 3,529,310 contacts Export list Email Id N…" at bounding box center [269, 135] width 538 height 271
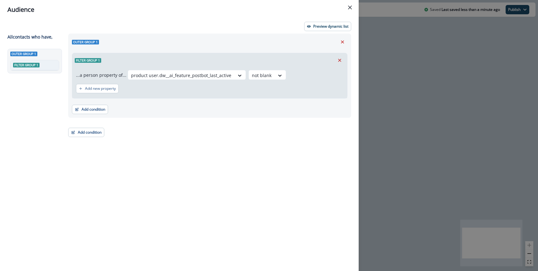
click at [183, 68] on div "...a person property of... product user.dw__ai_feature_postbot_last_active not …" at bounding box center [209, 83] width 275 height 31
click at [181, 72] on div at bounding box center [181, 76] width 100 height 8
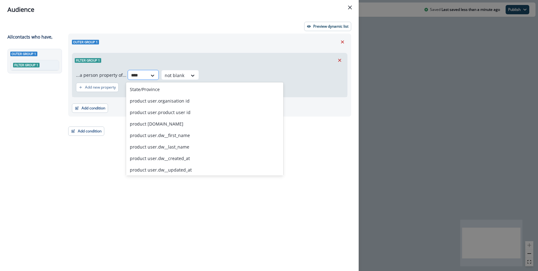
type input "*****"
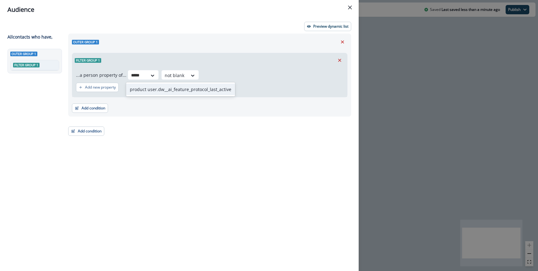
click at [192, 91] on div "product user.dw__ai_feature_protocol_last_active" at bounding box center [180, 90] width 109 height 12
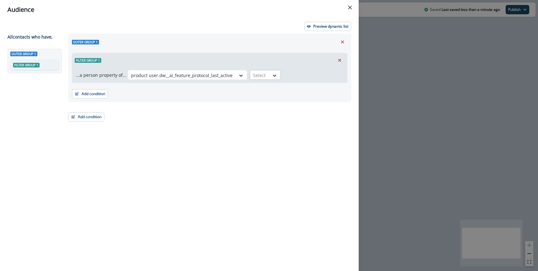
click at [253, 73] on div at bounding box center [259, 76] width 13 height 8
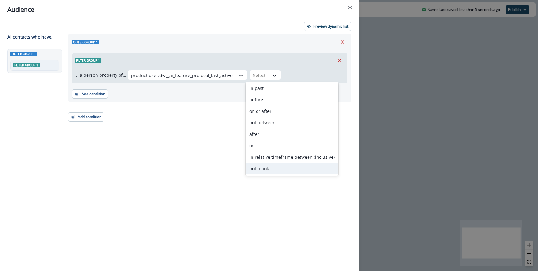
click at [261, 166] on div "not blank" at bounding box center [291, 169] width 93 height 12
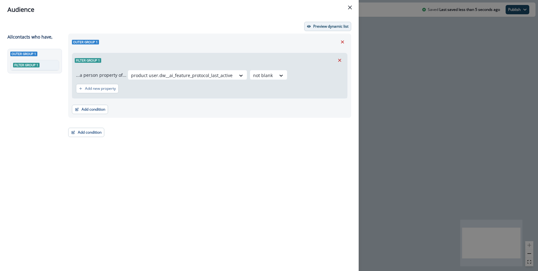
click at [325, 30] on button "Preview dynamic list" at bounding box center [327, 26] width 47 height 9
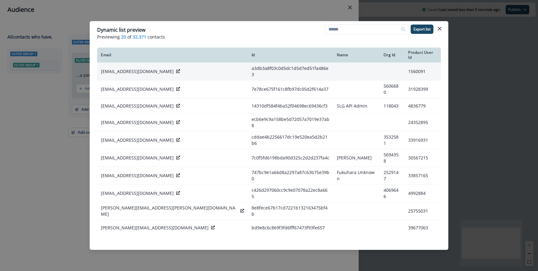
click at [176, 69] on icon at bounding box center [178, 71] width 4 height 4
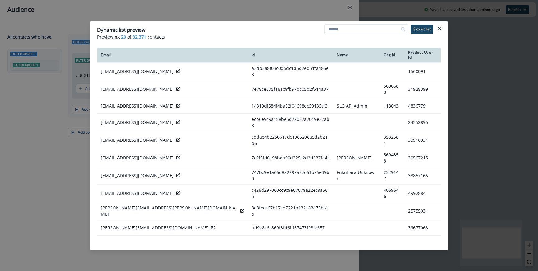
click at [157, 17] on div "Dynamic list preview Previewing 20 of 32,371 contacts Export list Email Id Name…" at bounding box center [269, 135] width 538 height 271
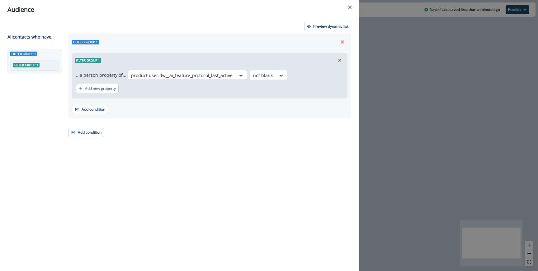
click at [160, 76] on div at bounding box center [181, 76] width 101 height 8
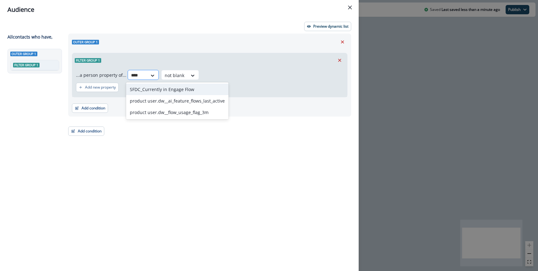
type input "*****"
click at [175, 92] on div "product user.dw__ai_feature_flows_last_active" at bounding box center [177, 90] width 102 height 12
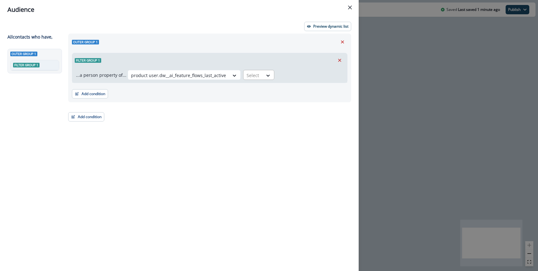
click at [252, 72] on div at bounding box center [252, 76] width 13 height 8
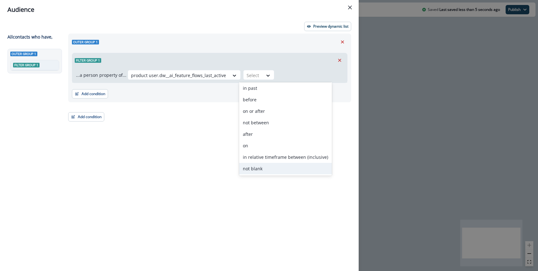
click at [258, 165] on div "not blank" at bounding box center [285, 169] width 93 height 12
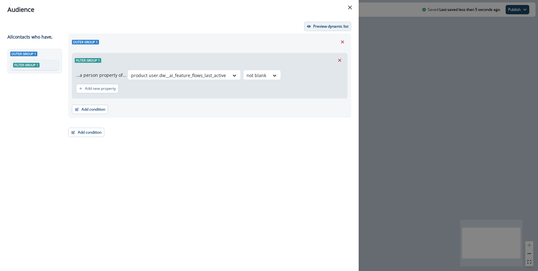
click at [312, 27] on button "Preview dynamic list" at bounding box center [327, 26] width 47 height 9
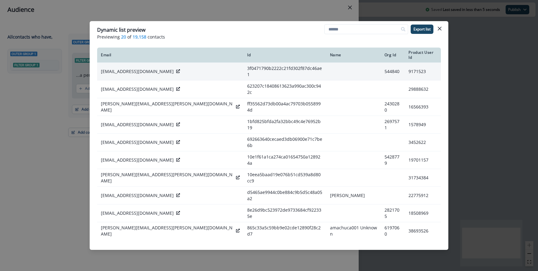
click at [156, 68] on div "[EMAIL_ADDRESS][DOMAIN_NAME]" at bounding box center [170, 71] width 139 height 6
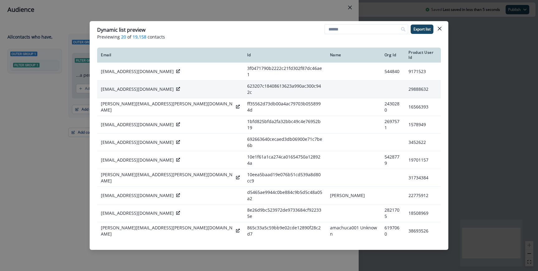
click at [176, 87] on icon at bounding box center [178, 89] width 4 height 4
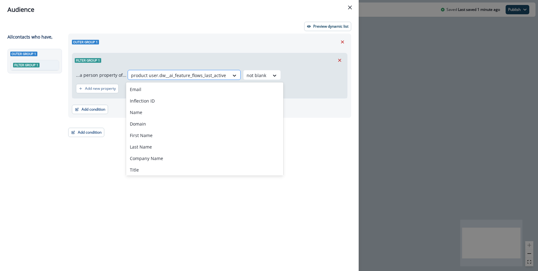
click at [176, 77] on div at bounding box center [178, 76] width 95 height 8
paste input "**********"
type input "**********"
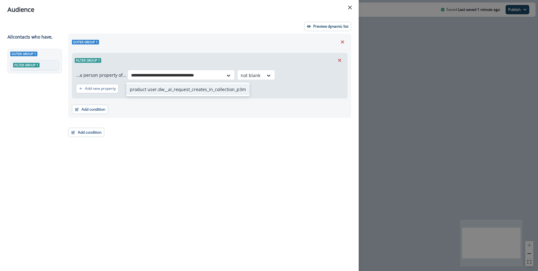
click at [187, 92] on div "product user.dw__ai_request_creates_in_collection_p3m" at bounding box center [188, 90] width 124 height 12
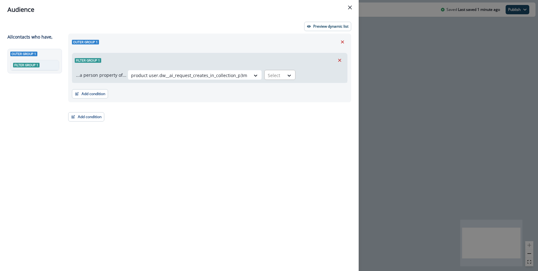
click at [273, 76] on div at bounding box center [274, 76] width 13 height 8
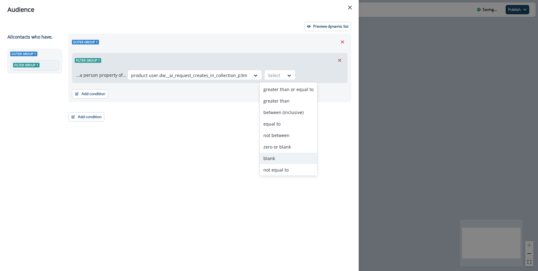
scroll to position [36, 0]
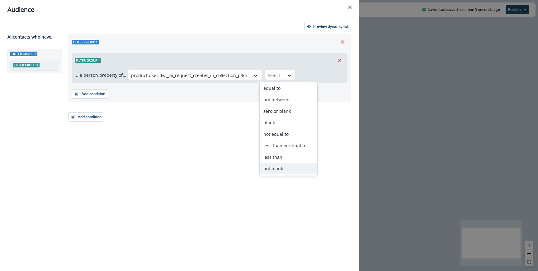
click at [281, 168] on div "not blank" at bounding box center [288, 169] width 58 height 12
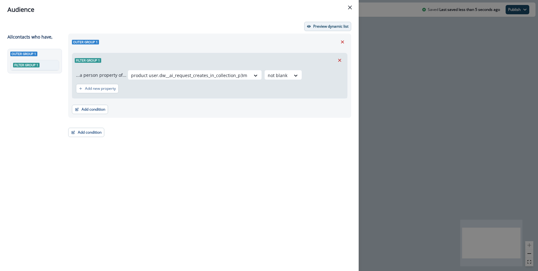
click at [329, 24] on p "Preview dynamic list" at bounding box center [330, 26] width 35 height 4
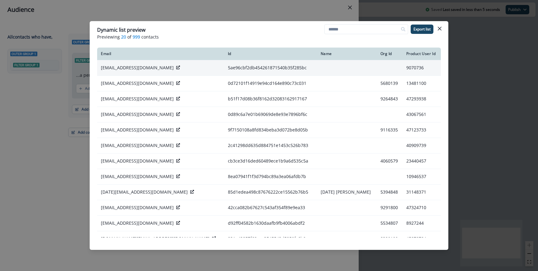
click at [176, 68] on icon at bounding box center [178, 68] width 4 height 4
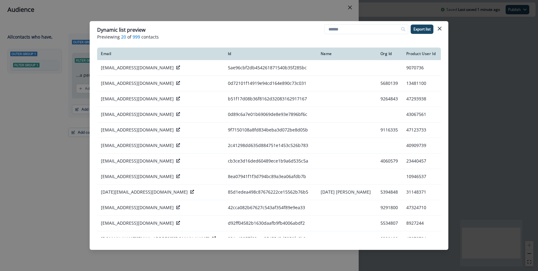
click at [73, 62] on div "Dynamic list preview Previewing 20 of 999 contacts Export list Email Id Name Or…" at bounding box center [269, 135] width 538 height 271
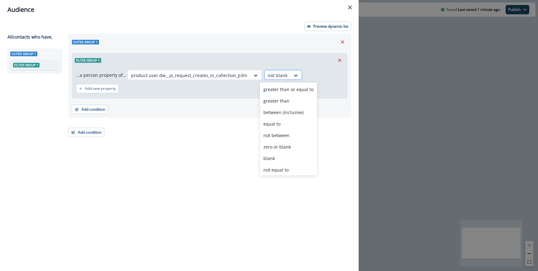
click at [273, 75] on div at bounding box center [278, 76] width 20 height 8
click at [284, 102] on div "greater than" at bounding box center [288, 101] width 58 height 12
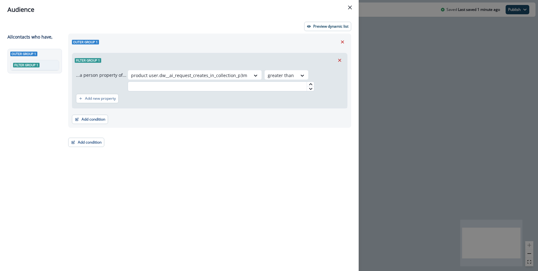
click at [250, 89] on input "text" at bounding box center [221, 87] width 187 height 10
type input "**"
click at [246, 118] on div "Add condition Contact properties A person property Performed a product event Pe…" at bounding box center [209, 117] width 275 height 16
click at [314, 28] on p "Preview dynamic list" at bounding box center [330, 26] width 35 height 4
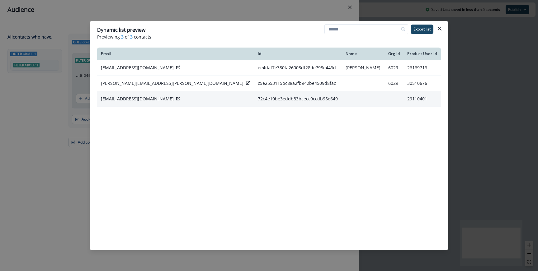
click at [176, 100] on icon at bounding box center [178, 99] width 4 height 4
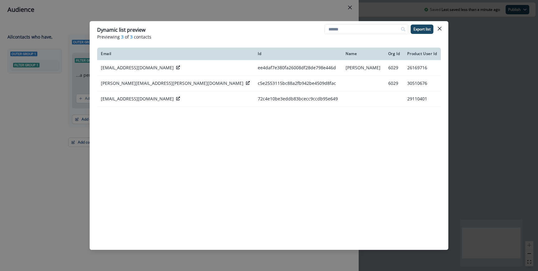
click at [164, 13] on div "Dynamic list preview Previewing 3 of 3 contacts Export list Email Id Name Org I…" at bounding box center [269, 135] width 538 height 271
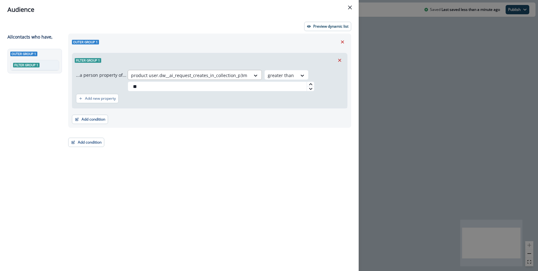
click at [164, 72] on div at bounding box center [189, 76] width 116 height 8
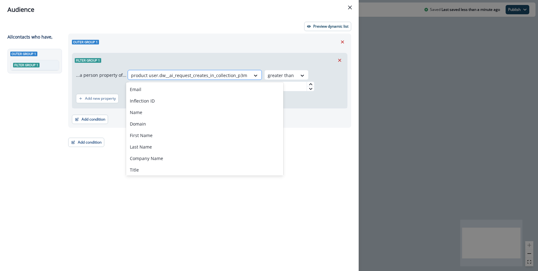
paste input "**********"
type input "**********"
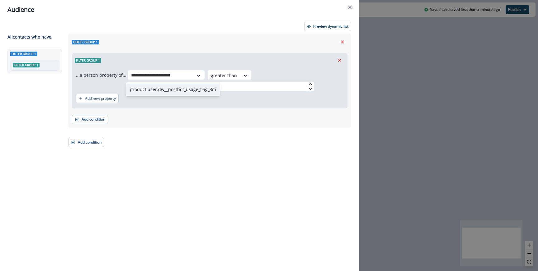
click at [181, 88] on div "product user.dw__postbot_usage_flag_3m" at bounding box center [173, 90] width 94 height 12
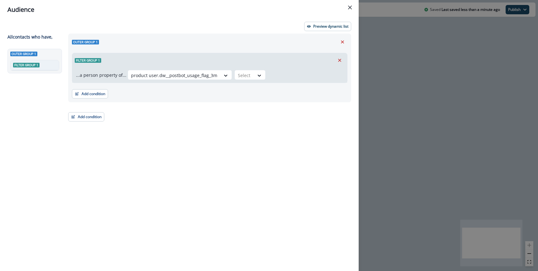
click at [264, 67] on div "Filter group 1" at bounding box center [209, 60] width 275 height 14
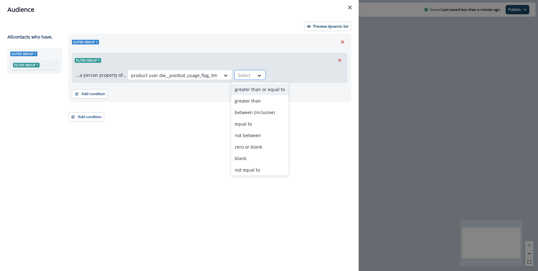
click at [255, 71] on div at bounding box center [259, 75] width 11 height 10
click at [253, 168] on div "not equal to" at bounding box center [260, 170] width 58 height 12
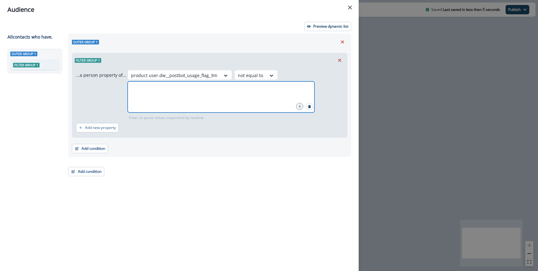
click at [239, 89] on input "number" at bounding box center [220, 89] width 185 height 12
type input "*"
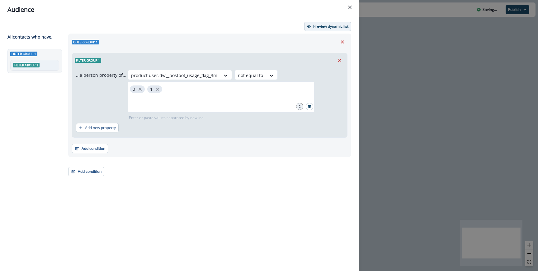
click at [333, 29] on button "Preview dynamic list" at bounding box center [327, 26] width 47 height 9
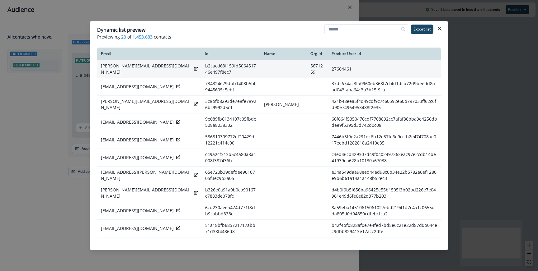
click at [194, 68] on icon at bounding box center [196, 69] width 4 height 4
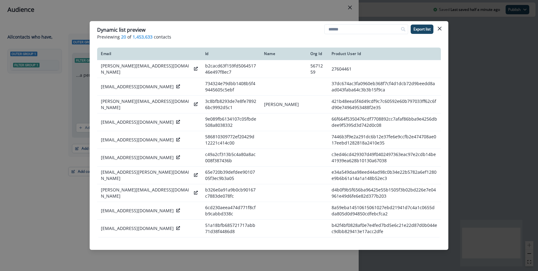
click at [60, 97] on div "Dynamic list preview Previewing 20 of 1,453,633 contacts Export list Email Id N…" at bounding box center [269, 135] width 538 height 271
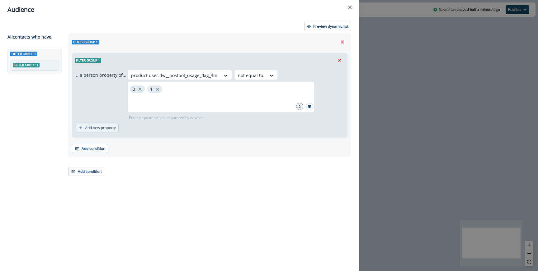
click at [99, 129] on p "Add new property" at bounding box center [100, 128] width 31 height 4
click at [118, 137] on div "...a person property of... option product user.dw__postbot_usage_flag_3m, selec…" at bounding box center [209, 104] width 275 height 72
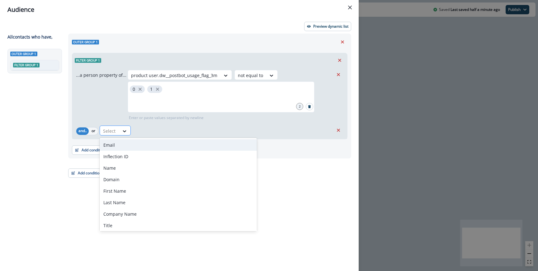
click at [117, 131] on div "Select" at bounding box center [109, 131] width 19 height 10
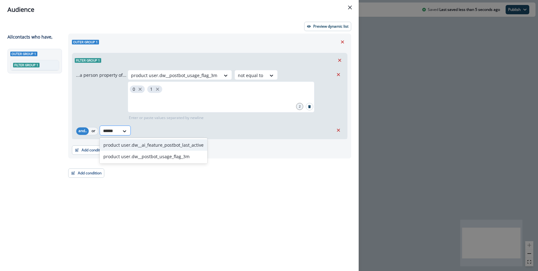
type input "*******"
click at [128, 157] on div "product user.dw__postbot_usage_flag_3m" at bounding box center [154, 157] width 108 height 12
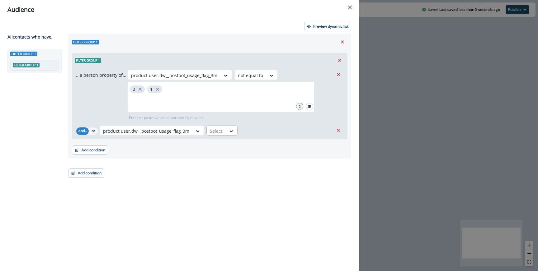
click at [207, 131] on div "Select" at bounding box center [216, 131] width 19 height 10
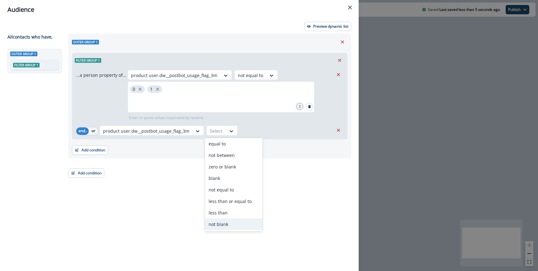
click at [231, 220] on div "not blank" at bounding box center [234, 225] width 58 height 12
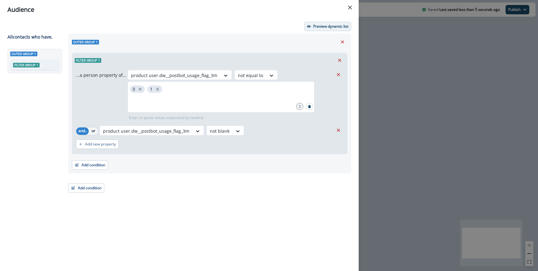
click at [320, 30] on button "Preview dynamic list" at bounding box center [327, 26] width 47 height 9
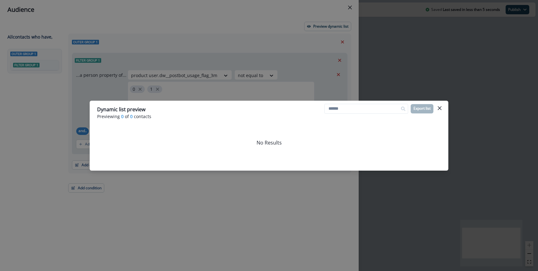
click at [217, 85] on div "Dynamic list preview Previewing 0 of 0 contacts Export list No Results" at bounding box center [269, 135] width 538 height 271
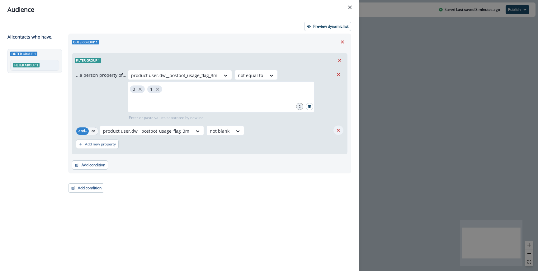
click at [335, 126] on button "Remove" at bounding box center [338, 130] width 10 height 9
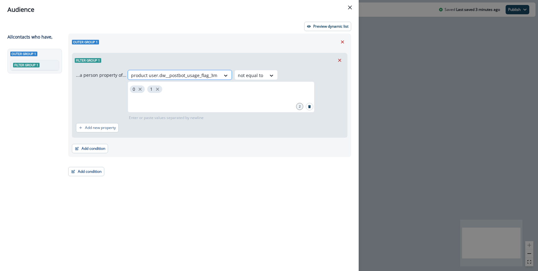
click at [190, 76] on div at bounding box center [174, 76] width 86 height 8
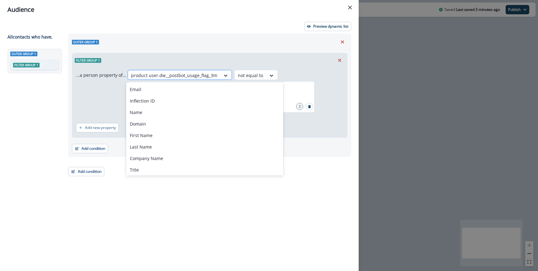
paste input "**********"
type input "**********"
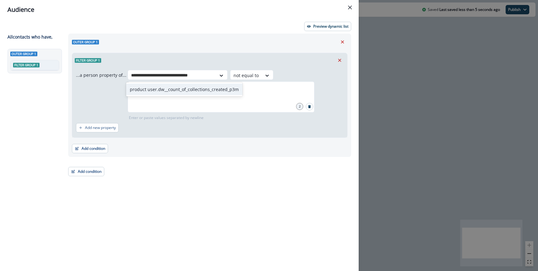
click at [187, 93] on div "product user.dw__count_of_collections_created_p3m" at bounding box center [184, 90] width 116 height 12
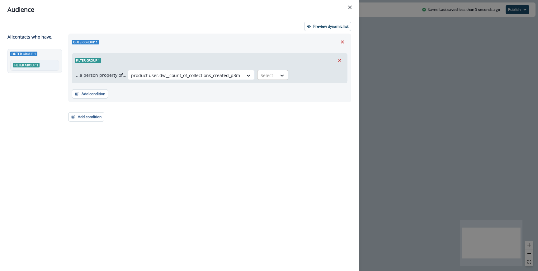
click at [267, 73] on div at bounding box center [266, 76] width 13 height 8
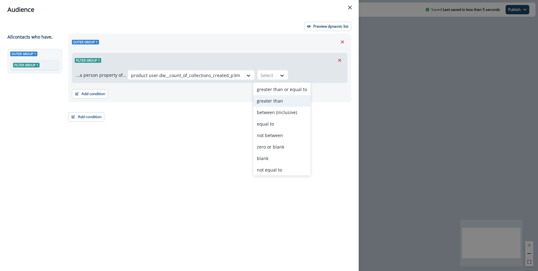
click at [270, 103] on div "greater than" at bounding box center [282, 101] width 58 height 12
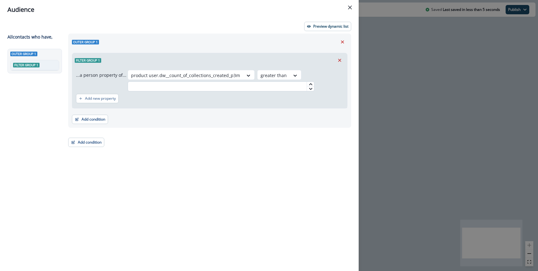
click at [222, 88] on input "text" at bounding box center [221, 87] width 187 height 10
click at [310, 32] on div "Preview dynamic list All contact s who have, Outer group 1 Filter group 1 Outer…" at bounding box center [179, 145] width 358 height 252
click at [312, 28] on button "Preview dynamic list" at bounding box center [327, 26] width 47 height 9
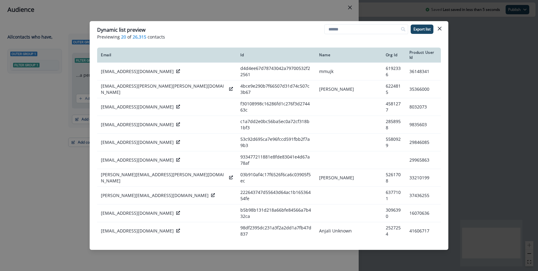
click at [292, 8] on div "Dynamic list preview Previewing 20 of 26,315 contacts Export list Email Id Name…" at bounding box center [269, 135] width 538 height 271
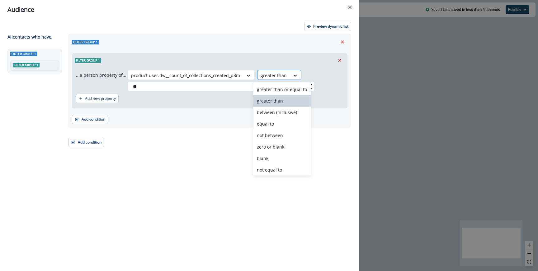
click at [276, 75] on div at bounding box center [273, 76] width 26 height 8
click at [220, 111] on div "Add condition Contact properties A person property Performed a product event Pe…" at bounding box center [209, 117] width 275 height 16
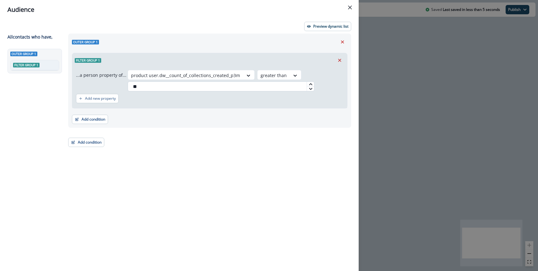
click at [169, 90] on input "**" at bounding box center [221, 87] width 187 height 10
type input "*"
type input "**"
click at [180, 109] on div "Add condition Contact properties A person property Performed a product event Pe…" at bounding box center [209, 117] width 275 height 16
click at [319, 34] on div "Outer group 1 Filter group 1 ...a person property of... product user.dw__count_…" at bounding box center [209, 81] width 283 height 94
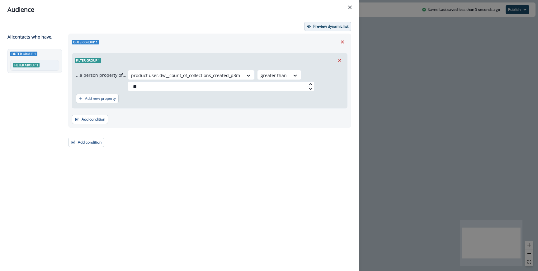
click at [318, 28] on p "Preview dynamic list" at bounding box center [330, 26] width 35 height 4
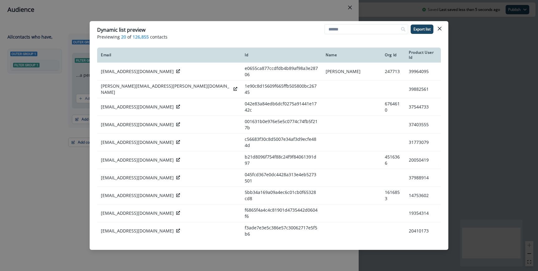
click at [230, 7] on div "Dynamic list preview Previewing 20 of 126,855 contacts Export list Email Id Nam…" at bounding box center [269, 135] width 538 height 271
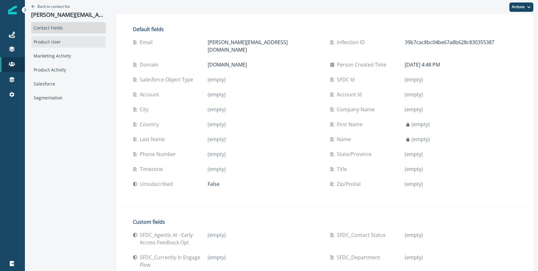
click at [64, 41] on div "Product User" at bounding box center [68, 42] width 75 height 12
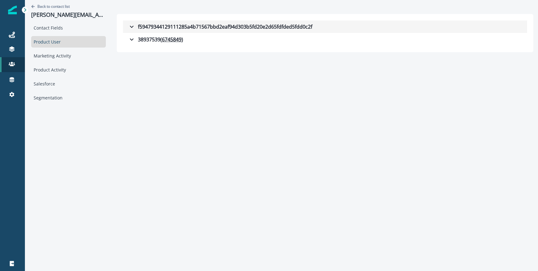
click at [152, 28] on div "f59479344129111285a4b71567bbd2eaf94d303b5fd20e2d65fdfded5fdd0c2f" at bounding box center [220, 26] width 184 height 7
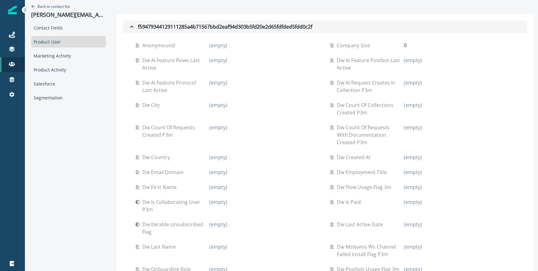
click at [158, 25] on div "f59479344129111285a4b71567bbd2eaf94d303b5fd20e2d65fdfded5fdd0c2f" at bounding box center [220, 26] width 184 height 7
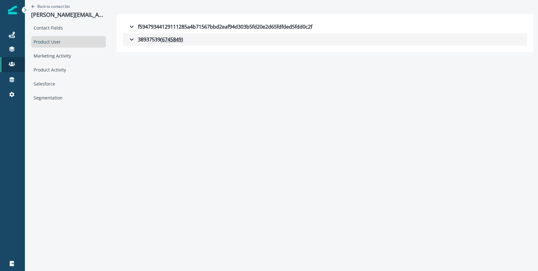
click at [147, 36] on div "38937539 ( 6745849 )" at bounding box center [155, 39] width 55 height 7
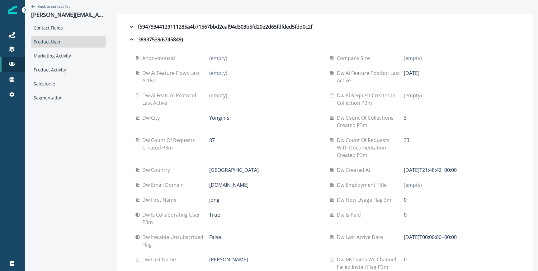
click at [404, 72] on p "2025-09-05" at bounding box center [412, 72] width 16 height 7
copy div "2025-09-05"
click at [168, 93] on p "Dw ai feature protocol last active" at bounding box center [175, 99] width 67 height 15
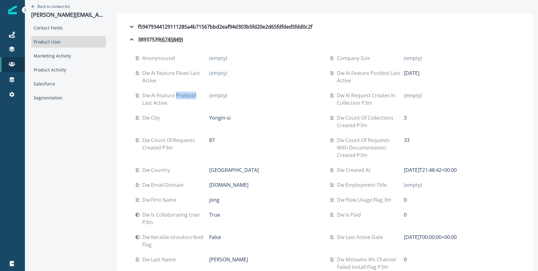
click at [168, 93] on p "Dw ai feature protocol last active" at bounding box center [175, 99] width 67 height 15
click at [276, 129] on div "Dw city Yongin-si" at bounding box center [227, 121] width 184 height 22
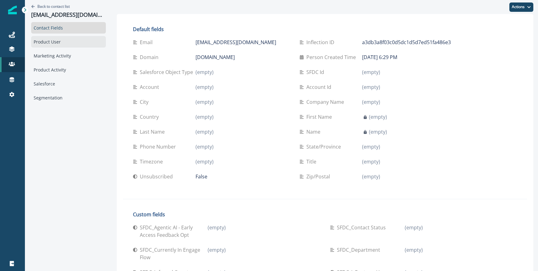
click at [65, 43] on div "Product User" at bounding box center [68, 42] width 75 height 12
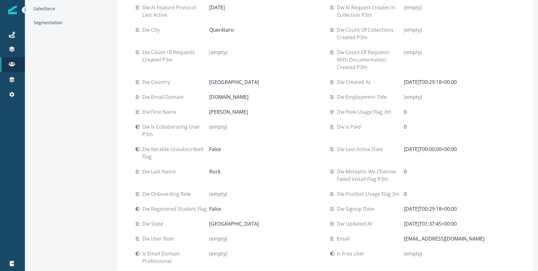
scroll to position [73, 0]
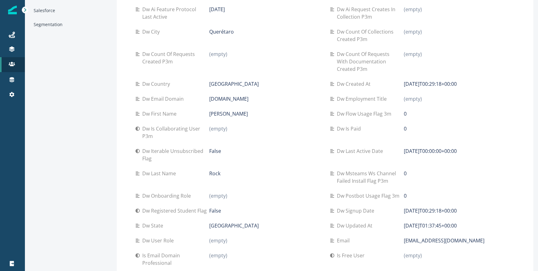
click at [209, 13] on div "[DATE]" at bounding box center [264, 13] width 111 height 15
click at [209, 11] on p "[DATE]" at bounding box center [217, 9] width 16 height 7
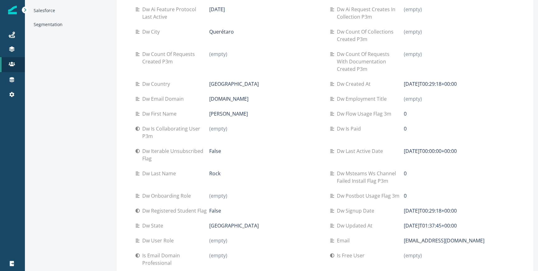
click at [209, 11] on p "[DATE]" at bounding box center [217, 9] width 16 height 7
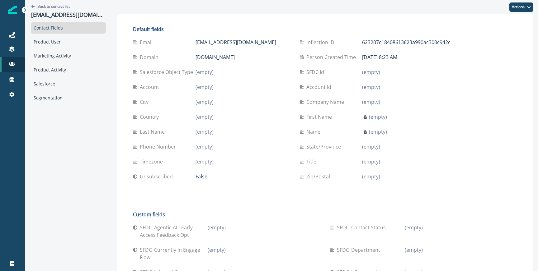
click at [50, 48] on div "Contact Fields Product User Marketing Activity Product Activity Salesforce Segm…" at bounding box center [68, 63] width 75 height 82
click at [54, 42] on div "Product User" at bounding box center [68, 42] width 75 height 12
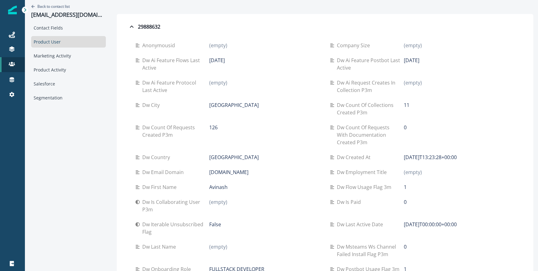
click at [209, 59] on p "[DATE]" at bounding box center [217, 60] width 16 height 7
copy div "[DATE]"
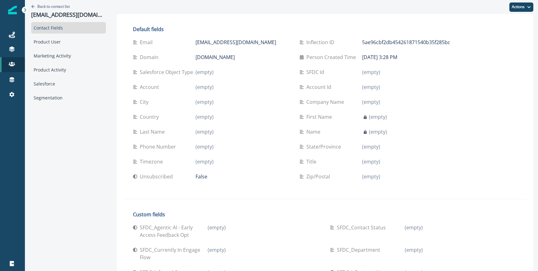
click at [63, 35] on div "Contact Fields Product User Marketing Activity Product Activity Salesforce Segm…" at bounding box center [68, 63] width 75 height 82
click at [62, 42] on div "Product User" at bounding box center [68, 42] width 75 height 12
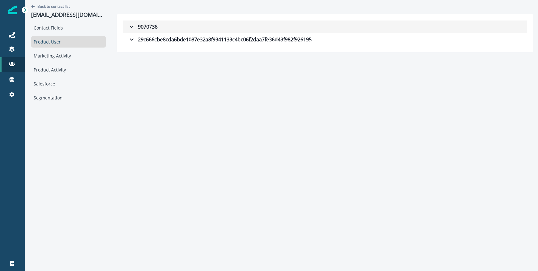
click at [129, 26] on div "9070736" at bounding box center [143, 26] width 30 height 7
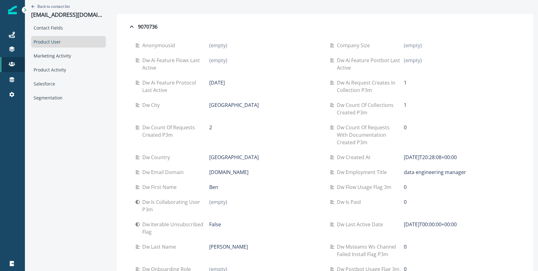
click at [404, 79] on div "1" at bounding box center [459, 82] width 111 height 7
click at [404, 84] on div "1" at bounding box center [459, 82] width 111 height 7
click at [396, 79] on p "Dw ai request creates in collection p3m" at bounding box center [370, 86] width 67 height 15
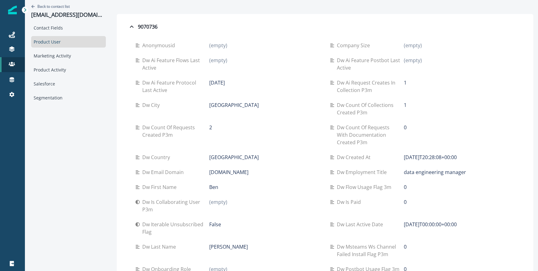
click at [404, 82] on p "1" at bounding box center [405, 82] width 3 height 7
copy p "1"
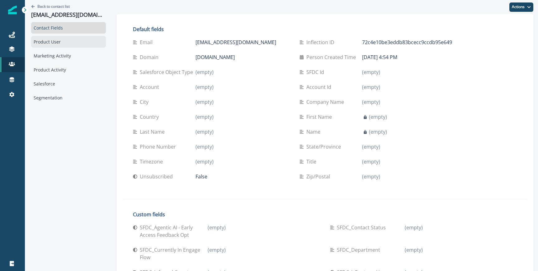
click at [66, 44] on div "Product User" at bounding box center [68, 42] width 75 height 12
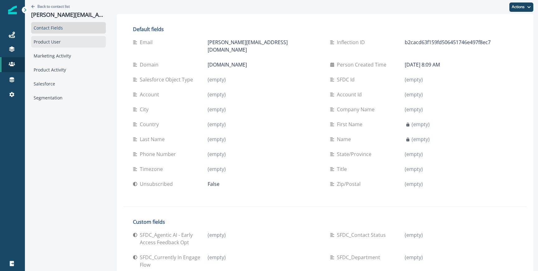
click at [65, 38] on div "Product User" at bounding box center [68, 42] width 75 height 12
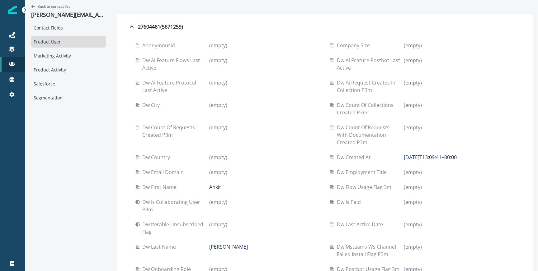
scroll to position [1, 0]
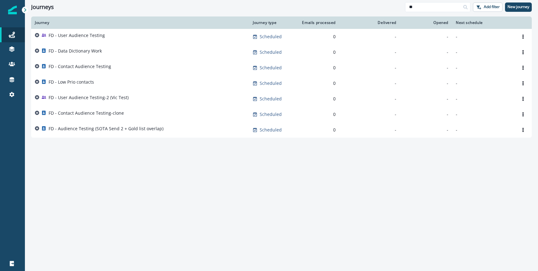
click at [431, 19] on th "Opened" at bounding box center [426, 22] width 52 height 12
click at [422, 6] on input "**" at bounding box center [437, 7] width 65 height 10
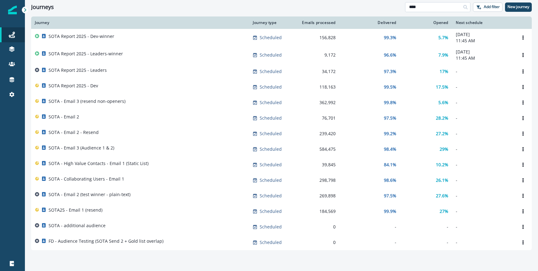
click at [436, 6] on input "****" at bounding box center [437, 7] width 65 height 10
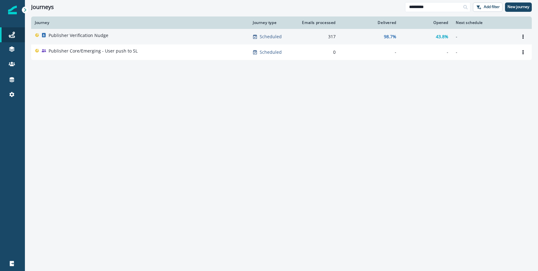
type input "*********"
click at [113, 38] on div "Publisher Verification Nudge" at bounding box center [140, 36] width 210 height 9
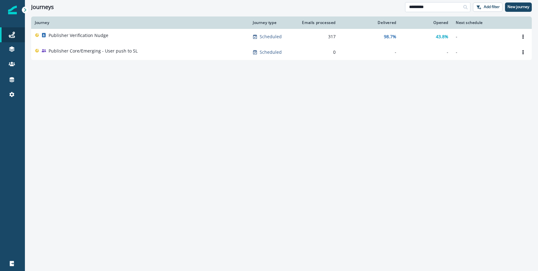
click at [423, 4] on input "*********" at bounding box center [437, 7] width 65 height 10
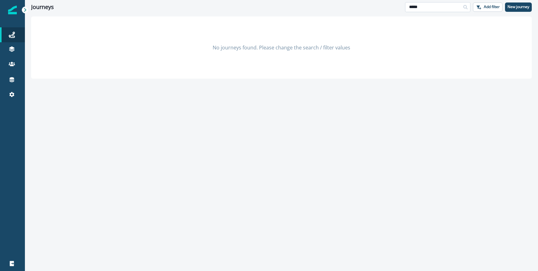
type input "*****"
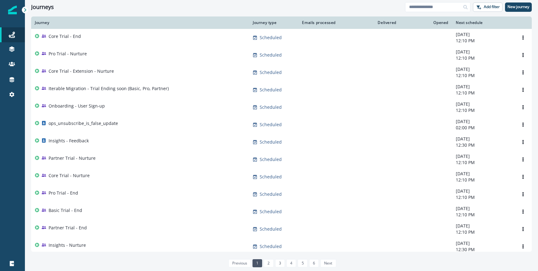
click at [280, 2] on div "Journeys Add filter New journey" at bounding box center [281, 7] width 513 height 14
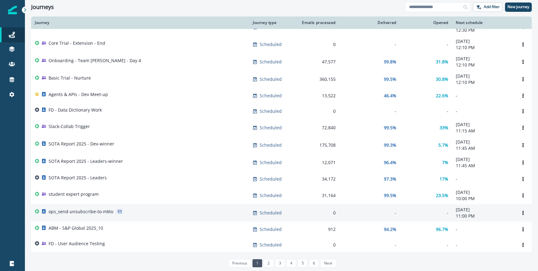
scroll to position [218, 0]
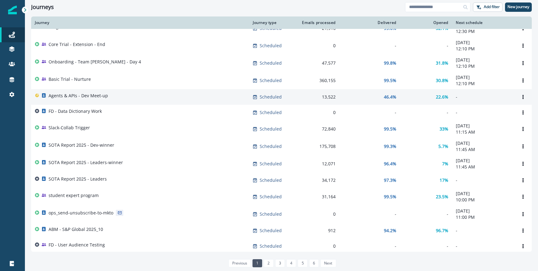
click at [331, 100] on div "13,522" at bounding box center [317, 97] width 36 height 6
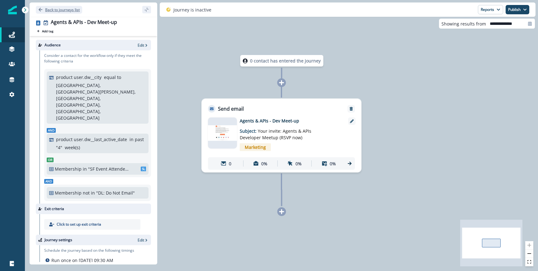
click at [68, 10] on p "Back to journeys list" at bounding box center [62, 9] width 35 height 5
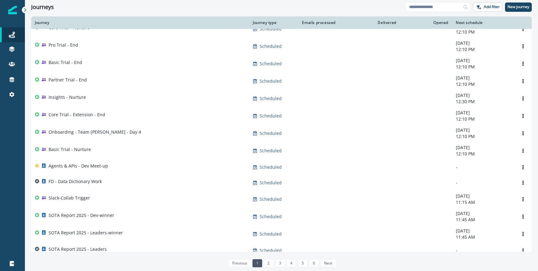
scroll to position [218, 0]
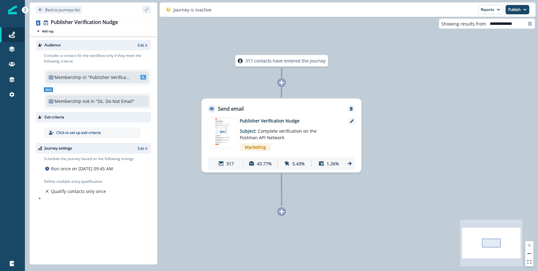
click at [351, 165] on icon at bounding box center [350, 164] width 6 height 6
